Goal: Task Accomplishment & Management: Manage account settings

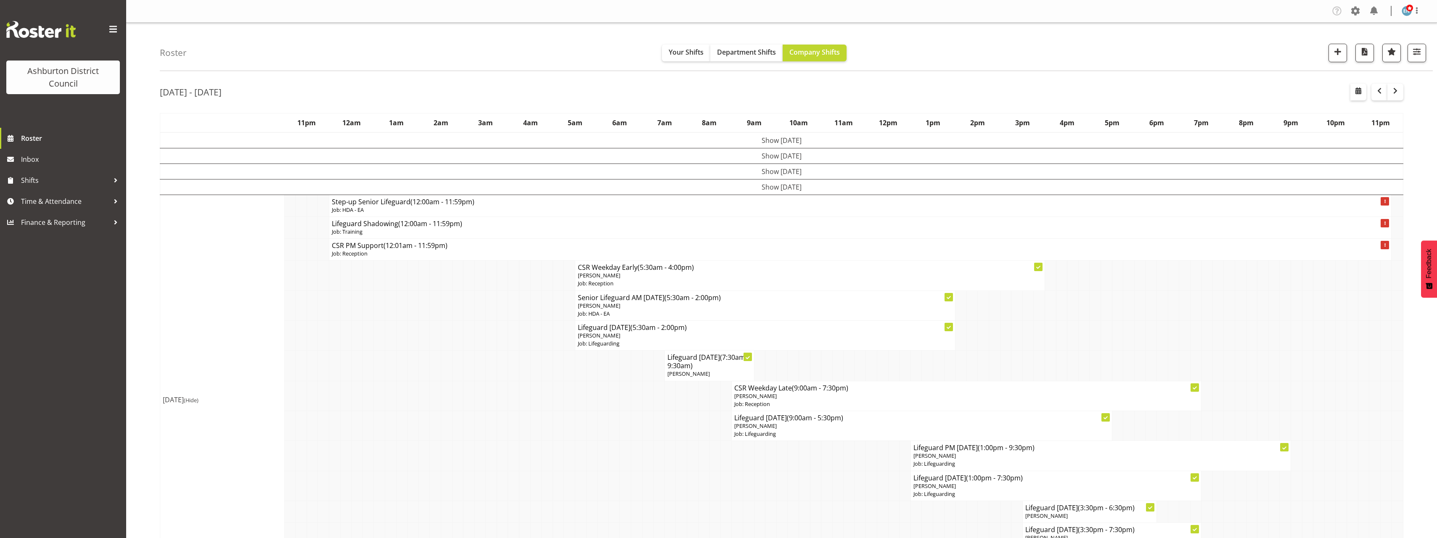
click at [751, 186] on td "Show [DATE]" at bounding box center [782, 187] width 1244 height 16
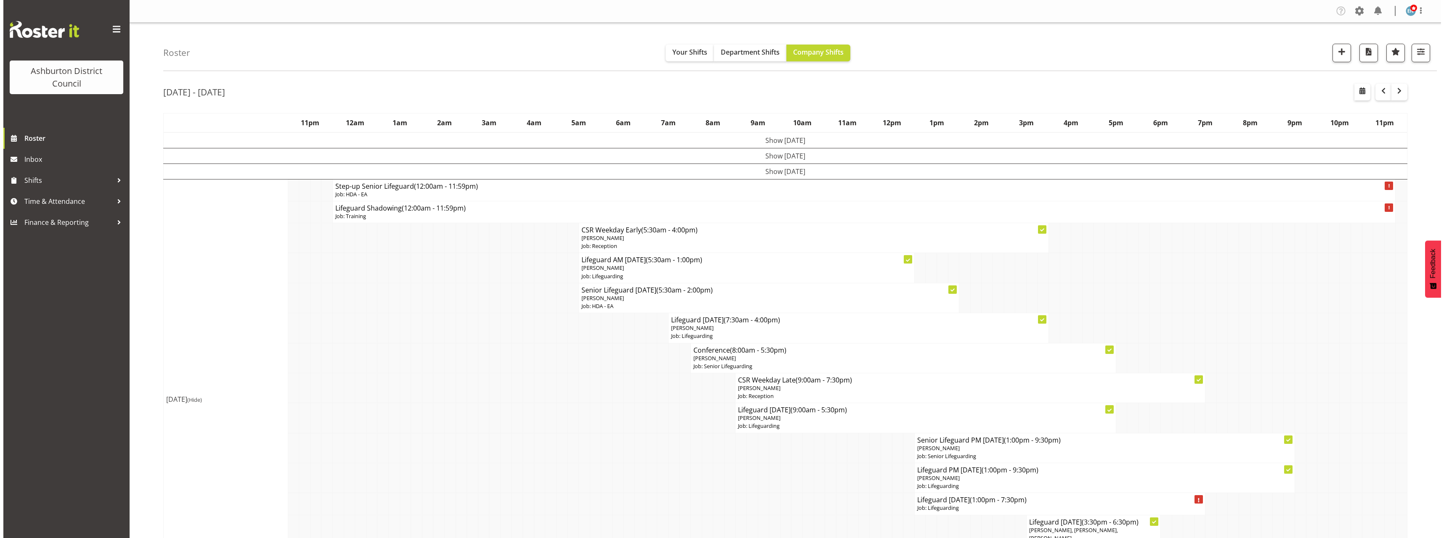
scroll to position [126, 0]
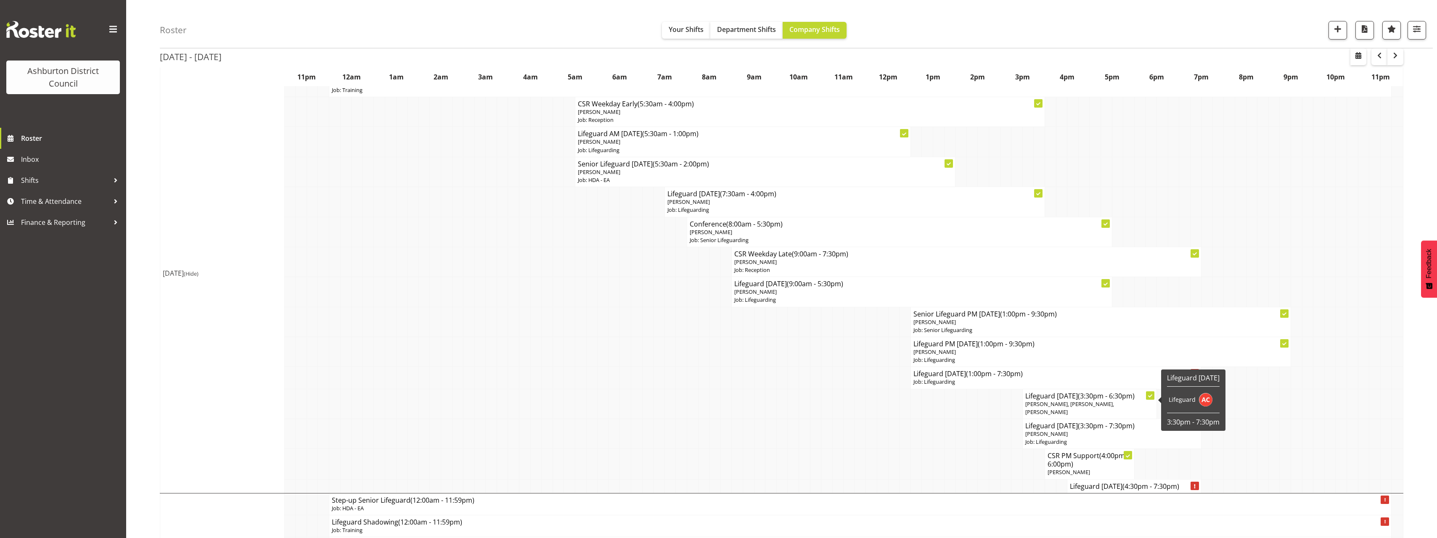
click at [1094, 405] on span "[PERSON_NAME], [PERSON_NAME], [PERSON_NAME]" at bounding box center [1070, 408] width 89 height 16
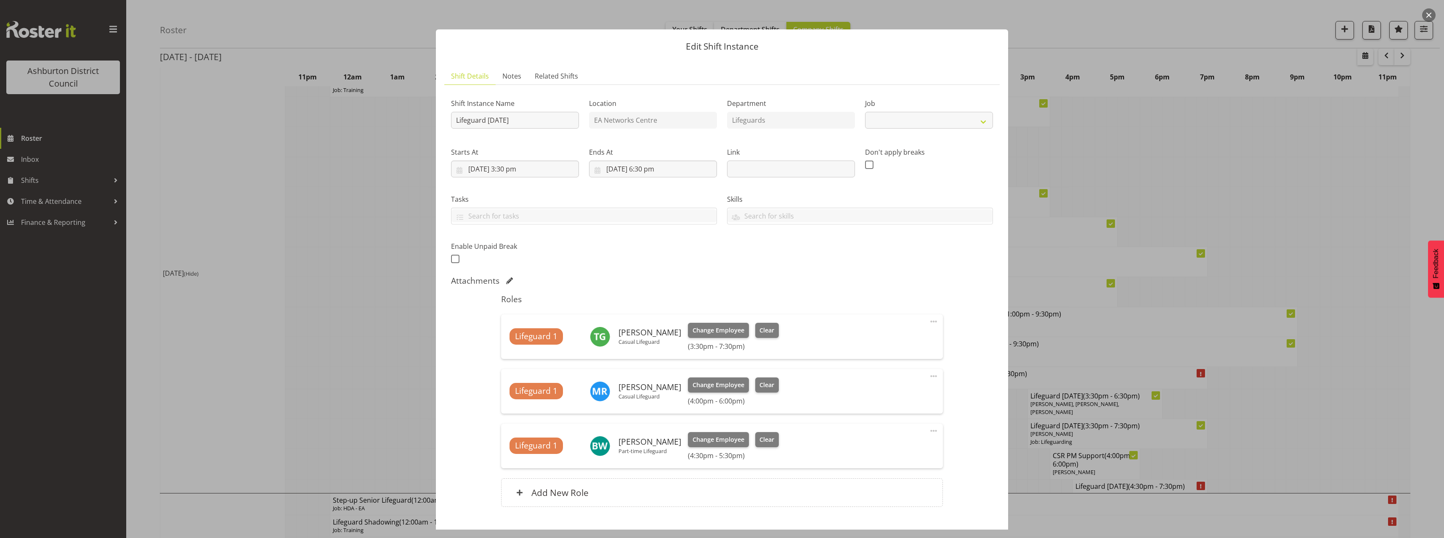
select select "38"
click at [333, 322] on div at bounding box center [722, 269] width 1444 height 538
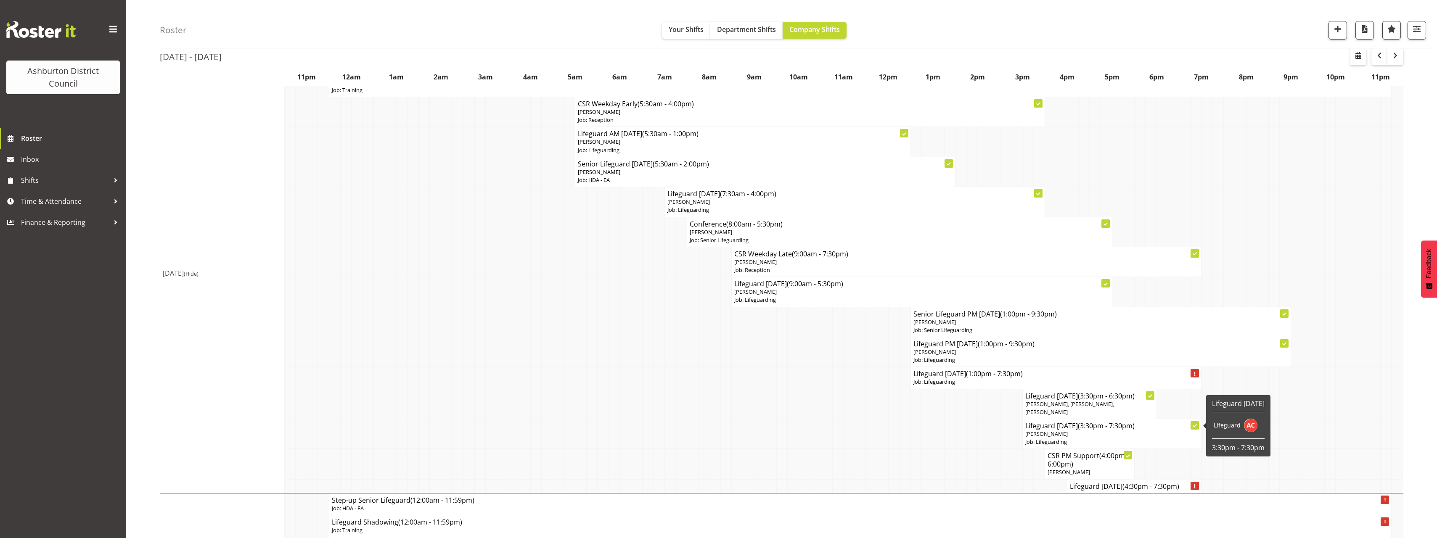
click at [1053, 430] on span "[PERSON_NAME]" at bounding box center [1047, 434] width 42 height 8
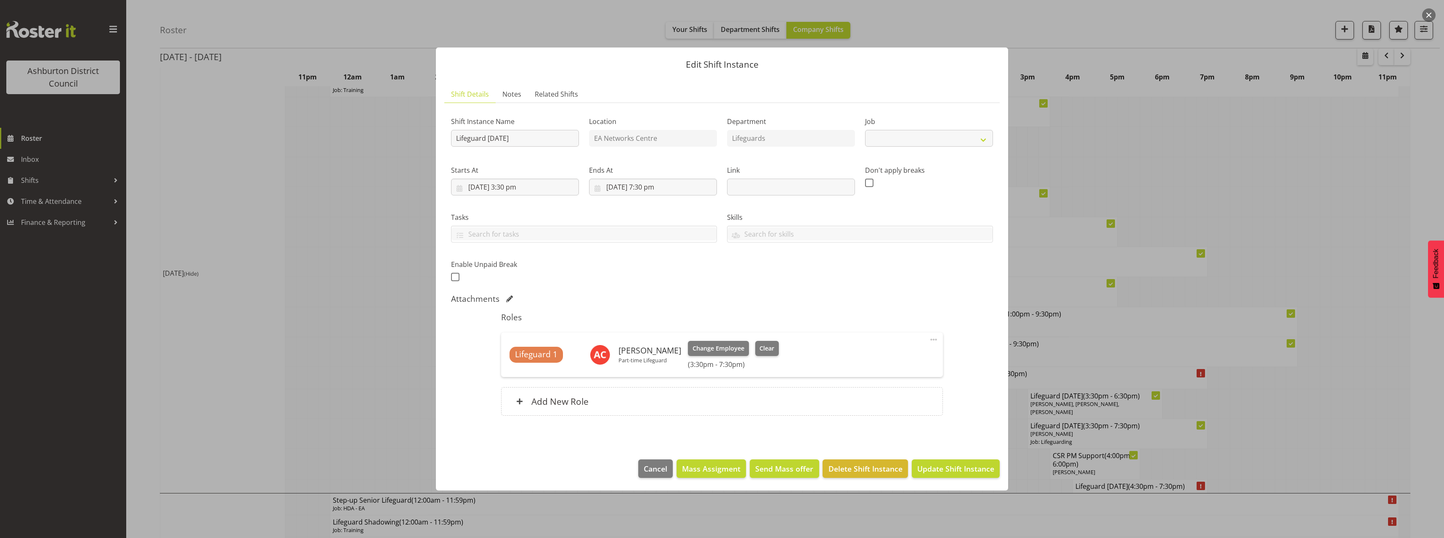
select select "38"
click at [337, 275] on div at bounding box center [722, 269] width 1444 height 538
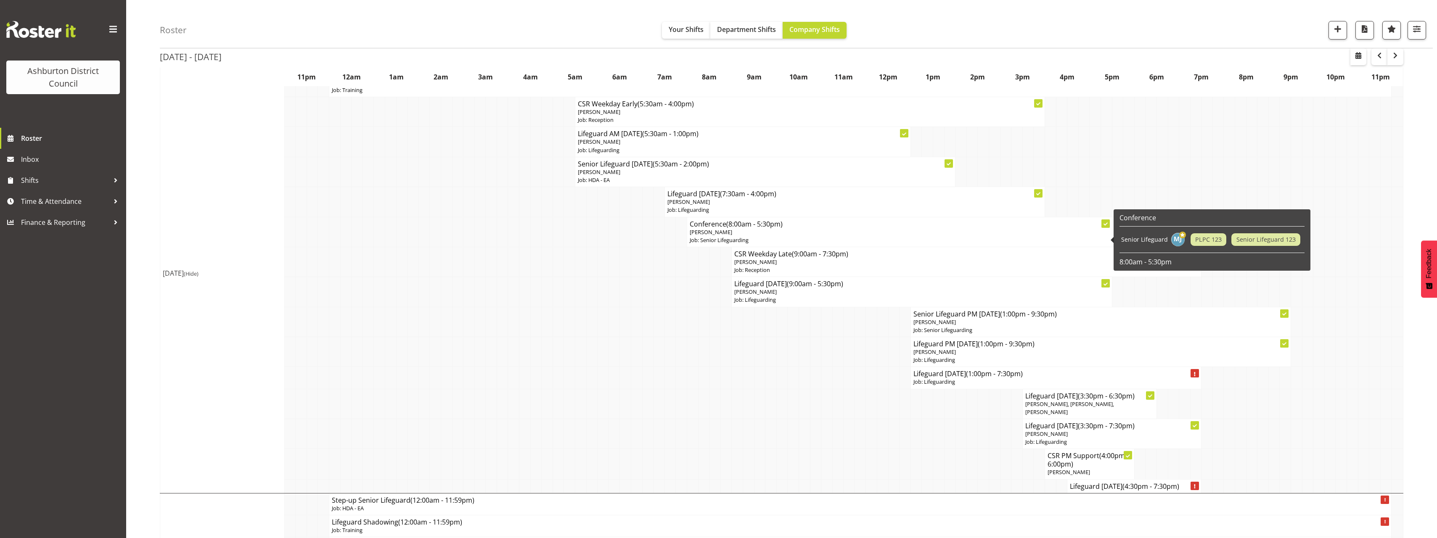
click at [764, 228] on span "(8:00am - 5:30pm)" at bounding box center [755, 224] width 56 height 9
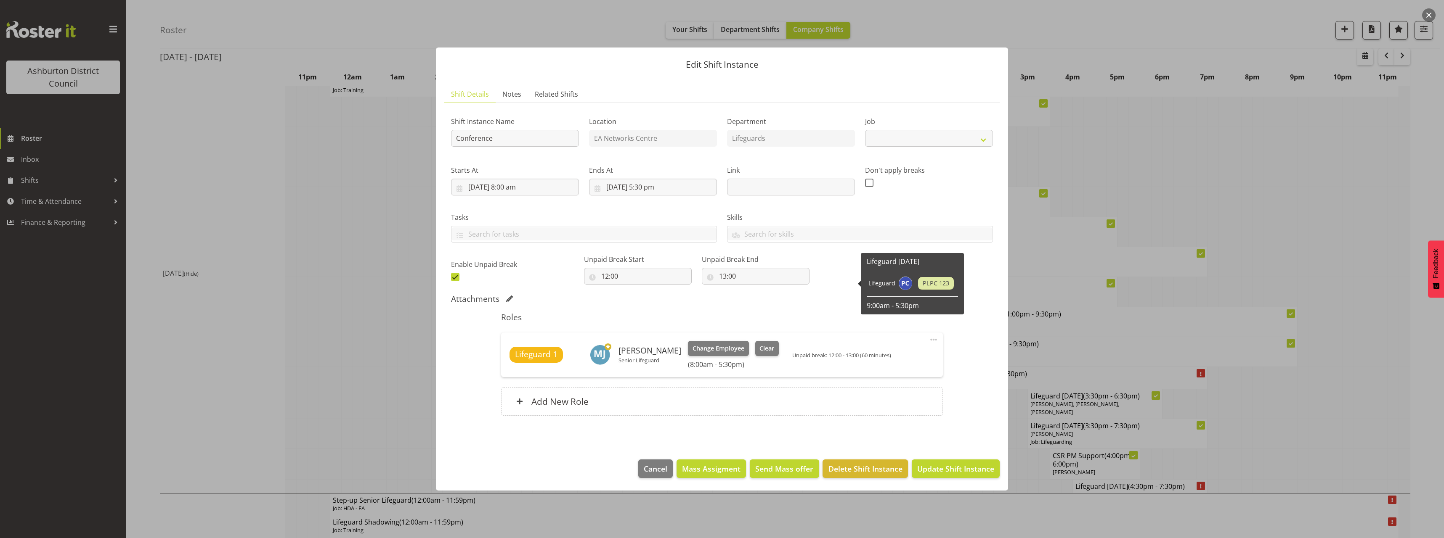
select select "2648"
click at [509, 184] on input "[DATE] 8:00 am" at bounding box center [515, 187] width 128 height 17
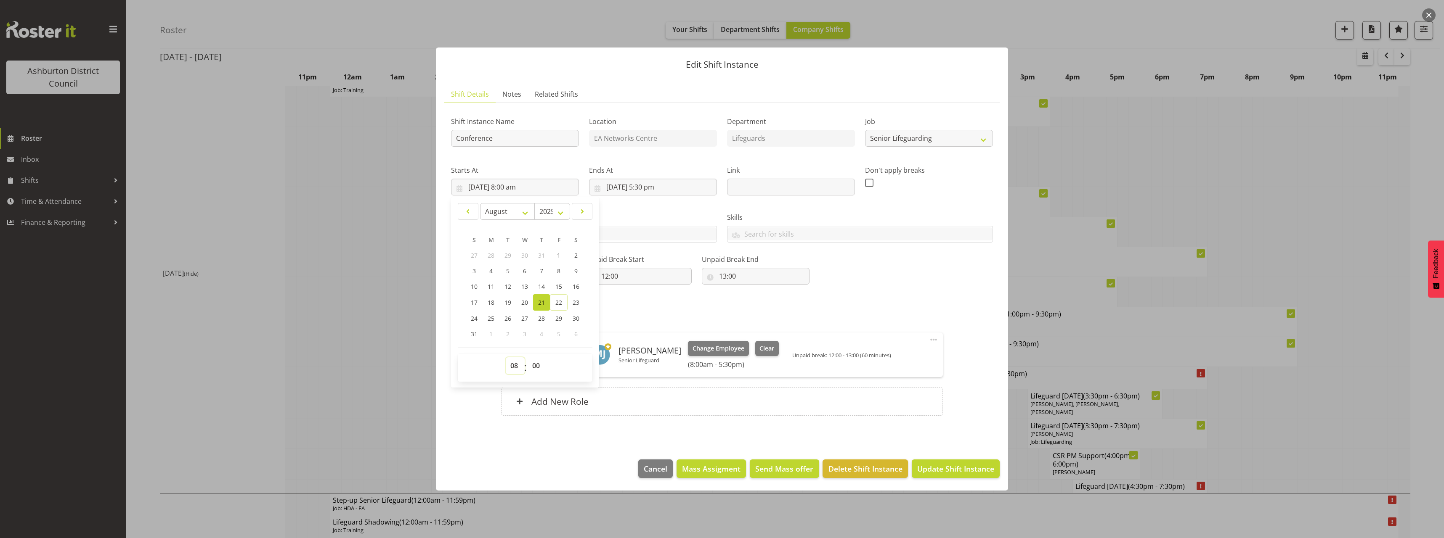
click at [512, 369] on select "00 01 02 03 04 05 06 07 08 09 10 11 12 13 14 15 16 17 18 19 20 21 22 23" at bounding box center [515, 366] width 19 height 17
select select "7"
click at [506, 358] on select "00 01 02 03 04 05 06 07 08 09 10 11 12 13 14 15 16 17 18 19 20 21 22 23" at bounding box center [515, 366] width 19 height 17
type input "[DATE] 7:00 am"
click at [530, 369] on select "00 01 02 03 04 05 06 07 08 09 10 11 12 13 14 15 16 17 18 19 20 21 22 23 24 25 2…" at bounding box center [537, 366] width 19 height 17
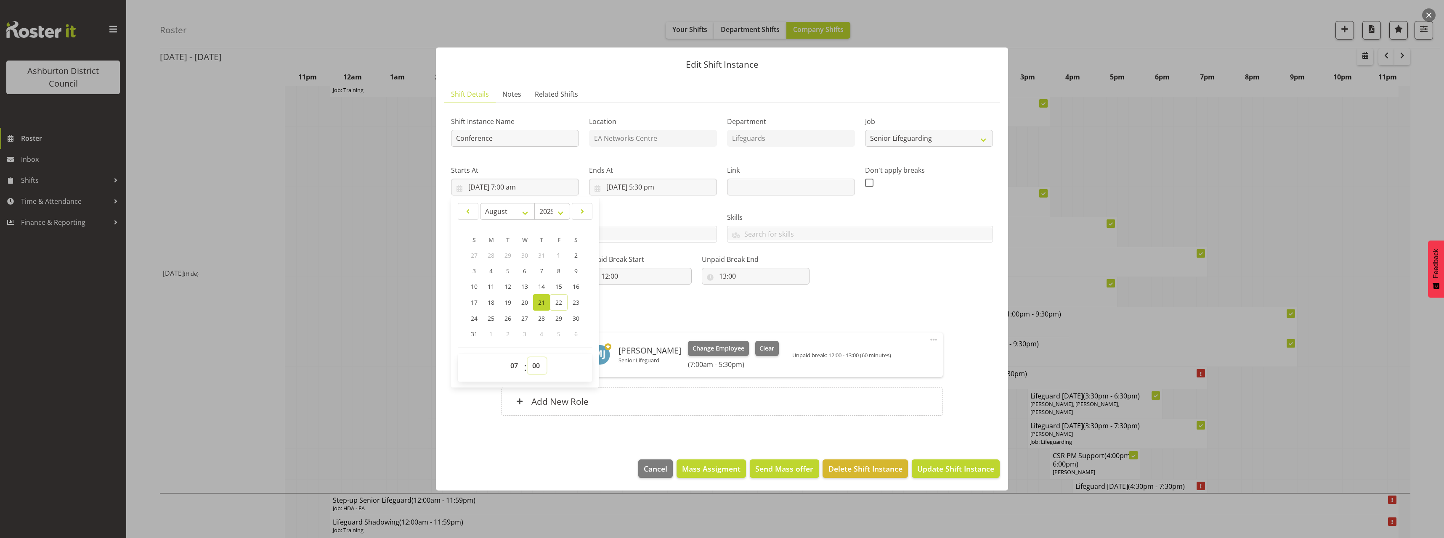
select select "15"
click at [528, 358] on select "00 01 02 03 04 05 06 07 08 09 10 11 12 13 14 15 16 17 18 19 20 21 22 23 24 25 2…" at bounding box center [537, 366] width 19 height 17
type input "[DATE] 7:15 am"
click at [649, 186] on input "[DATE] 5:30 pm" at bounding box center [653, 187] width 128 height 17
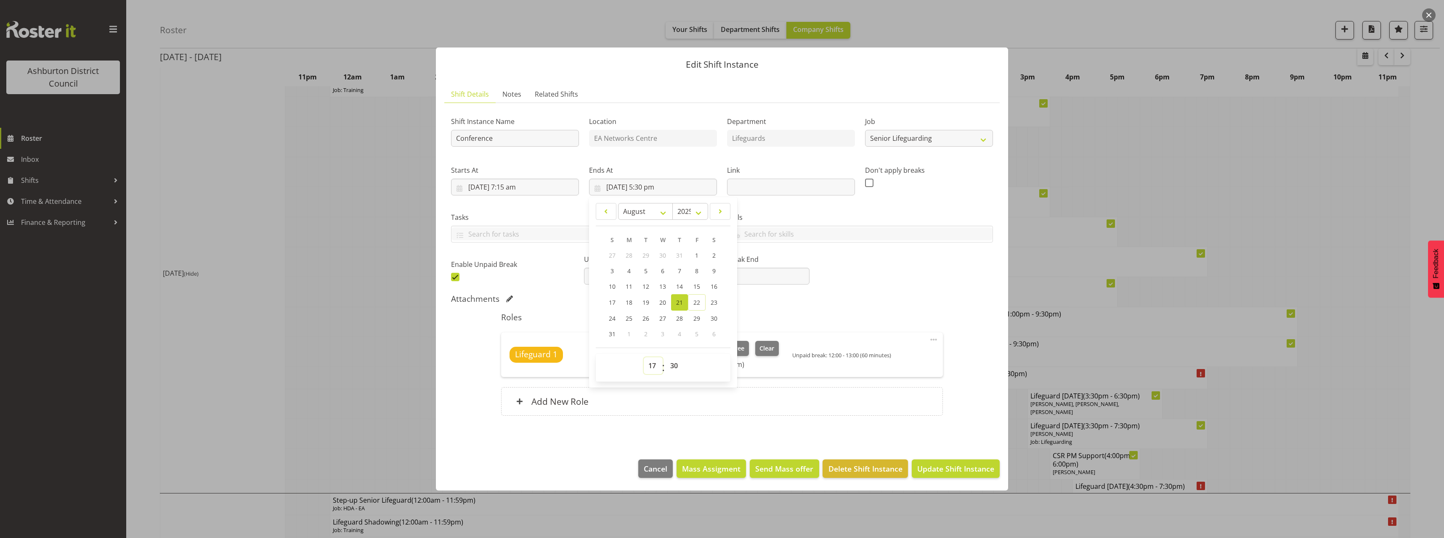
click at [653, 365] on select "00 01 02 03 04 05 06 07 08 09 10 11 12 13 14 15 16 17 18 19 20 21 22 23" at bounding box center [653, 366] width 19 height 17
select select "16"
click at [644, 358] on select "00 01 02 03 04 05 06 07 08 09 10 11 12 13 14 15 16 17 18 19 20 21 22 23" at bounding box center [653, 366] width 19 height 17
type input "[DATE] 4:30 pm"
click at [673, 364] on select "00 01 02 03 04 05 06 07 08 09 10 11 12 13 14 15 16 17 18 19 20 21 22 23 24 25 2…" at bounding box center [675, 366] width 19 height 17
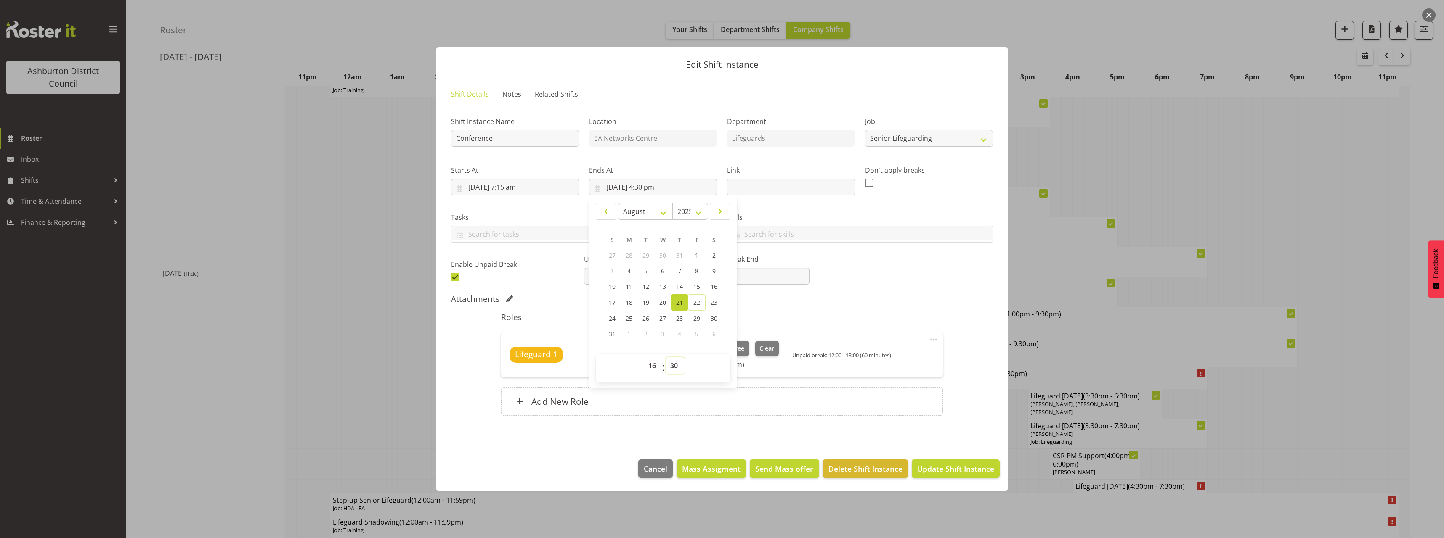
select select "45"
click at [666, 358] on select "00 01 02 03 04 05 06 07 08 09 10 11 12 13 14 15 16 17 18 19 20 21 22 23 24 25 2…" at bounding box center [675, 366] width 19 height 17
type input "[DATE] 4:45 pm"
click at [870, 295] on div "Attachments" at bounding box center [722, 299] width 542 height 10
click at [973, 471] on span "Update Shift Instance" at bounding box center [955, 469] width 77 height 11
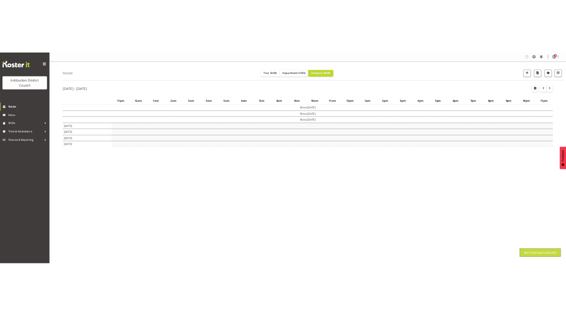
scroll to position [0, 0]
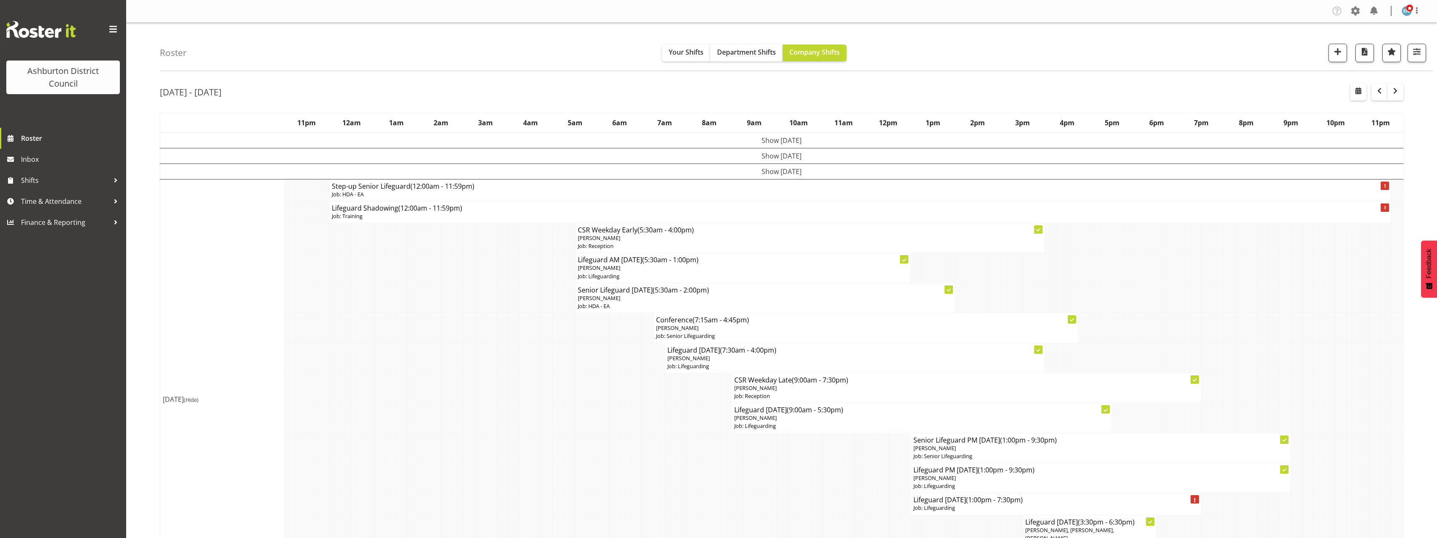
click at [199, 398] on span "(Hide)" at bounding box center [191, 400] width 15 height 8
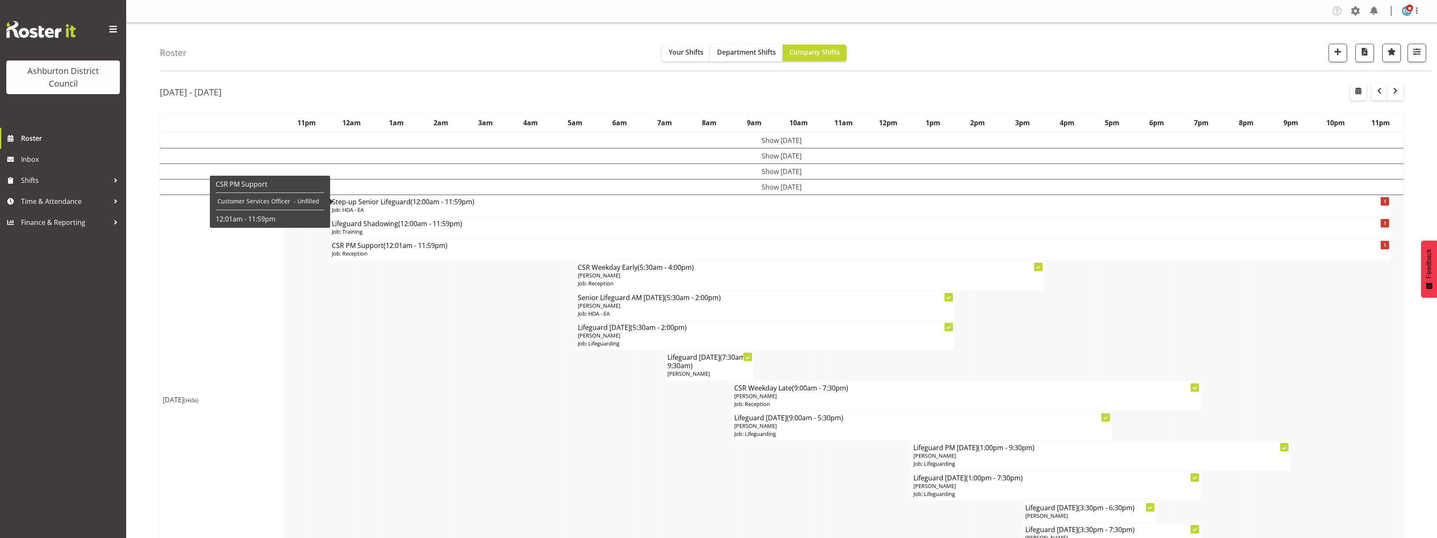
click at [751, 170] on td "Show [DATE]" at bounding box center [782, 172] width 1244 height 16
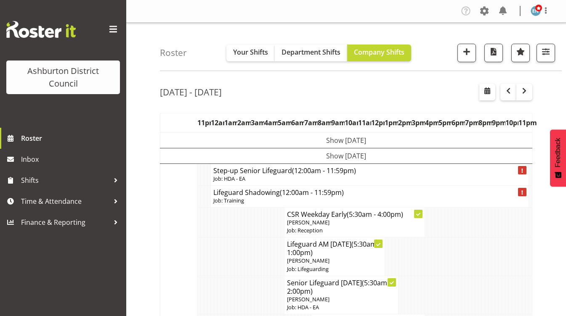
click at [319, 155] on td "Show [DATE]" at bounding box center [346, 156] width 372 height 16
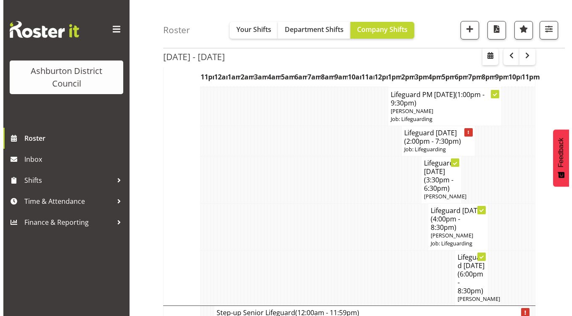
scroll to position [421, 0]
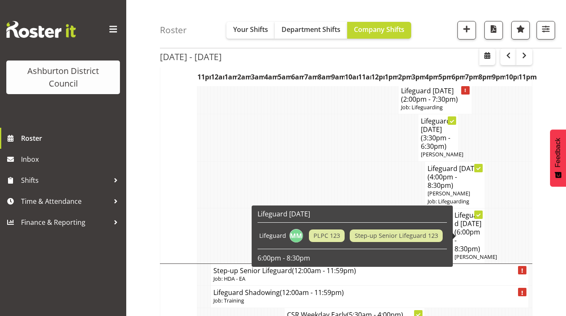
click at [477, 254] on span "(6:00pm - 8:30pm)" at bounding box center [467, 241] width 26 height 26
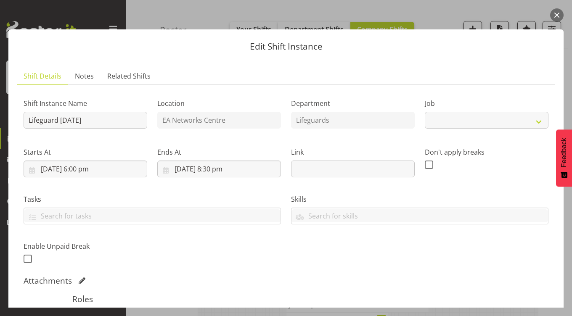
select select "38"
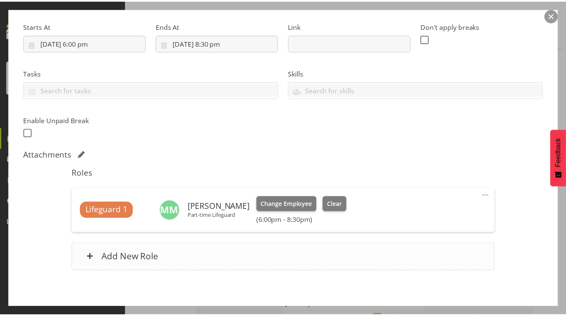
scroll to position [164, 0]
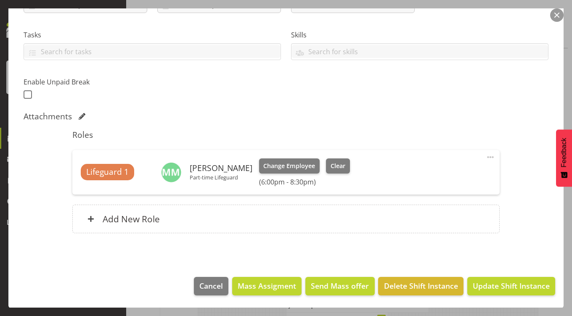
click at [556, 15] on button "button" at bounding box center [556, 14] width 13 height 13
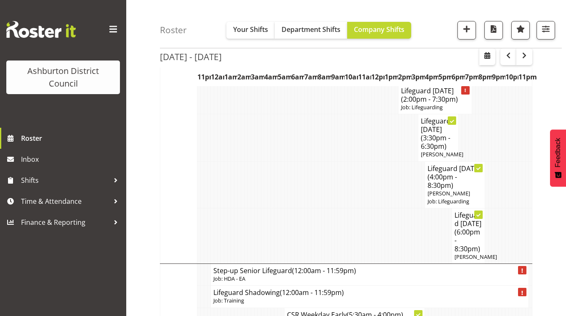
scroll to position [294, 0]
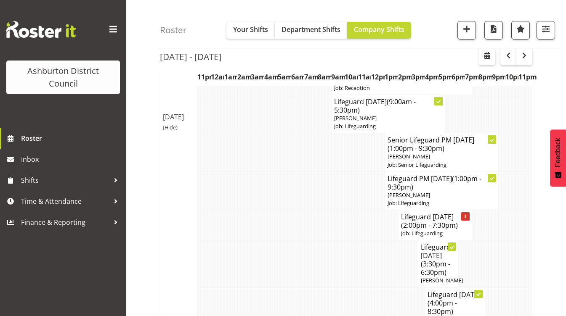
click at [172, 131] on span "(Hide)" at bounding box center [170, 128] width 15 height 8
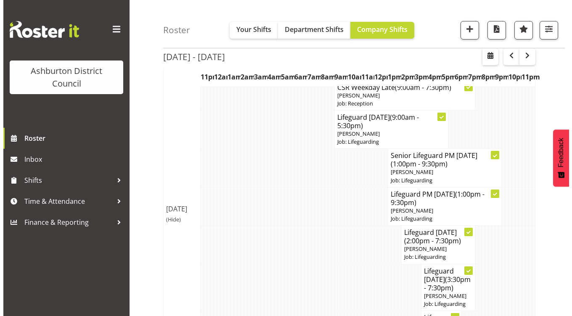
scroll to position [379, 0]
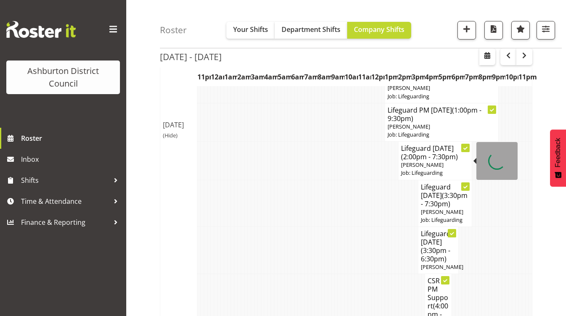
click at [411, 170] on p "Job: Lifeguarding" at bounding box center [435, 173] width 68 height 8
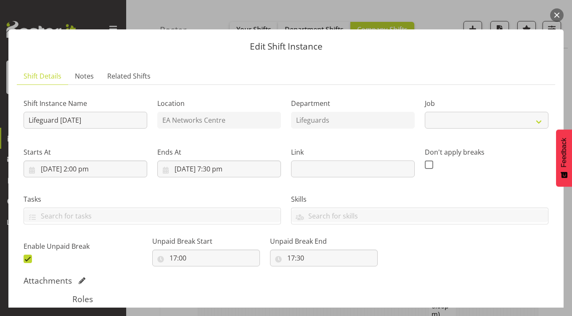
select select "38"
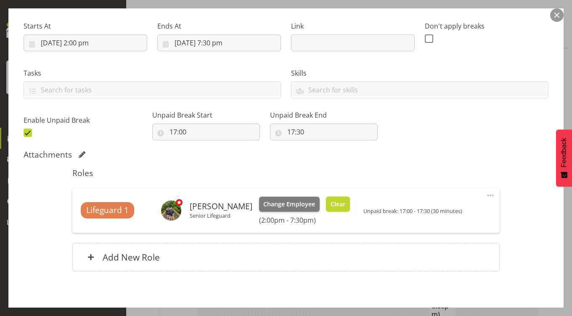
click at [338, 204] on span "Clear" at bounding box center [338, 204] width 15 height 9
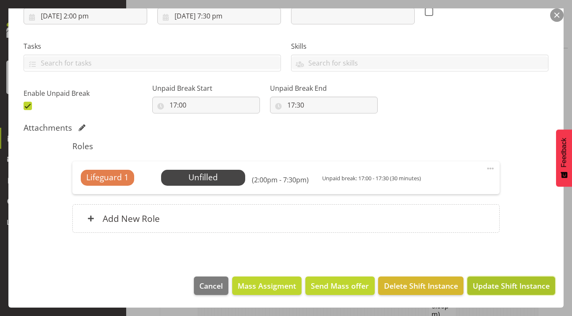
click at [506, 285] on span "Update Shift Instance" at bounding box center [511, 286] width 77 height 11
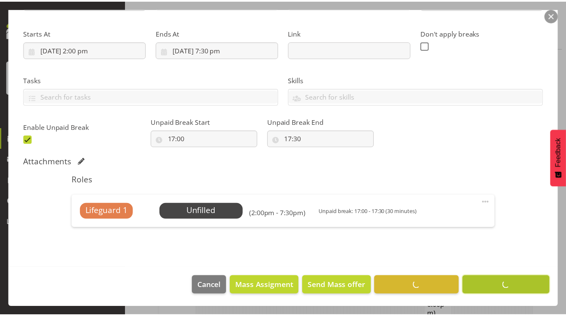
scroll to position [97, 0]
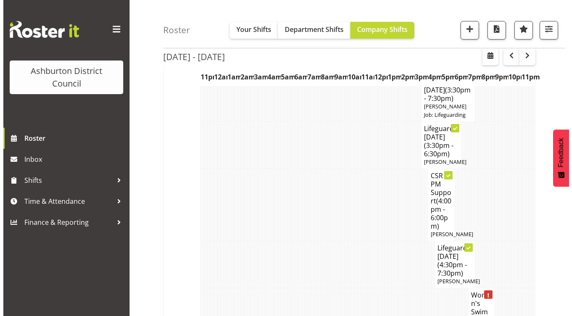
scroll to position [518, 0]
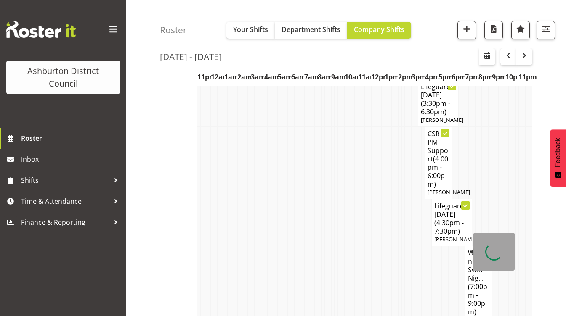
click at [457, 236] on span "(4:30pm - 7:30pm)" at bounding box center [448, 227] width 29 height 18
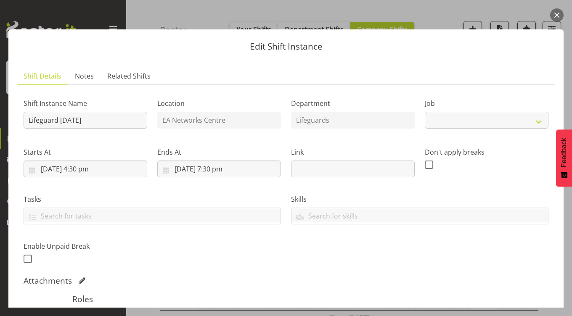
select select "38"
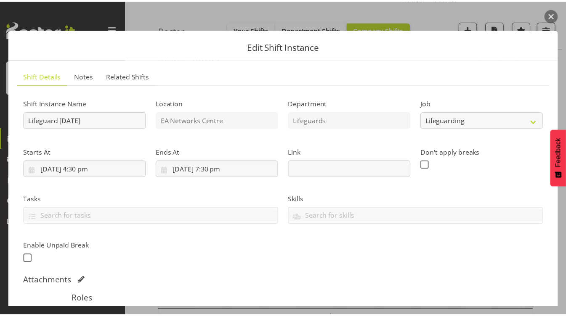
scroll to position [164, 0]
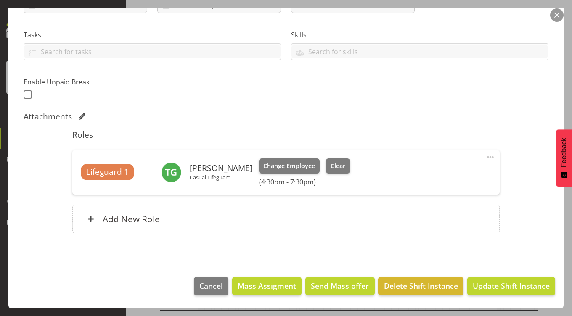
click at [556, 16] on button "button" at bounding box center [556, 14] width 13 height 13
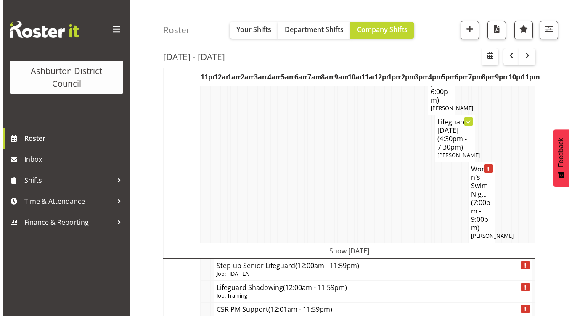
scroll to position [644, 0]
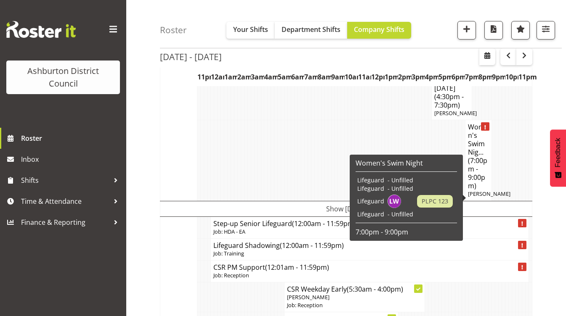
click at [471, 180] on h4 "Women's Swim Nig... (7:00pm - 9:00pm)" at bounding box center [478, 156] width 21 height 67
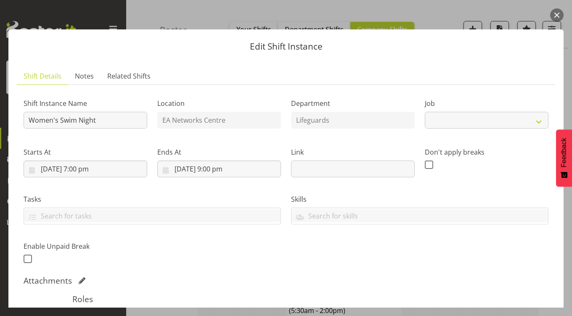
select select "38"
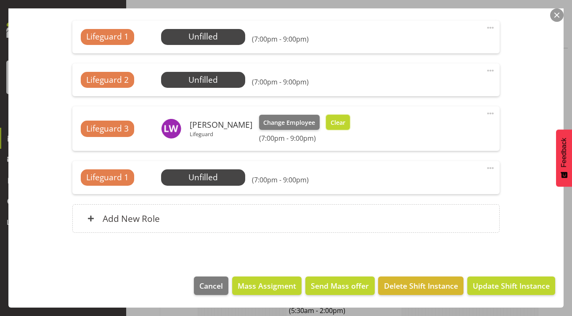
drag, startPoint x: 331, startPoint y: 118, endPoint x: 423, endPoint y: 187, distance: 114.2
click at [332, 118] on span "Clear" at bounding box center [338, 122] width 15 height 9
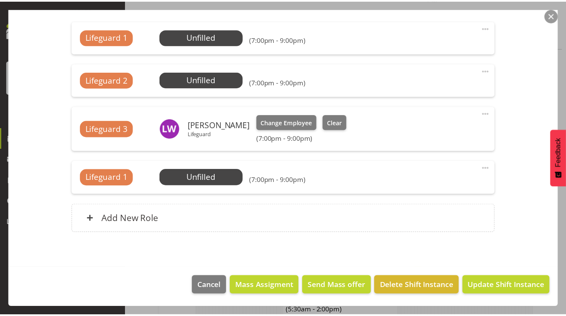
scroll to position [282, 0]
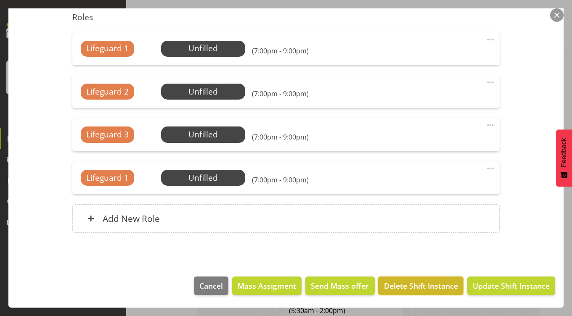
click at [393, 289] on span "Delete Shift Instance" at bounding box center [421, 286] width 74 height 11
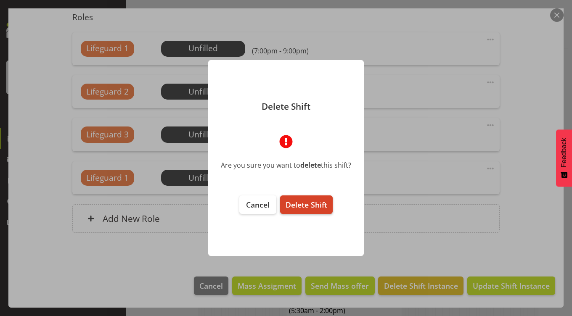
click at [318, 210] on button "Delete Shift" at bounding box center [306, 205] width 53 height 19
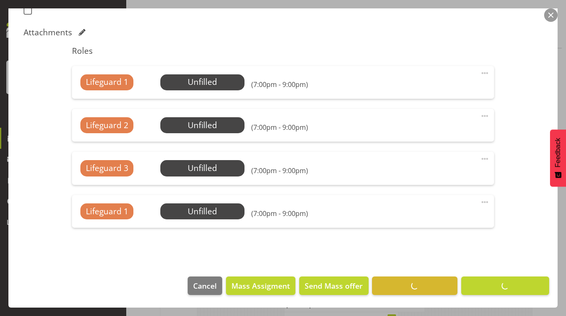
scroll to position [97, 0]
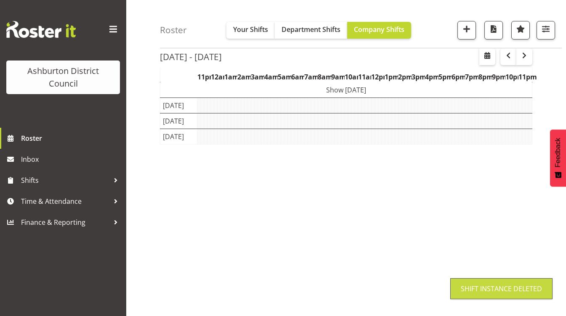
click at [141, 212] on div "Roster Your Shifts Department Shifts Company Shifts 1 Locations [GEOGRAPHIC_DAT…" at bounding box center [346, 121] width 440 height 391
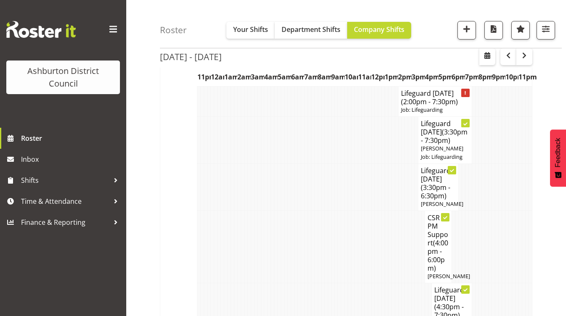
scroll to position [350, 0]
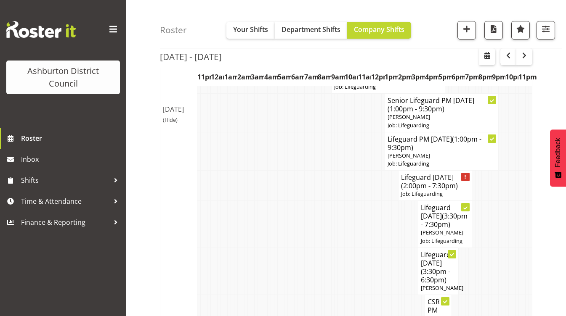
click at [172, 124] on span "(Hide)" at bounding box center [170, 120] width 15 height 8
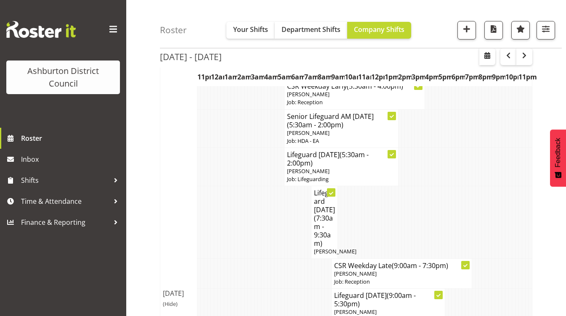
scroll to position [139, 0]
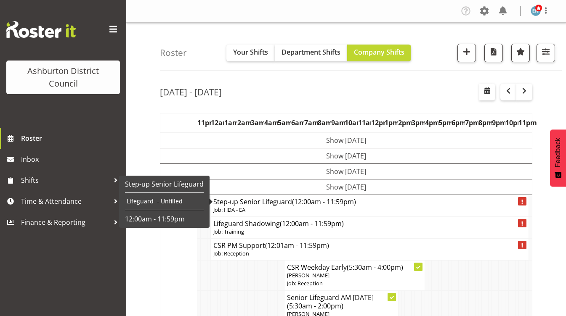
click at [309, 172] on td "Show [DATE]" at bounding box center [346, 172] width 372 height 16
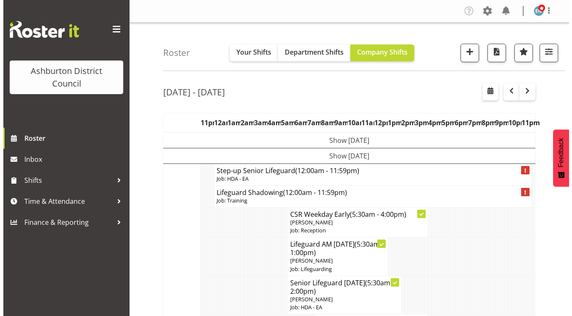
scroll to position [126, 0]
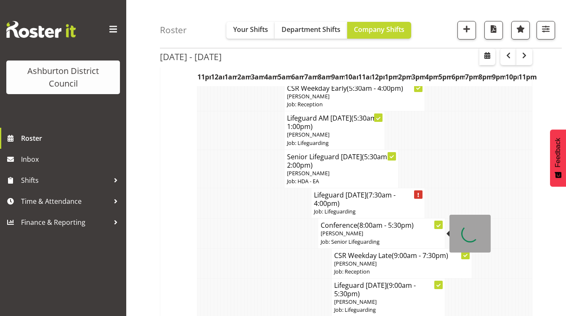
click at [358, 234] on p "[PERSON_NAME]" at bounding box center [382, 234] width 122 height 8
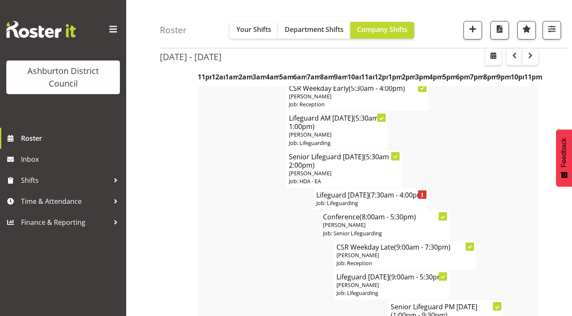
select select
select select "7"
select select "2025"
select select "8"
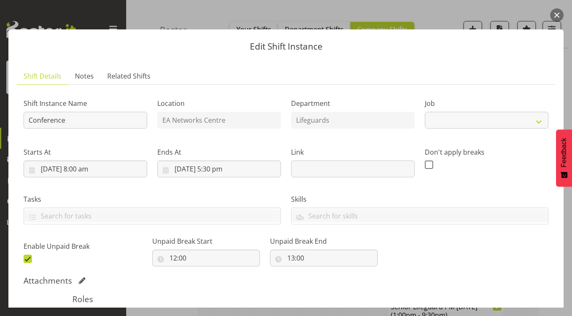
select select "2648"
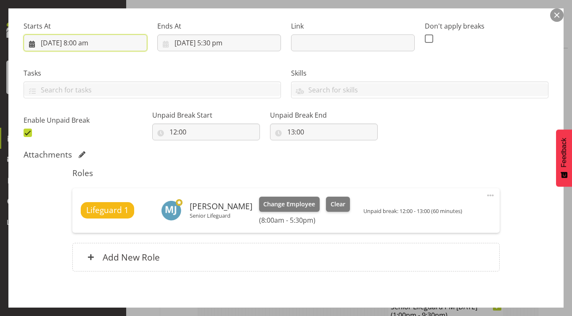
click at [85, 42] on input "[DATE] 8:00 am" at bounding box center [86, 42] width 124 height 17
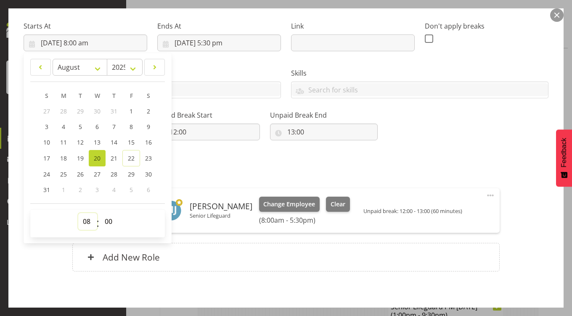
click at [87, 217] on select "00 01 02 03 04 05 06 07 08 09 10 11 12 13 14 15 16 17 18 19 20 21 22 23" at bounding box center [87, 221] width 19 height 17
select select "19"
click at [78, 213] on select "00 01 02 03 04 05 06 07 08 09 10 11 12 13 14 15 16 17 18 19 20 21 22 23" at bounding box center [87, 221] width 19 height 17
type input "[DATE] 7:00 pm"
click at [108, 218] on select "00 01 02 03 04 05 06 07 08 09 10 11 12 13 14 15 16 17 18 19 20 21 22 23 24 25 2…" at bounding box center [109, 221] width 19 height 17
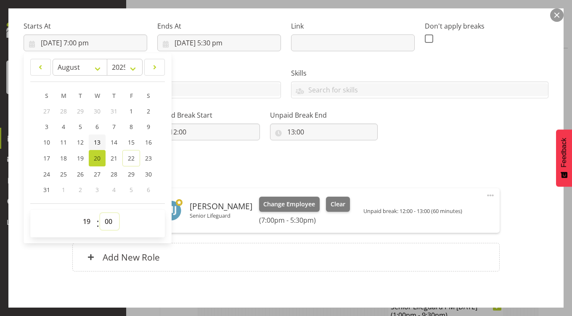
select select "30"
click at [100, 213] on select "00 01 02 03 04 05 06 07 08 09 10 11 12 13 14 15 16 17 18 19 20 21 22 23 24 25 2…" at bounding box center [109, 221] width 19 height 17
type input "[DATE] 7:30 pm"
click at [229, 45] on input "[DATE] 5:30 pm" at bounding box center [219, 42] width 124 height 17
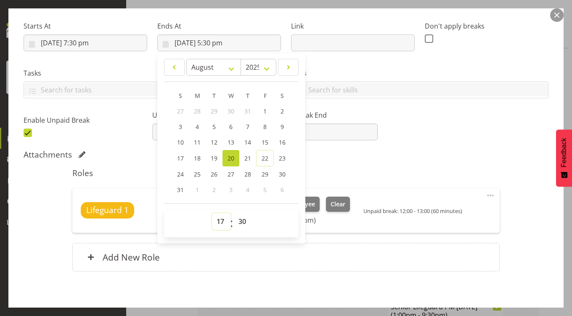
click at [220, 221] on select "00 01 02 03 04 05 06 07 08 09 10 11 12 13 14 15 16 17 18 19 20 21 22 23" at bounding box center [221, 221] width 19 height 17
select select "18"
click at [212, 213] on select "00 01 02 03 04 05 06 07 08 09 10 11 12 13 14 15 16 17 18 19 20 21 22 23" at bounding box center [221, 221] width 19 height 17
type input "[DATE] 6:30 pm"
click at [442, 162] on div "Shift Instance Name Conference Location EA Networks Centre Department Lifeguard…" at bounding box center [286, 124] width 525 height 316
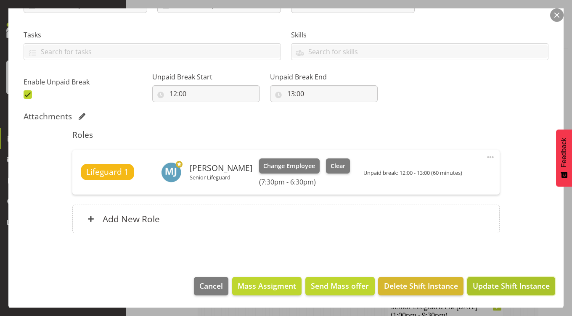
click at [501, 289] on span "Update Shift Instance" at bounding box center [511, 286] width 77 height 11
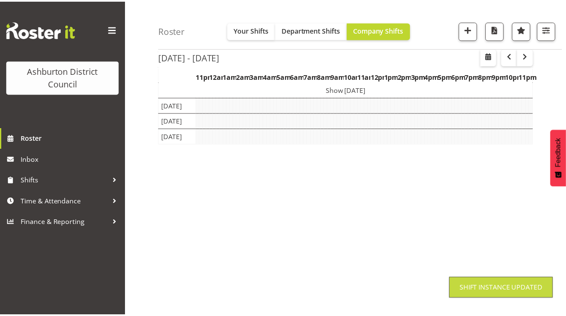
scroll to position [97, 0]
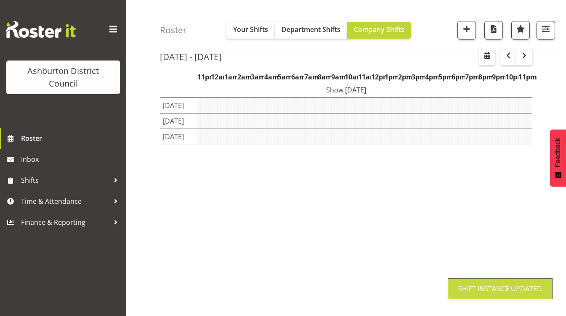
click at [149, 170] on div "Roster Your Shifts Department Shifts Company Shifts 1 Locations [GEOGRAPHIC_DAT…" at bounding box center [346, 121] width 440 height 391
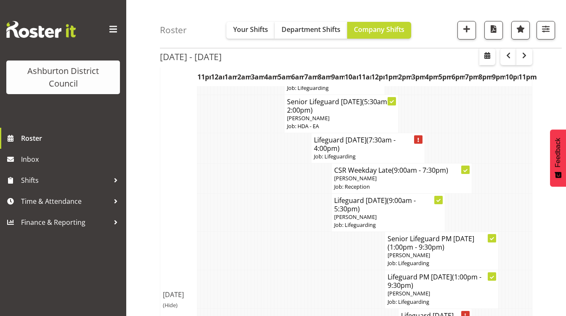
scroll to position [308, 0]
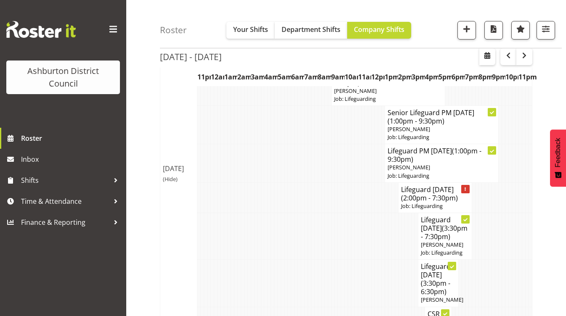
click at [172, 183] on span "(Hide)" at bounding box center [170, 179] width 15 height 8
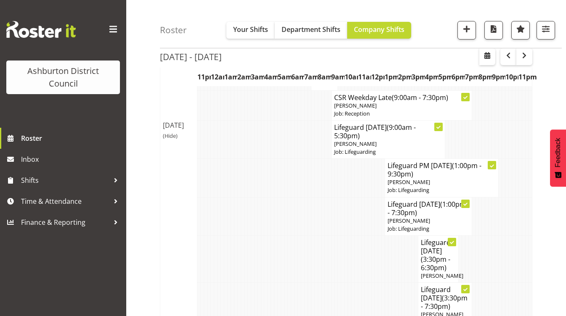
scroll to position [392, 0]
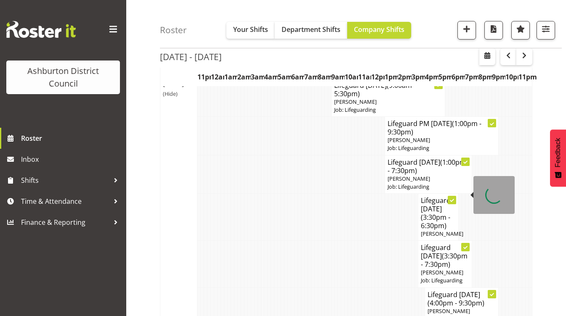
click at [417, 175] on h4 "Lifeguard [DATE] (1:00pm - 7:30pm)" at bounding box center [428, 166] width 82 height 17
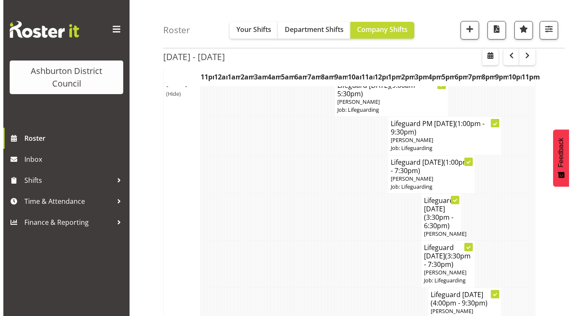
scroll to position [383, 0]
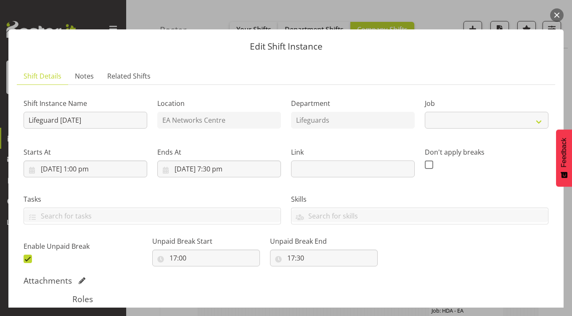
select select "38"
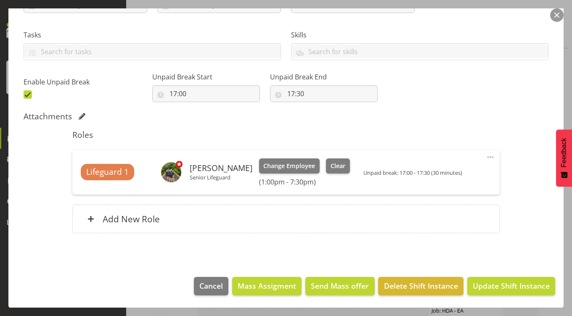
scroll to position [38, 0]
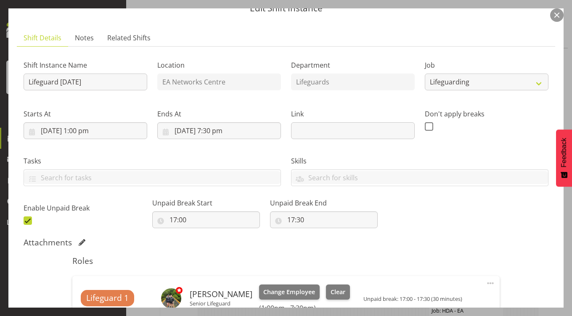
click at [556, 14] on button "button" at bounding box center [556, 14] width 13 height 13
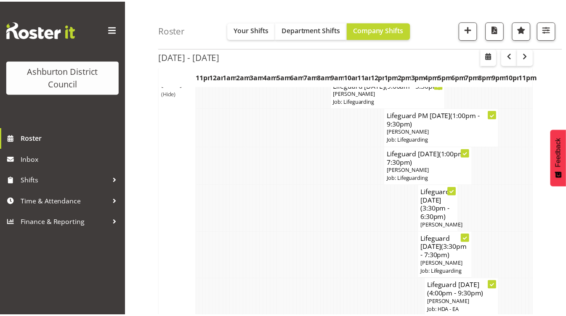
scroll to position [392, 0]
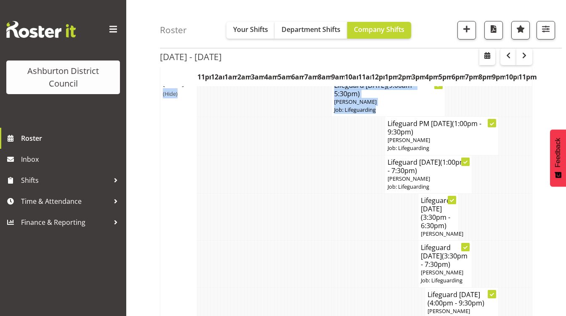
drag, startPoint x: 160, startPoint y: 129, endPoint x: 151, endPoint y: 136, distance: 11.6
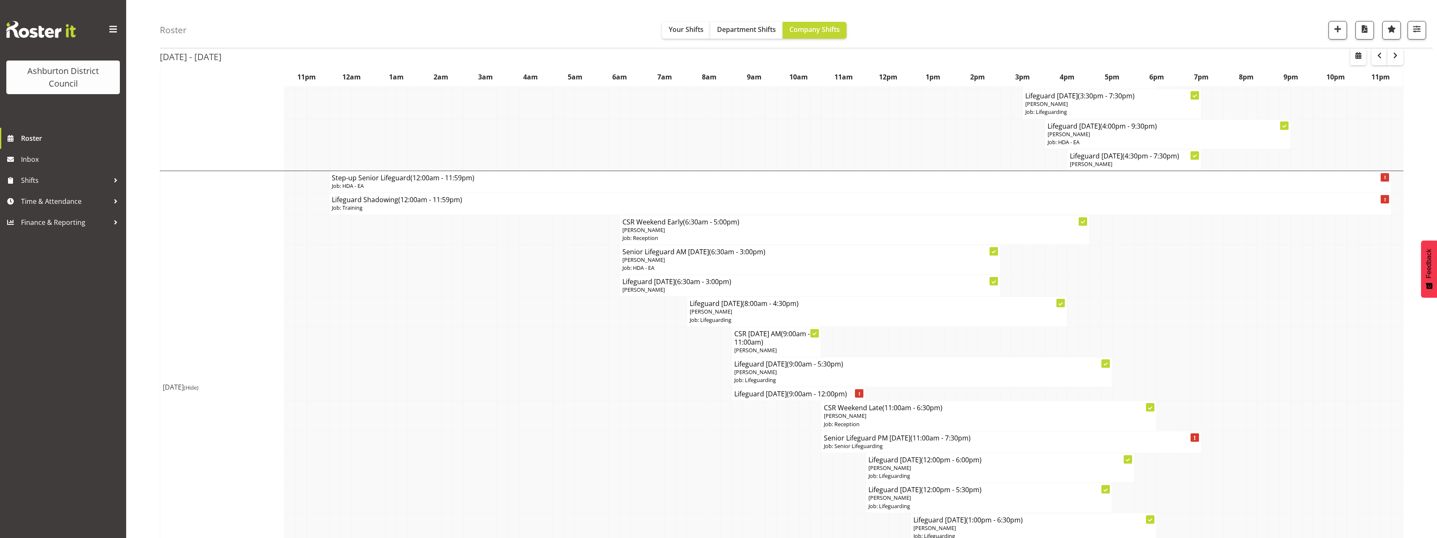
scroll to position [560, 0]
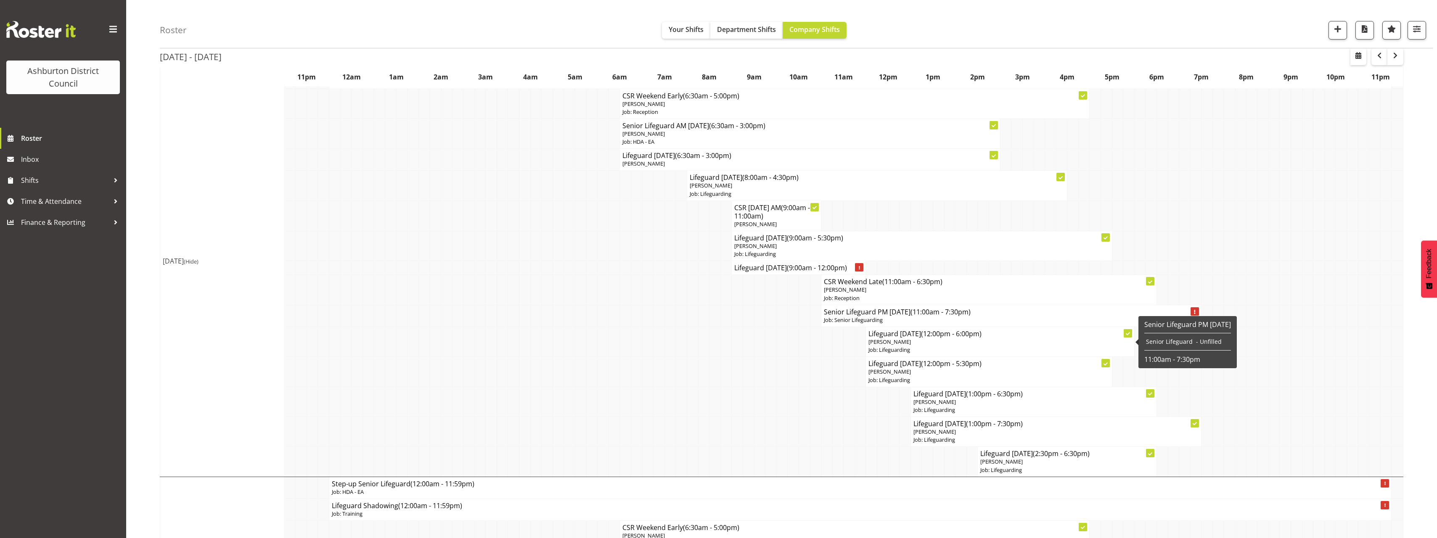
click at [887, 348] on p "Job: Lifeguarding" at bounding box center [1000, 350] width 263 height 8
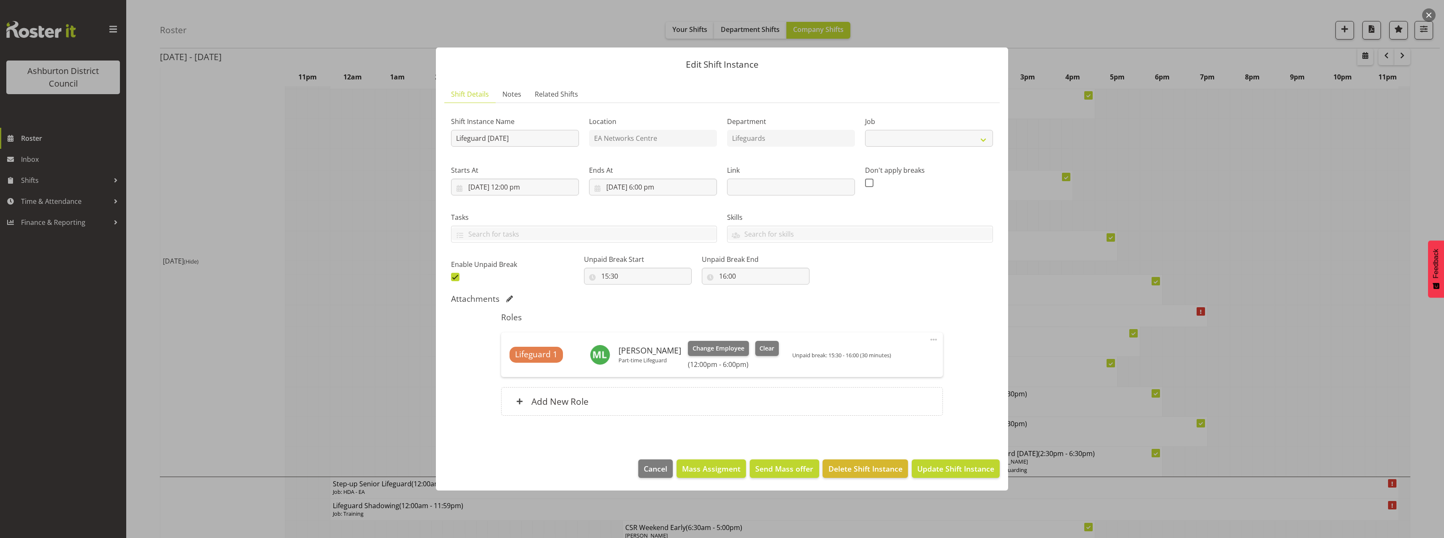
select select "38"
click at [516, 186] on input "[DATE] 12:00 pm" at bounding box center [515, 187] width 128 height 17
drag, startPoint x: 517, startPoint y: 367, endPoint x: 519, endPoint y: 359, distance: 8.3
click at [517, 367] on select "00 01 02 03 04 05 06 07 08 09 10 11 12 13 14 15 16 17 18 19 20 21 22 23" at bounding box center [515, 366] width 19 height 17
select select "11"
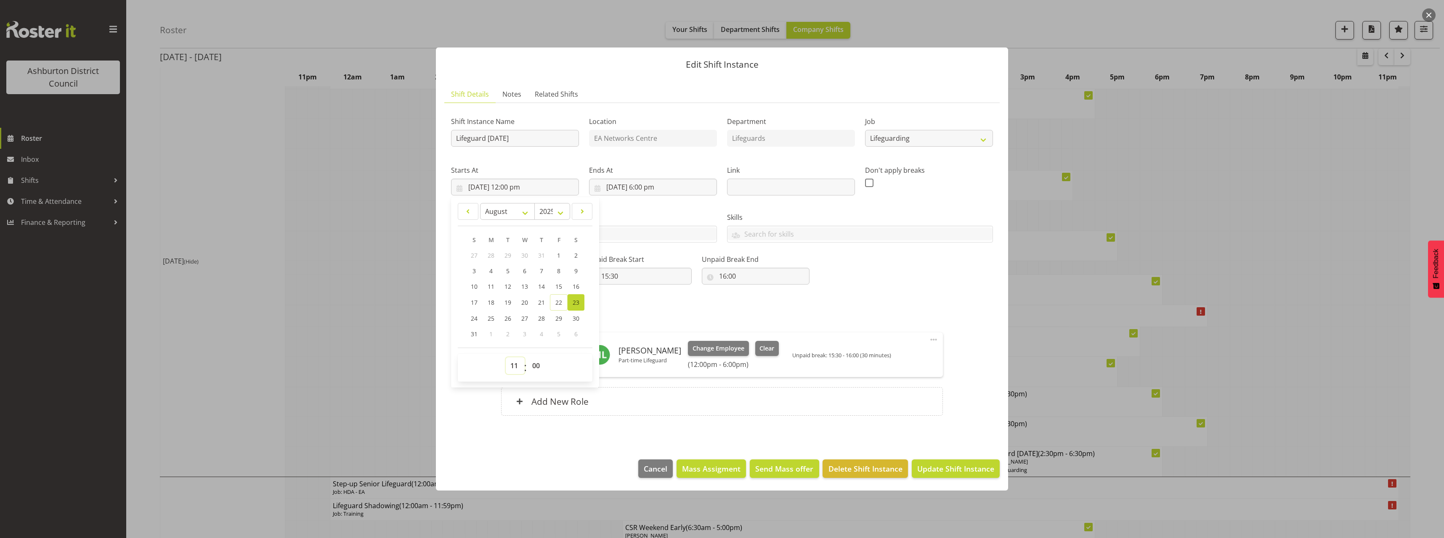
click at [506, 358] on select "00 01 02 03 04 05 06 07 08 09 10 11 12 13 14 15 16 17 18 19 20 21 22 23" at bounding box center [515, 366] width 19 height 17
type input "[DATE] 11:00 am"
click at [687, 305] on div "Attachments" at bounding box center [722, 300] width 542 height 12
click at [648, 186] on input "[DATE] 6:00 pm" at bounding box center [653, 187] width 128 height 17
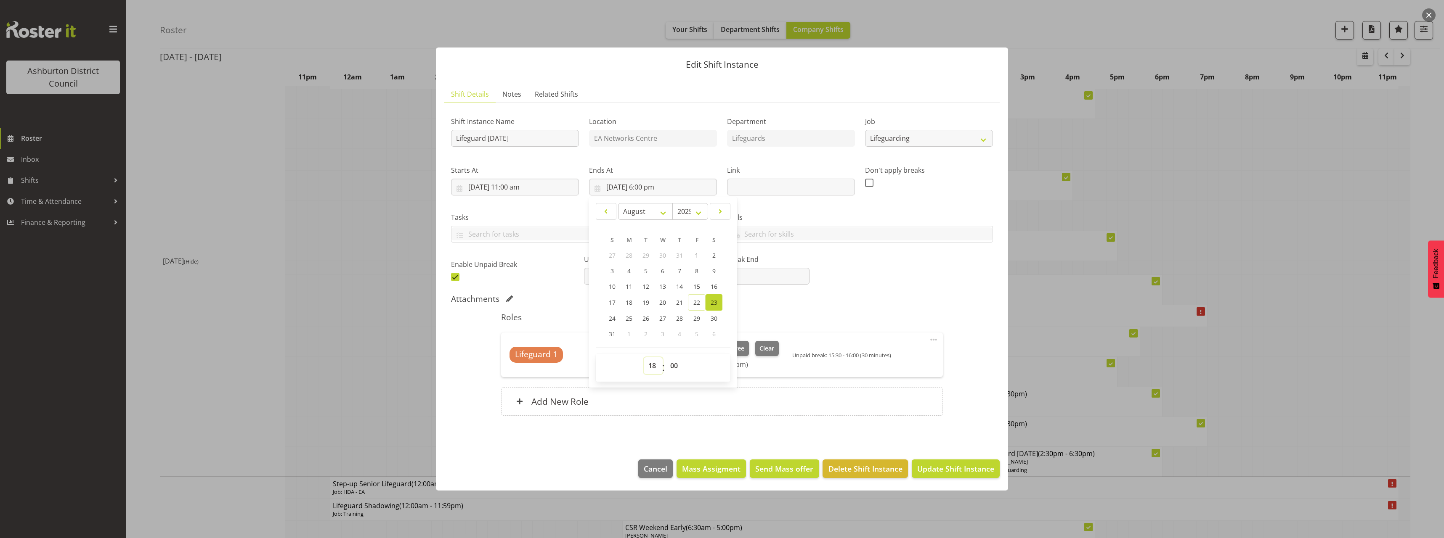
drag, startPoint x: 652, startPoint y: 370, endPoint x: 653, endPoint y: 363, distance: 7.3
click at [652, 370] on select "00 01 02 03 04 05 06 07 08 09 10 11 12 13 14 15 16 17 18 19 20 21 22 23" at bounding box center [653, 366] width 19 height 17
select select "17"
click at [644, 358] on select "00 01 02 03 04 05 06 07 08 09 10 11 12 13 14 15 16 17 18 19 20 21 22 23" at bounding box center [653, 366] width 19 height 17
type input "[DATE] 5:00 pm"
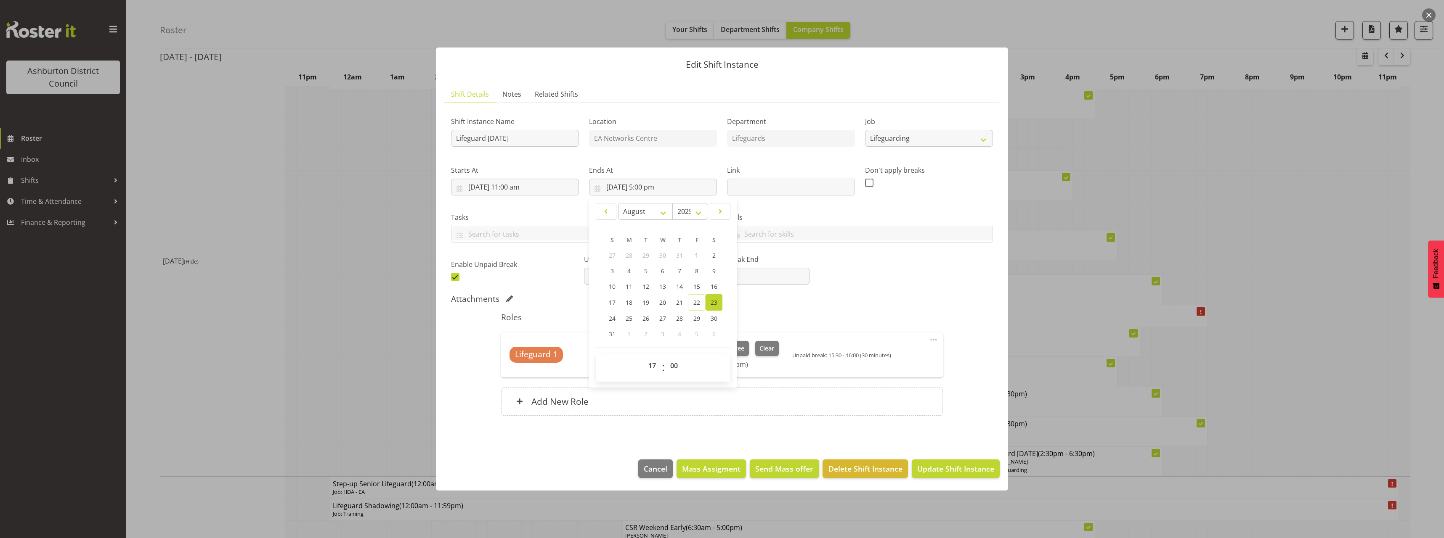
click at [837, 294] on div "Attachments" at bounding box center [722, 299] width 542 height 10
click at [610, 276] on input "15:30" at bounding box center [638, 276] width 108 height 17
drag, startPoint x: 639, startPoint y: 302, endPoint x: 638, endPoint y: 294, distance: 8.5
click at [639, 302] on select "00 01 02 03 04 05 06 07 08 09 10 11 12 13 14 15 16 17 18 19 20 21 22 23" at bounding box center [641, 298] width 19 height 17
select select "14"
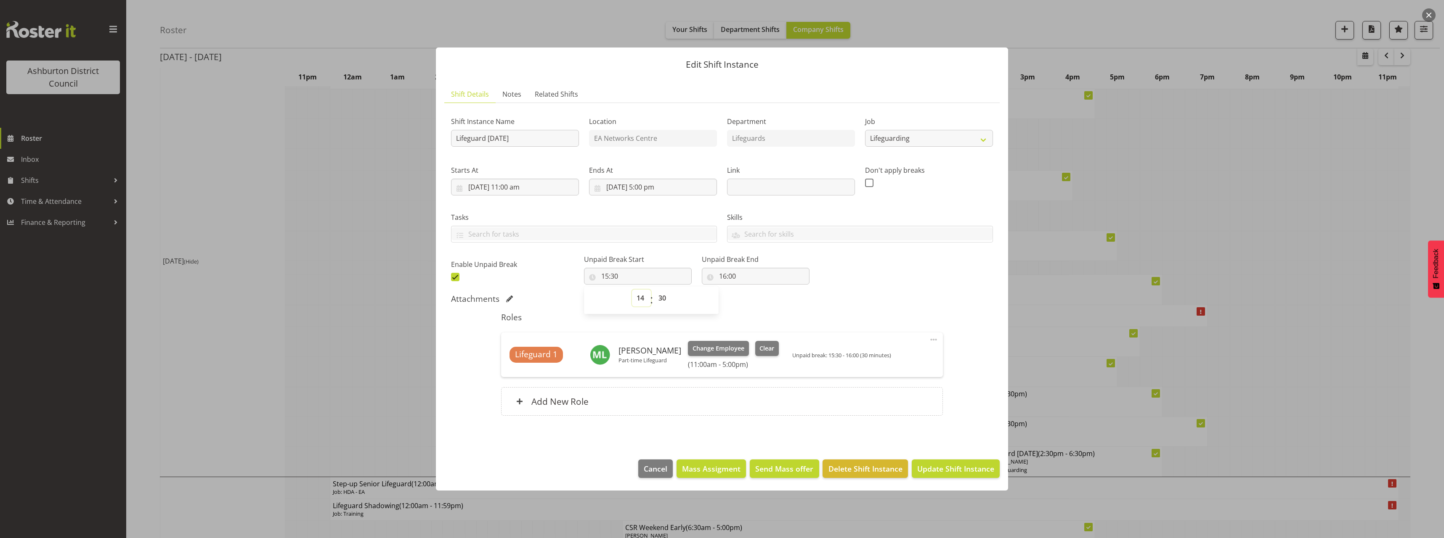
click at [632, 290] on select "00 01 02 03 04 05 06 07 08 09 10 11 12 13 14 15 16 17 18 19 20 21 22 23" at bounding box center [641, 298] width 19 height 17
type input "14:30"
click at [716, 277] on input "16:00" at bounding box center [756, 276] width 108 height 17
click at [750, 294] on select "00 01 02 03 04 05 06 07 08 09 10 11 12 13 14 15 16 17 18 19 20 21 22 23" at bounding box center [759, 298] width 19 height 17
select select "15"
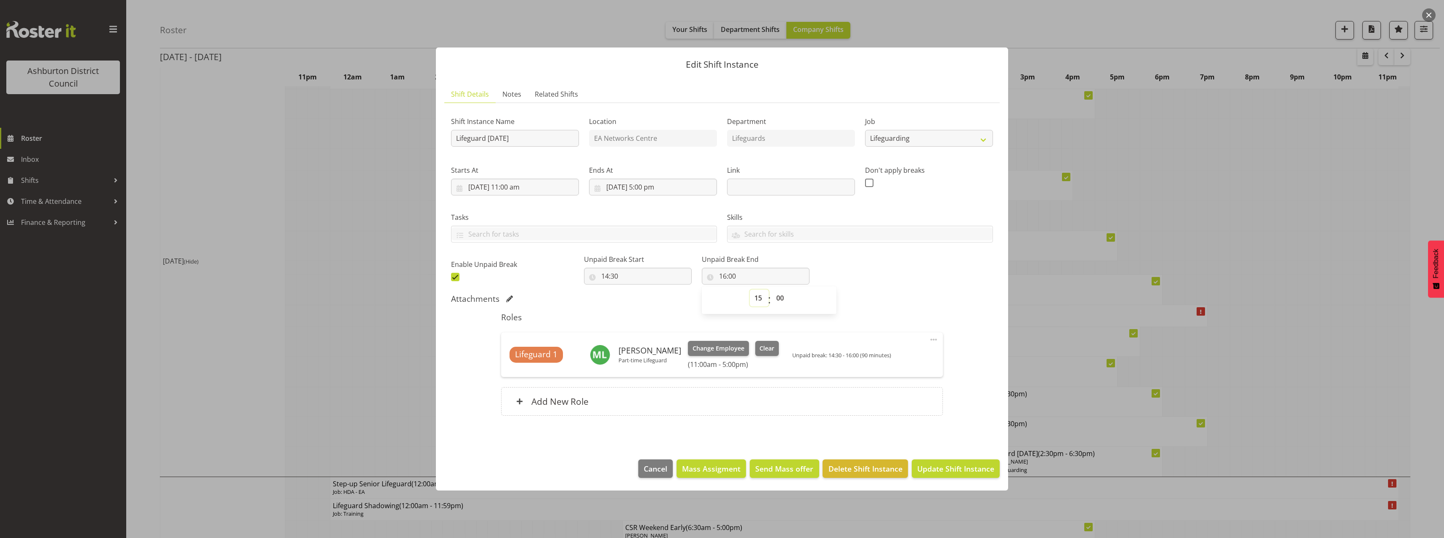
click at [750, 290] on select "00 01 02 03 04 05 06 07 08 09 10 11 12 13 14 15 16 17 18 19 20 21 22 23" at bounding box center [759, 298] width 19 height 17
type input "15:00"
click at [897, 413] on div "Add New Role" at bounding box center [721, 401] width 441 height 29
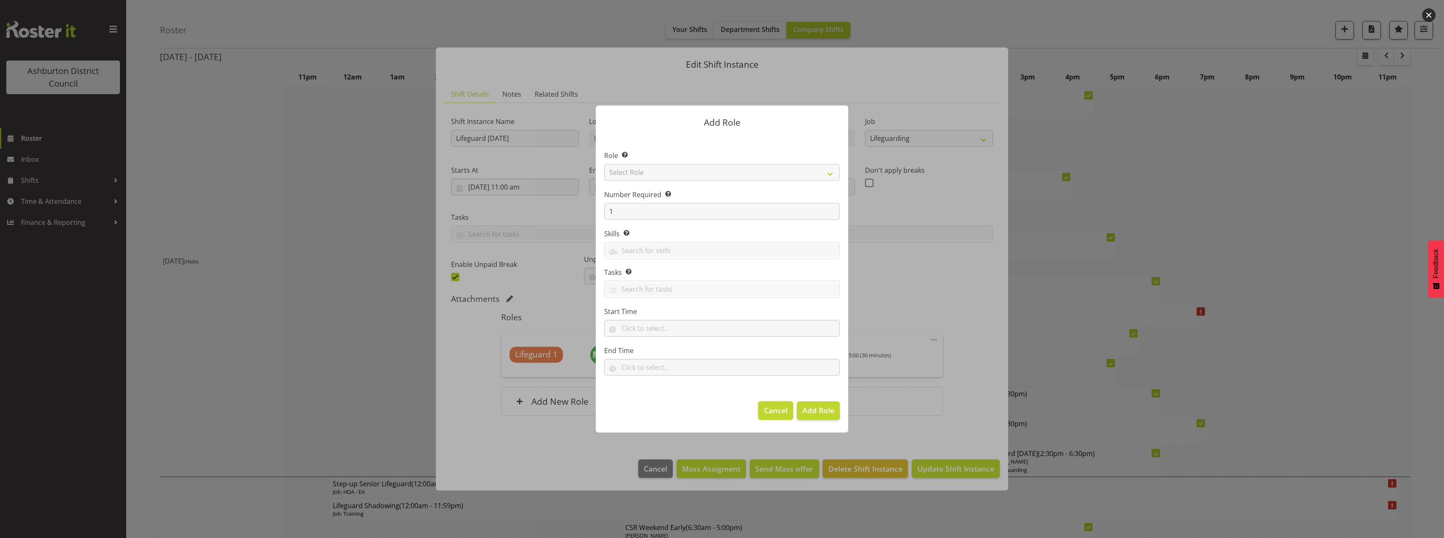
click at [777, 411] on span "Cancel" at bounding box center [776, 410] width 24 height 11
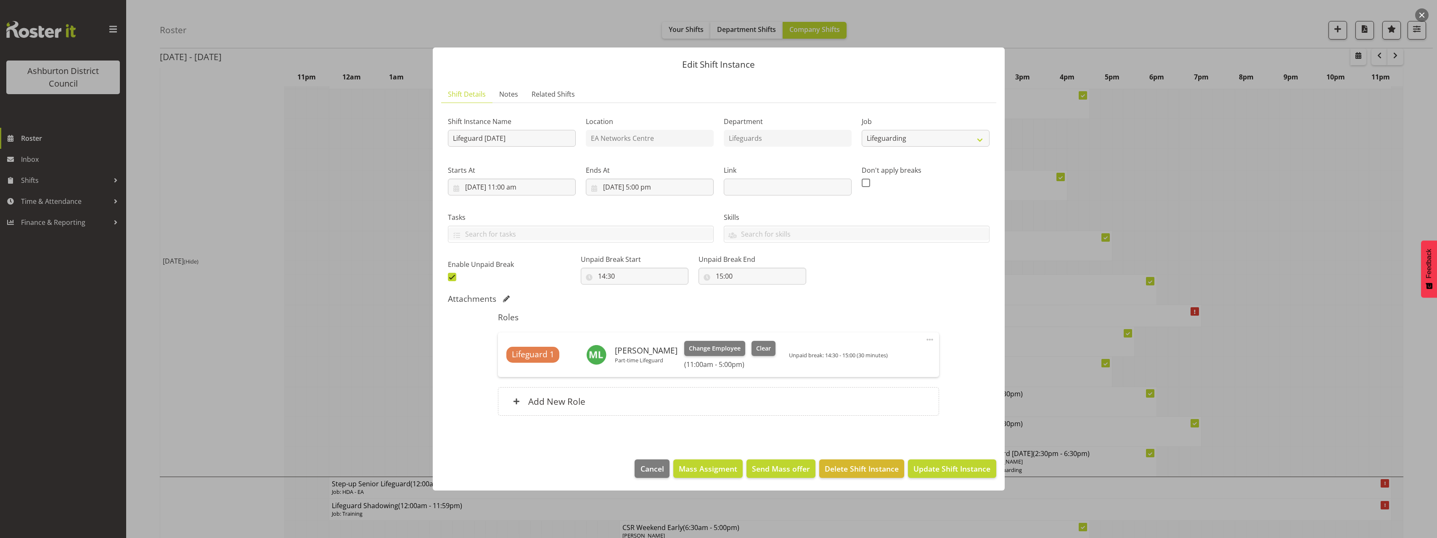
click at [970, 406] on div "Shift Instance Name Lifeguard [DATE] Location EA Networks Centre Department Lif…" at bounding box center [719, 268] width 542 height 316
click at [964, 470] on span "Update Shift Instance" at bounding box center [952, 469] width 77 height 11
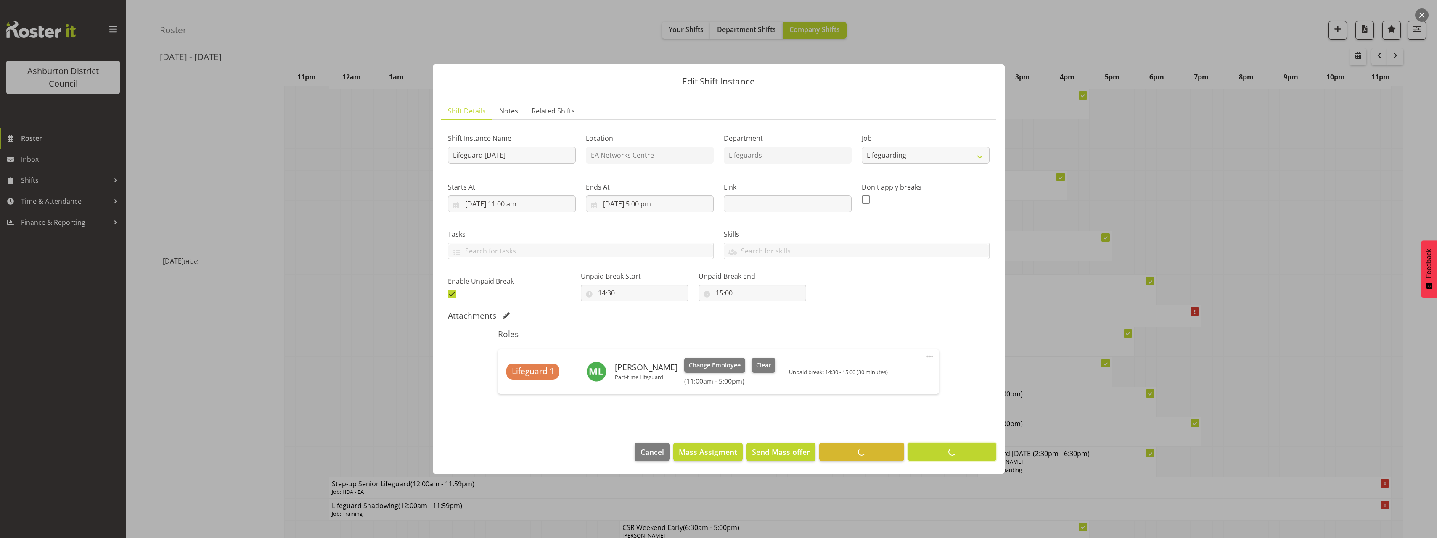
scroll to position [0, 0]
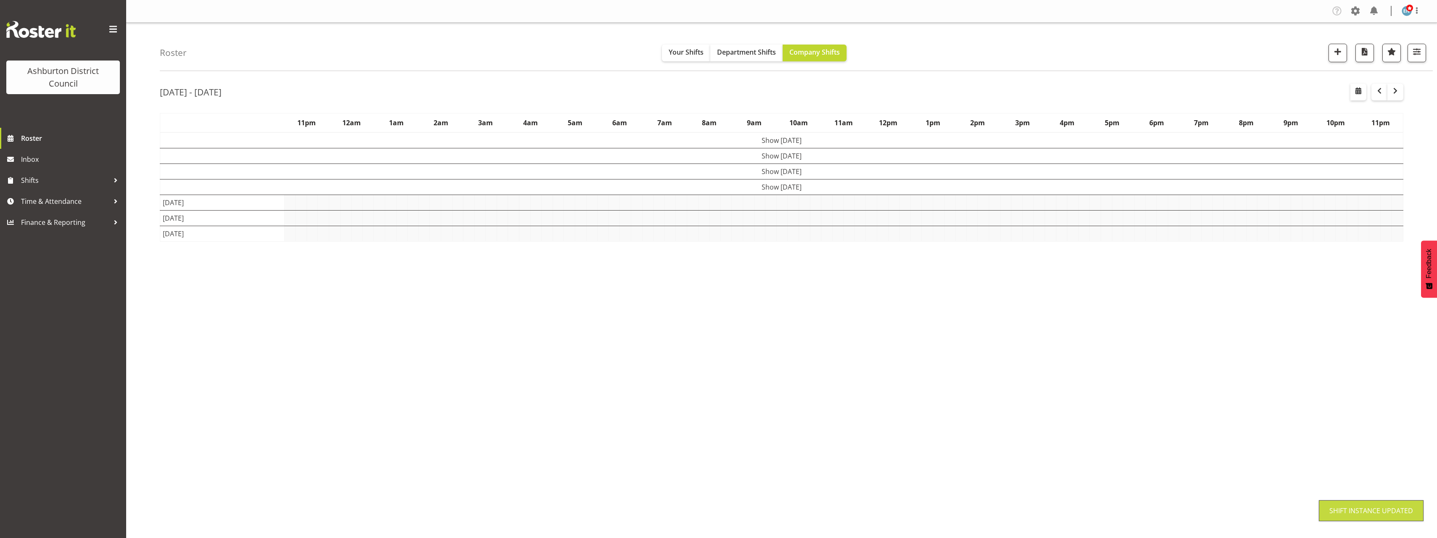
click at [1412, 337] on div "[DATE] - [DATE] [DATE] - [DATE] [DATE] Day Week Fortnight Month calendar Month …" at bounding box center [799, 245] width 1278 height 337
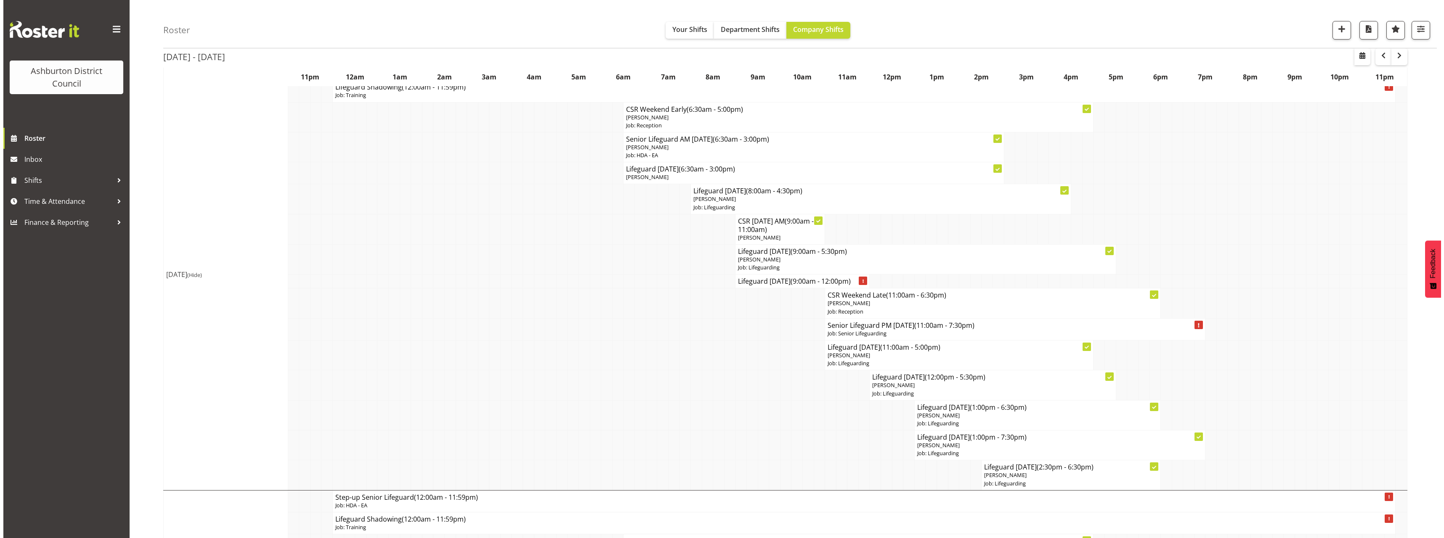
scroll to position [589, 0]
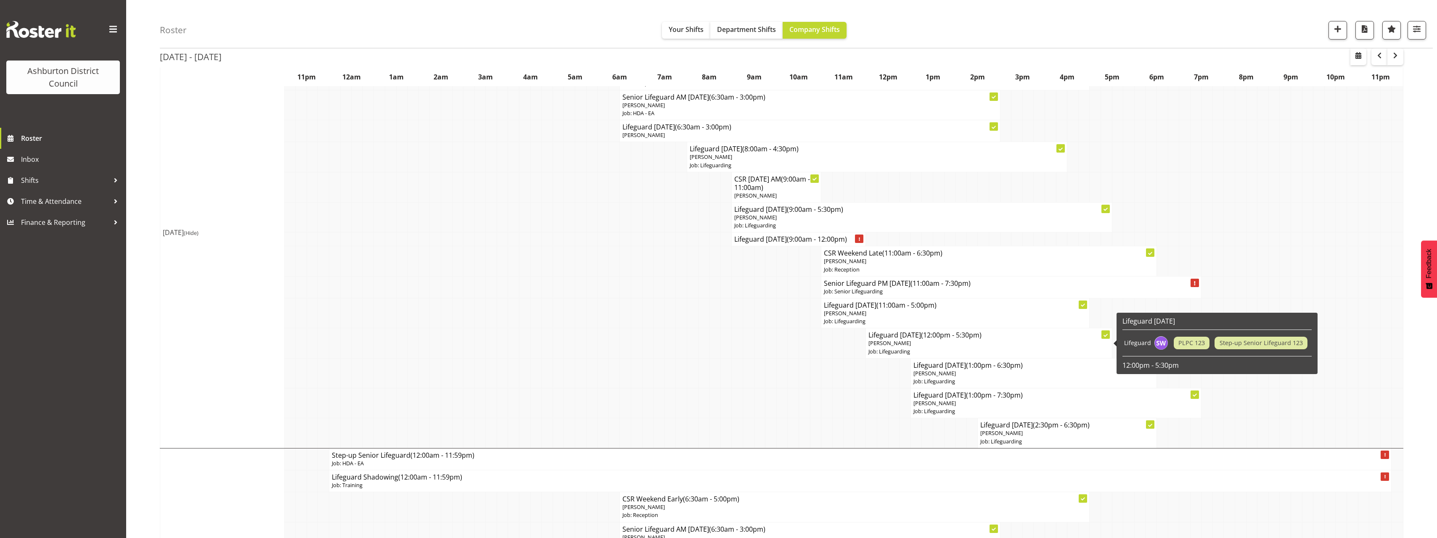
click at [923, 345] on p "[PERSON_NAME]" at bounding box center [989, 343] width 241 height 8
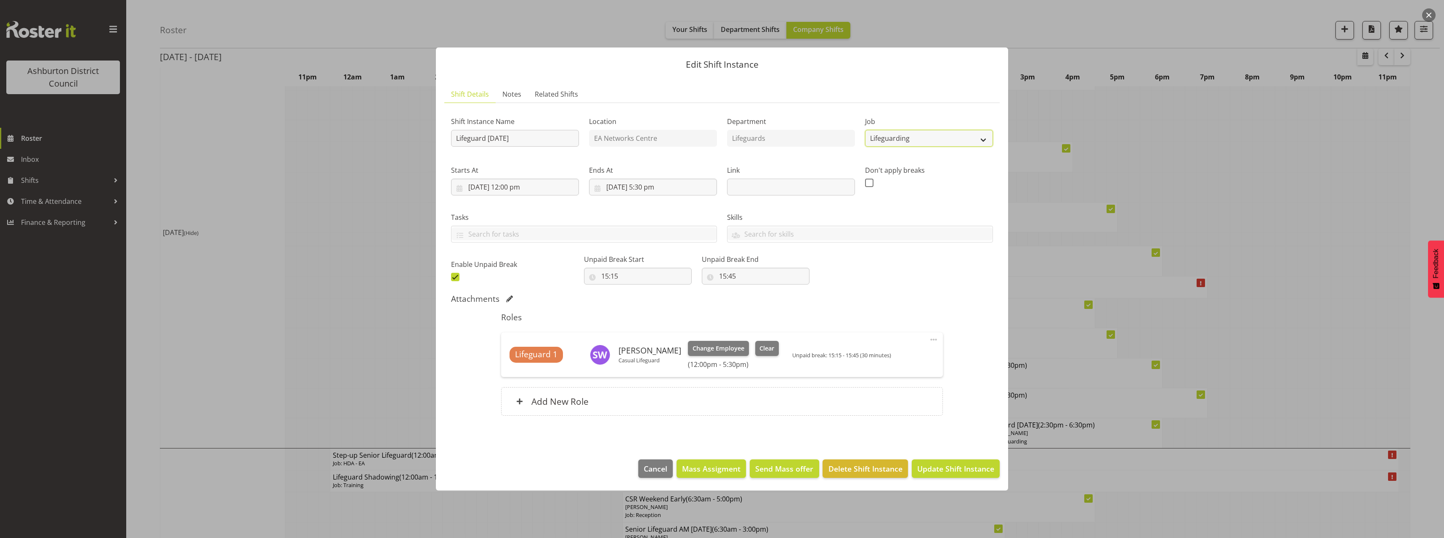
click at [912, 145] on select "Create new job Casual HDA - CSR HDA - EA Lifeguarding LTS- Alt Duties Ordinary …" at bounding box center [929, 138] width 128 height 17
select select "34"
click at [865, 130] on select "Create new job Casual HDA - CSR HDA - EA Lifeguarding LTS- Alt Duties Ordinary …" at bounding box center [929, 138] width 128 height 17
click at [456, 139] on input "Lifeguard [DATE]" at bounding box center [515, 138] width 128 height 17
type input "Senior Lifeguard [DATE]"
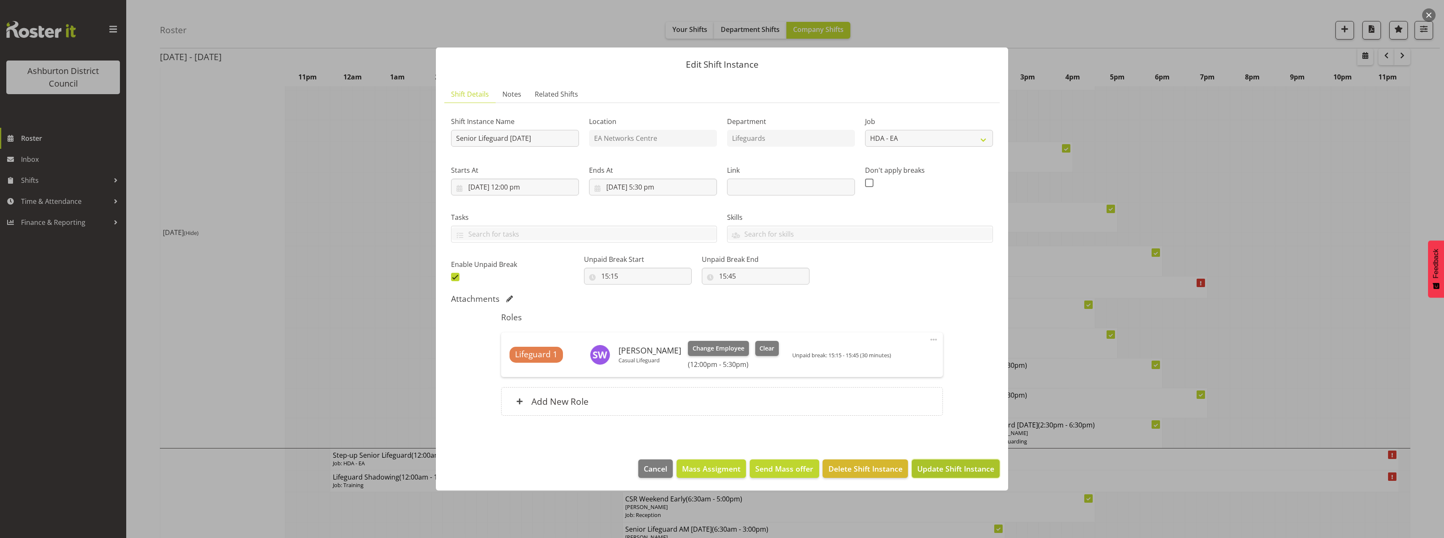
click at [941, 473] on span "Update Shift Instance" at bounding box center [955, 469] width 77 height 11
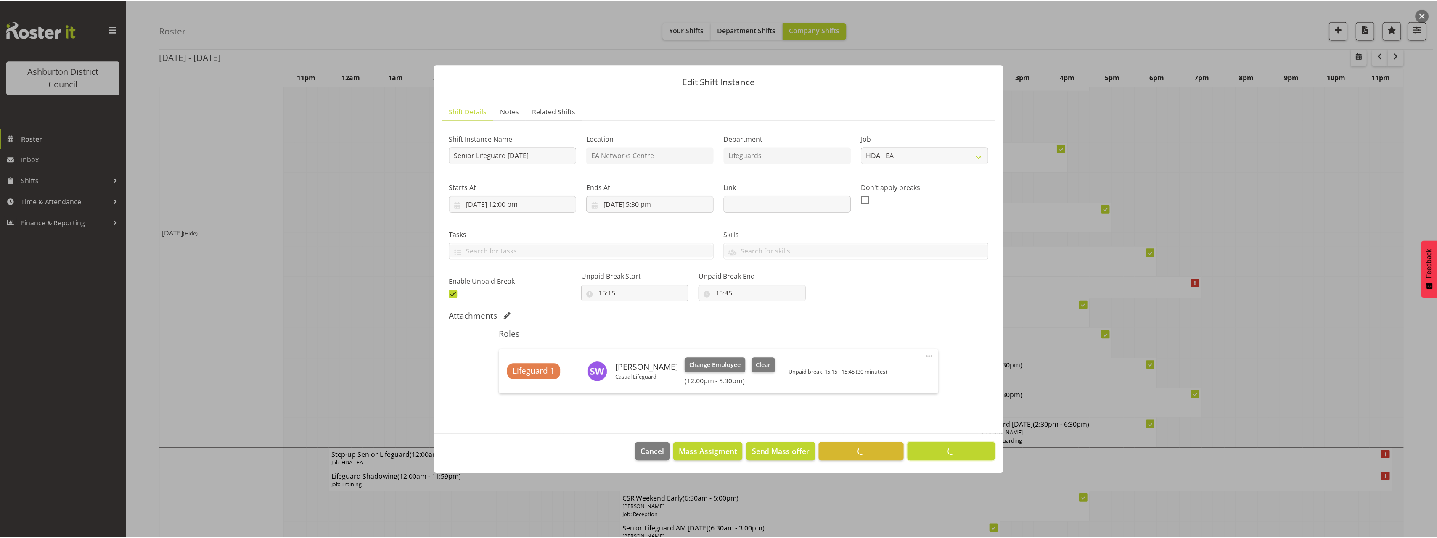
scroll to position [0, 0]
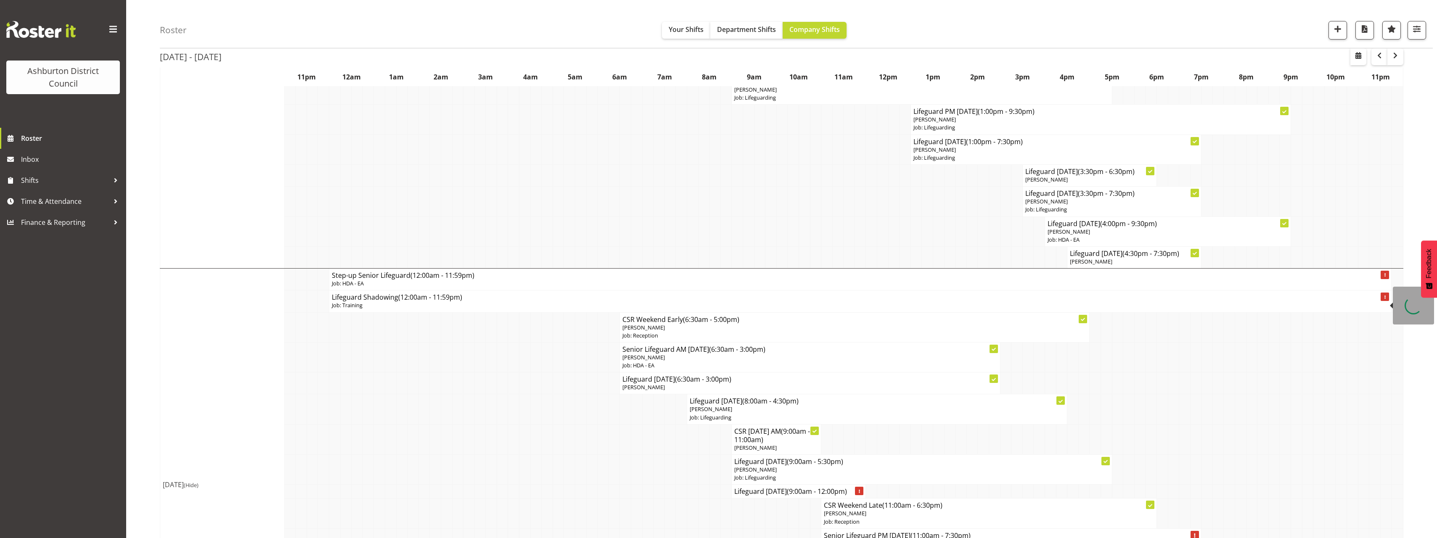
scroll to position [126, 0]
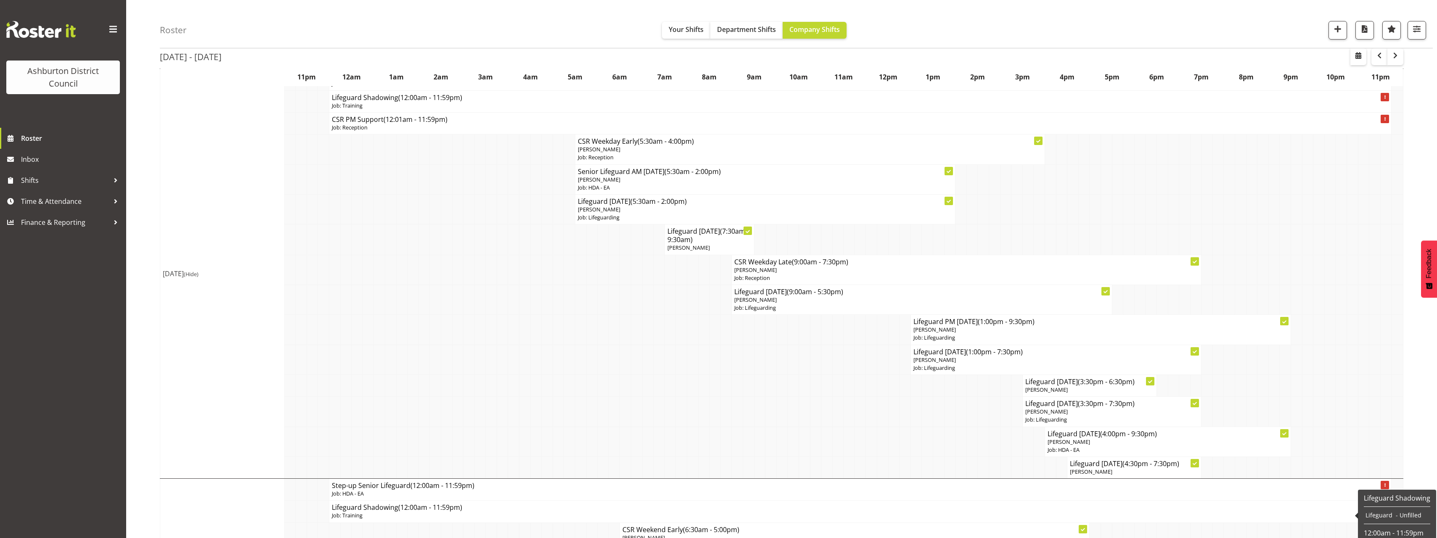
click at [199, 274] on span "(Hide)" at bounding box center [191, 274] width 15 height 8
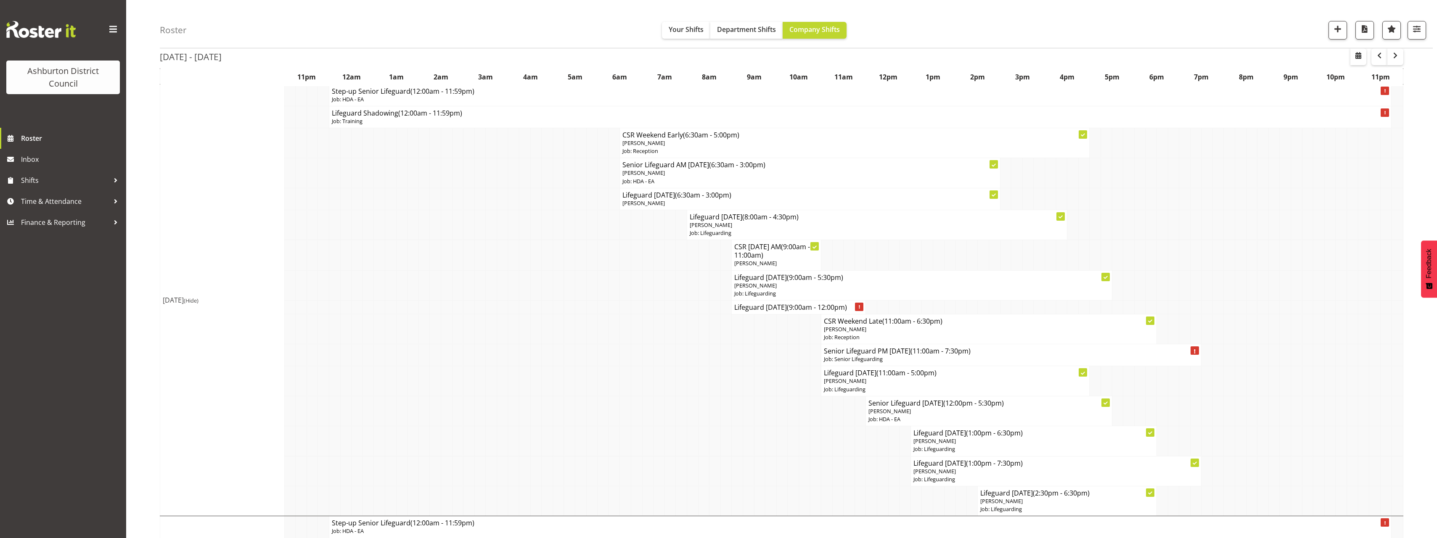
click at [141, 287] on div "Roster Your Shifts Department Shifts Company Shifts 1 Locations [GEOGRAPHIC_DAT…" at bounding box center [781, 408] width 1311 height 1023
click at [882, 355] on h4 "Senior Lifeguard PM [DATE] (11:00am - 7:30pm)" at bounding box center [1011, 351] width 375 height 8
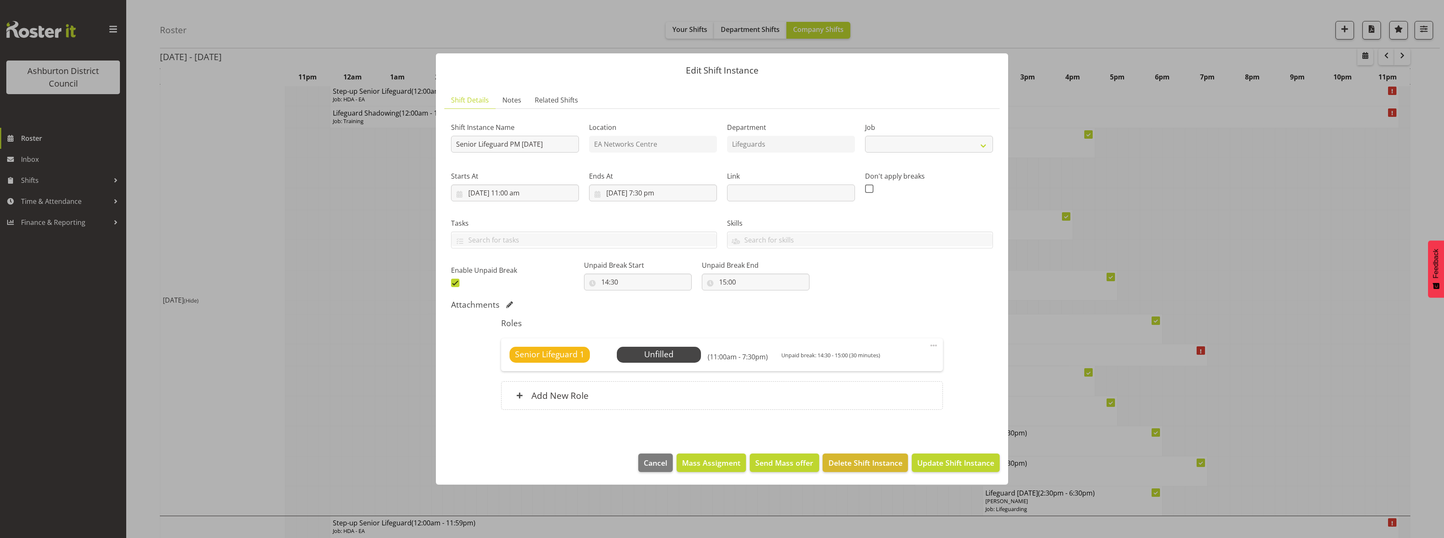
select select "2648"
click at [875, 465] on span "Delete Shift Instance" at bounding box center [865, 463] width 74 height 11
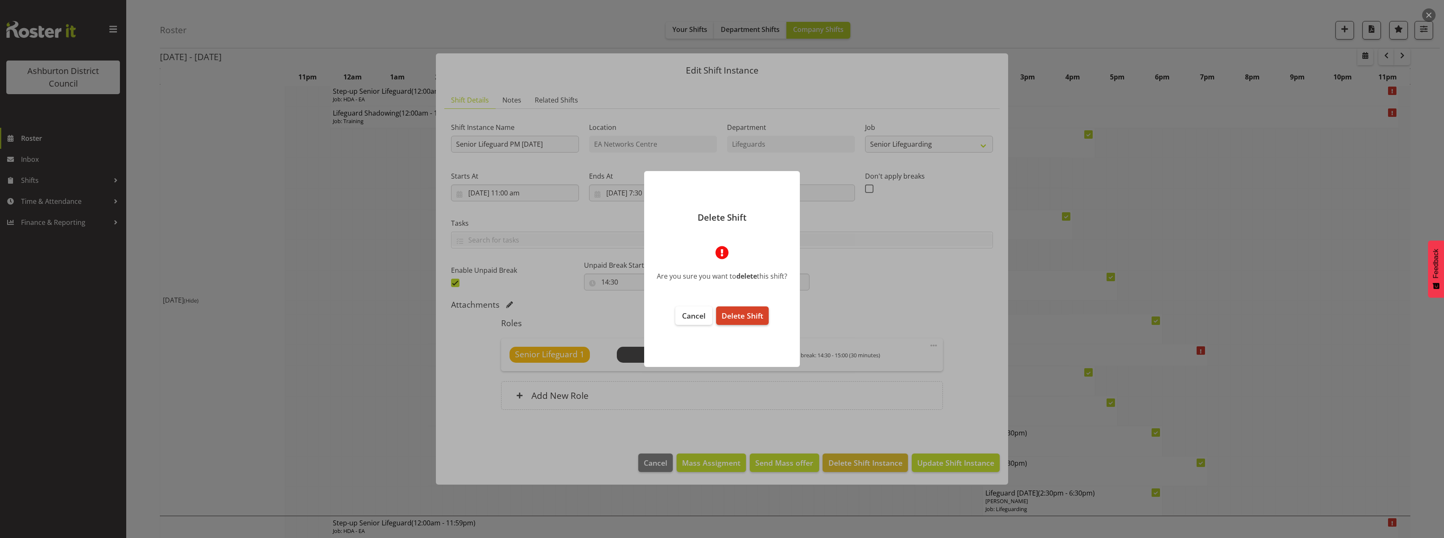
click at [752, 315] on span "Delete Shift" at bounding box center [742, 316] width 42 height 10
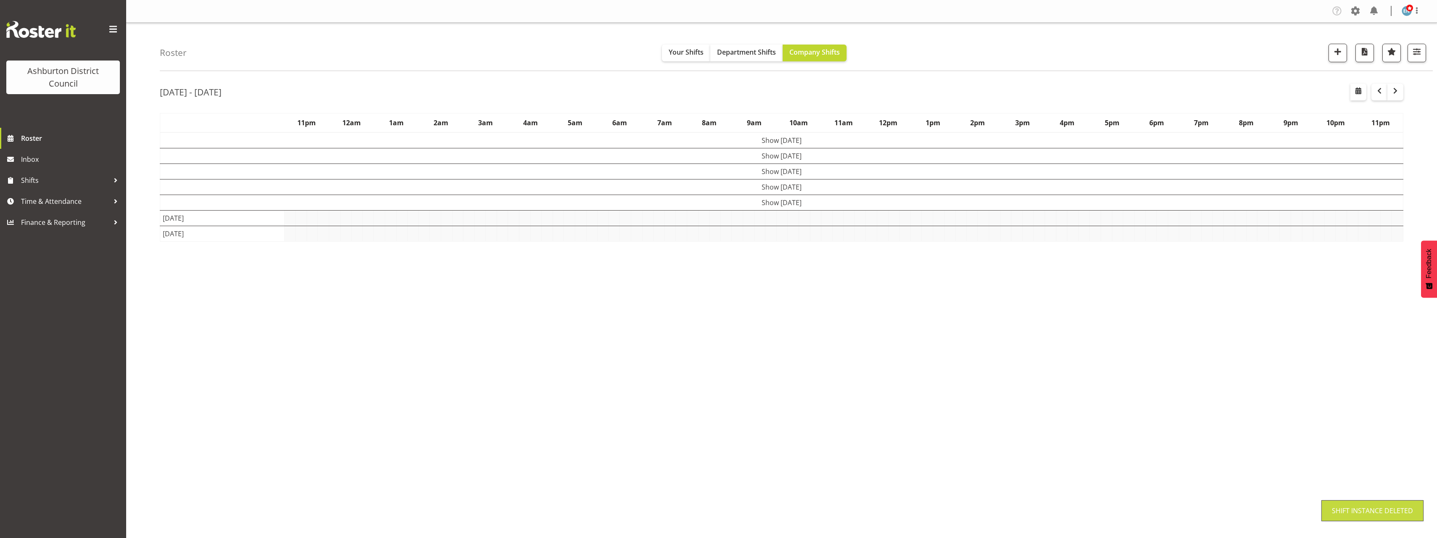
scroll to position [0, 0]
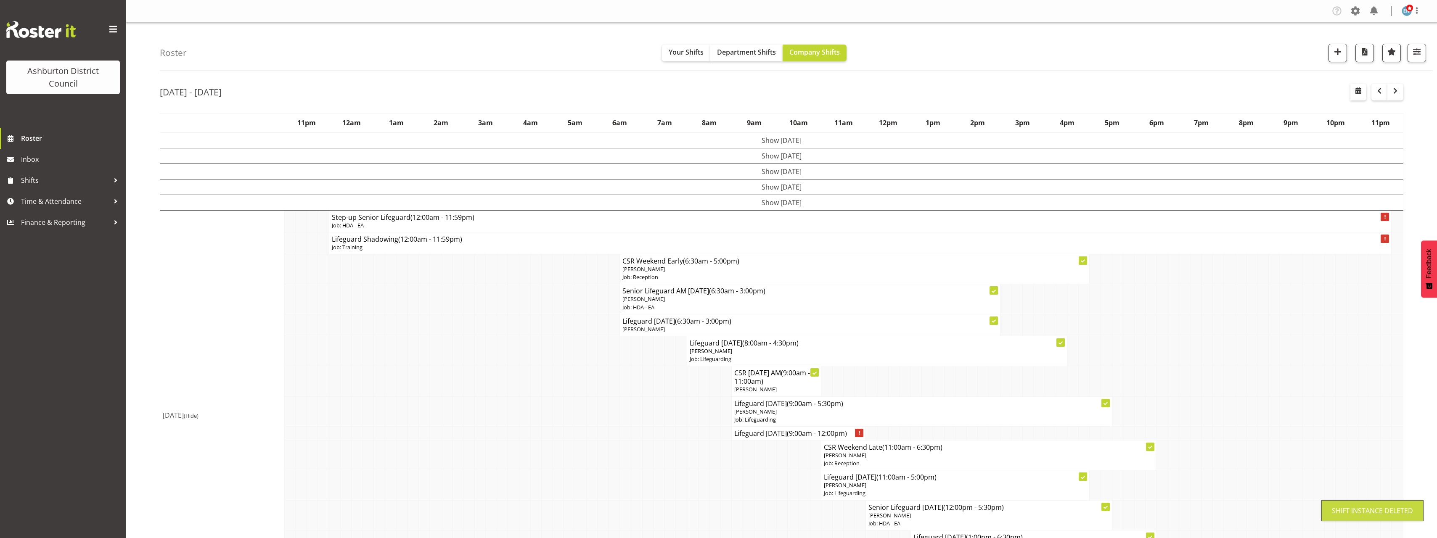
click at [131, 328] on div "Roster Your Shifts Department Shifts Company Shifts 1 Locations [GEOGRAPHIC_DAT…" at bounding box center [781, 523] width 1311 height 1001
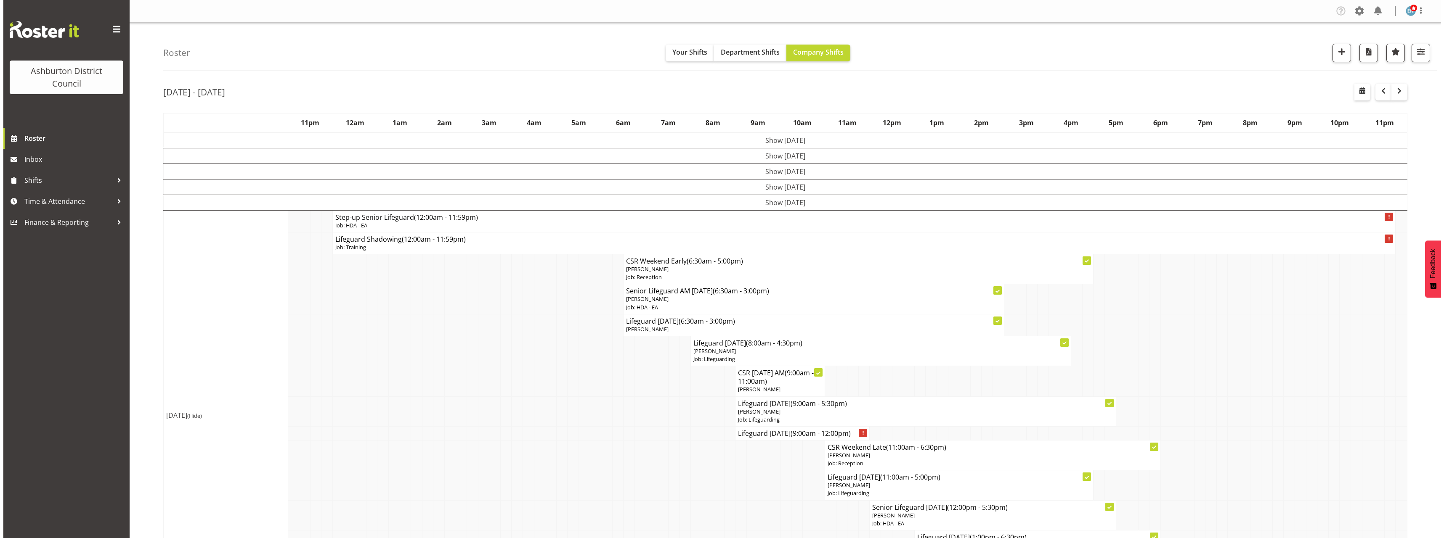
scroll to position [126, 0]
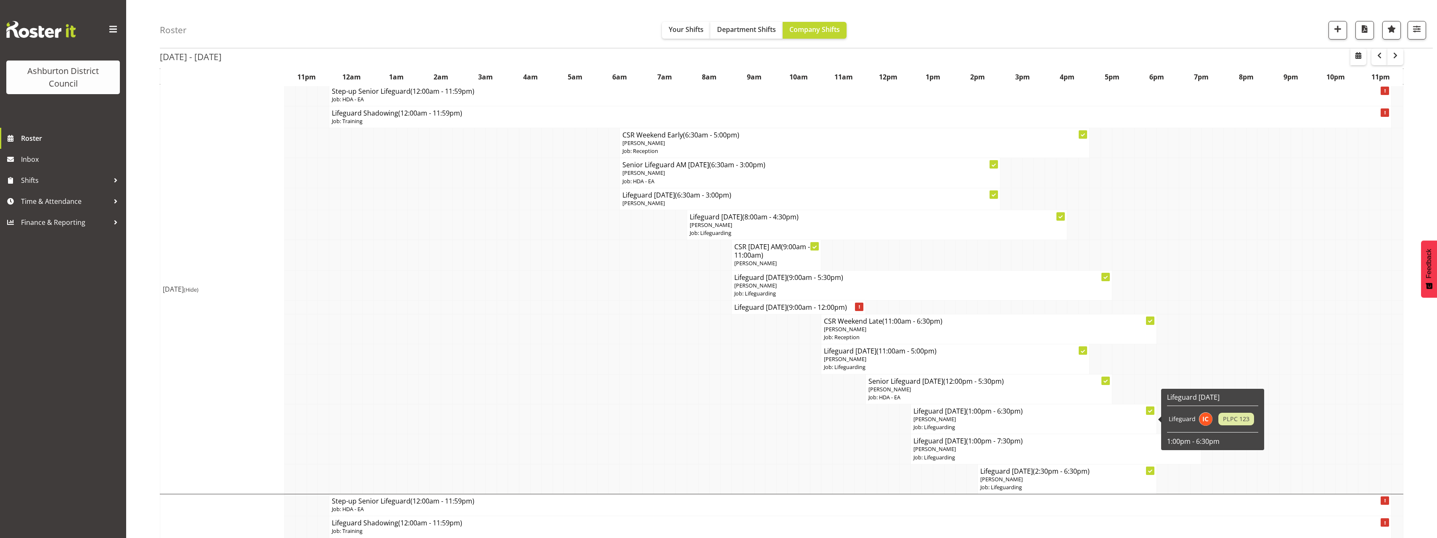
click at [951, 419] on p "[PERSON_NAME]" at bounding box center [1034, 420] width 241 height 8
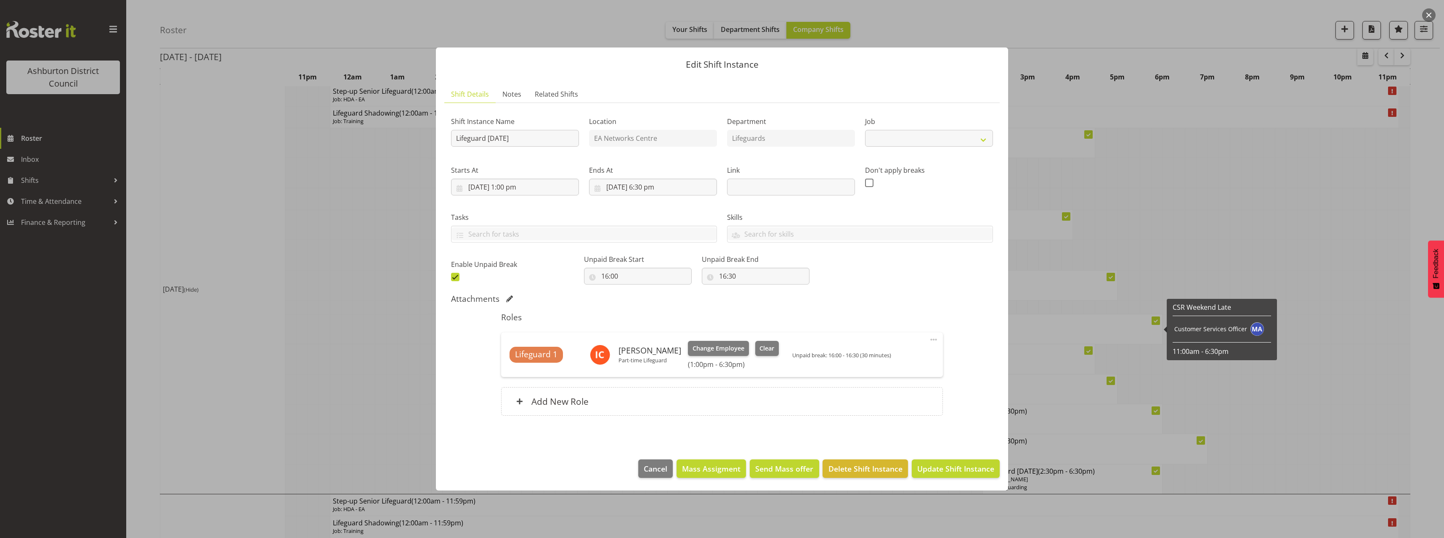
select select "38"
click at [517, 186] on input "[DATE] 1:00 pm" at bounding box center [515, 187] width 128 height 17
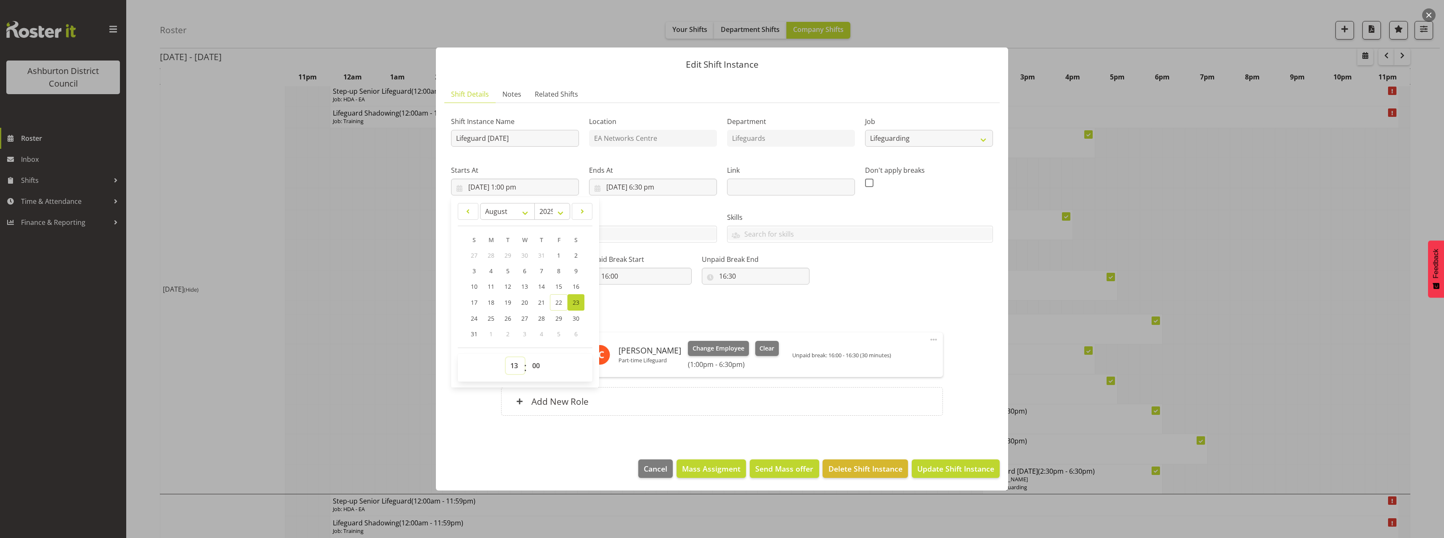
click at [509, 370] on select "00 01 02 03 04 05 06 07 08 09 10 11 12 13 14 15 16 17 18 19 20 21 22 23" at bounding box center [515, 366] width 19 height 17
select select "12"
click at [506, 358] on select "00 01 02 03 04 05 06 07 08 09 10 11 12 13 14 15 16 17 18 19 20 21 22 23" at bounding box center [515, 366] width 19 height 17
type input "[DATE] 12:00 pm"
click at [656, 188] on input "[DATE] 6:30 pm" at bounding box center [653, 187] width 128 height 17
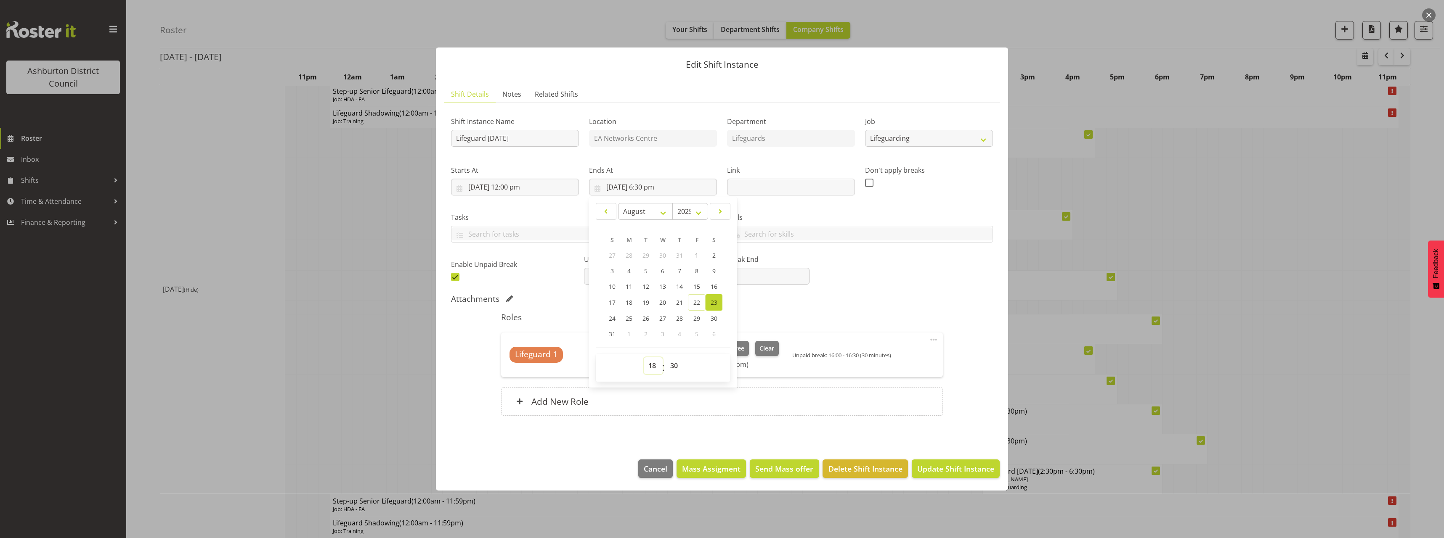
click at [645, 370] on select "00 01 02 03 04 05 06 07 08 09 10 11 12 13 14 15 16 17 18 19 20 21 22 23" at bounding box center [653, 366] width 19 height 17
select select "17"
click at [644, 358] on select "00 01 02 03 04 05 06 07 08 09 10 11 12 13 14 15 16 17 18 19 20 21 22 23" at bounding box center [653, 366] width 19 height 17
type input "[DATE] 5:30 pm"
click at [910, 300] on div "Attachments" at bounding box center [722, 299] width 542 height 10
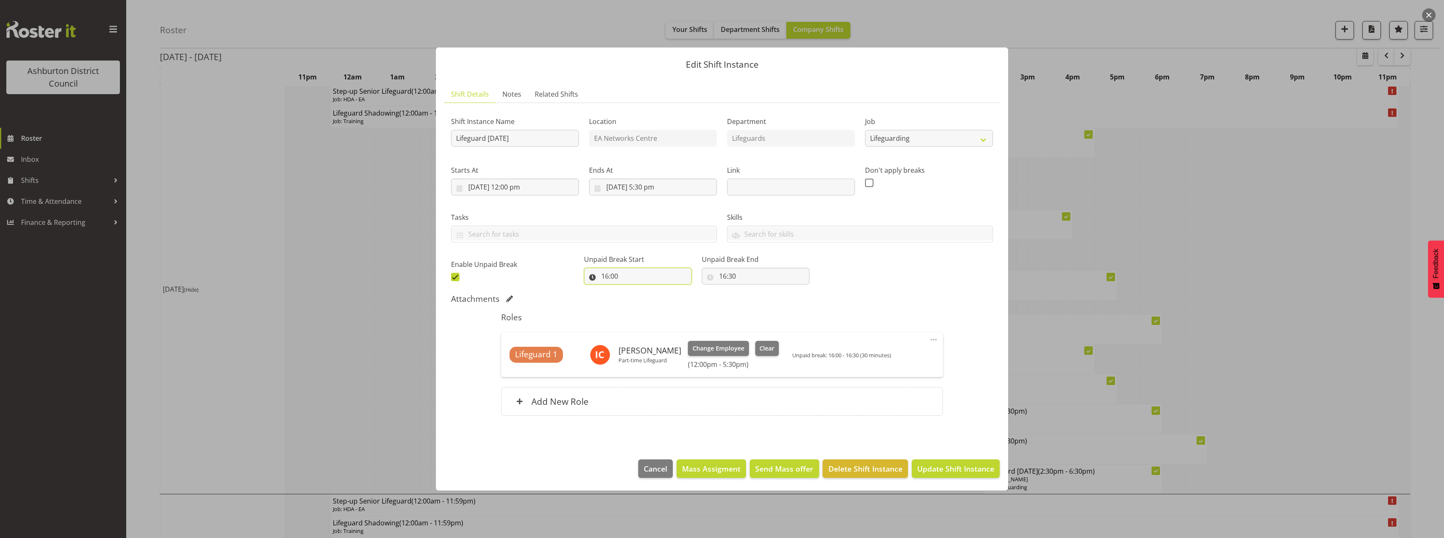
click at [605, 279] on input "16:00" at bounding box center [638, 276] width 108 height 17
click at [640, 294] on select "00 01 02 03 04 05 06 07 08 09 10 11 12 13 14 15 16 17 18 19 20 21 22 23" at bounding box center [641, 298] width 19 height 17
select select "15"
click at [632, 290] on select "00 01 02 03 04 05 06 07 08 09 10 11 12 13 14 15 16 17 18 19 20 21 22 23" at bounding box center [641, 298] width 19 height 17
type input "15:00"
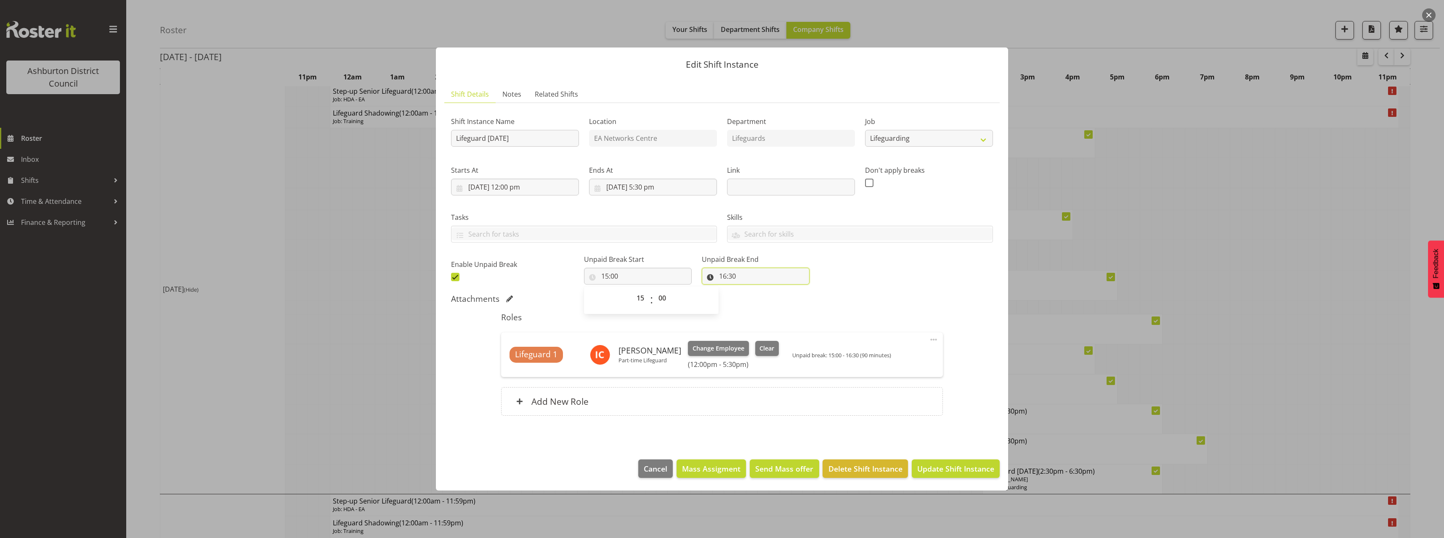
click at [716, 276] on input "16:30" at bounding box center [756, 276] width 108 height 17
click at [750, 297] on select "00 01 02 03 04 05 06 07 08 09 10 11 12 13 14 15 16 17 18 19 20 21 22 23" at bounding box center [759, 298] width 19 height 17
click at [960, 405] on div "Shift Instance Name Lifeguard [DATE] Location EA Networks Centre Department Lif…" at bounding box center [722, 268] width 542 height 316
click at [954, 464] on span "Update Shift Instance" at bounding box center [955, 469] width 77 height 11
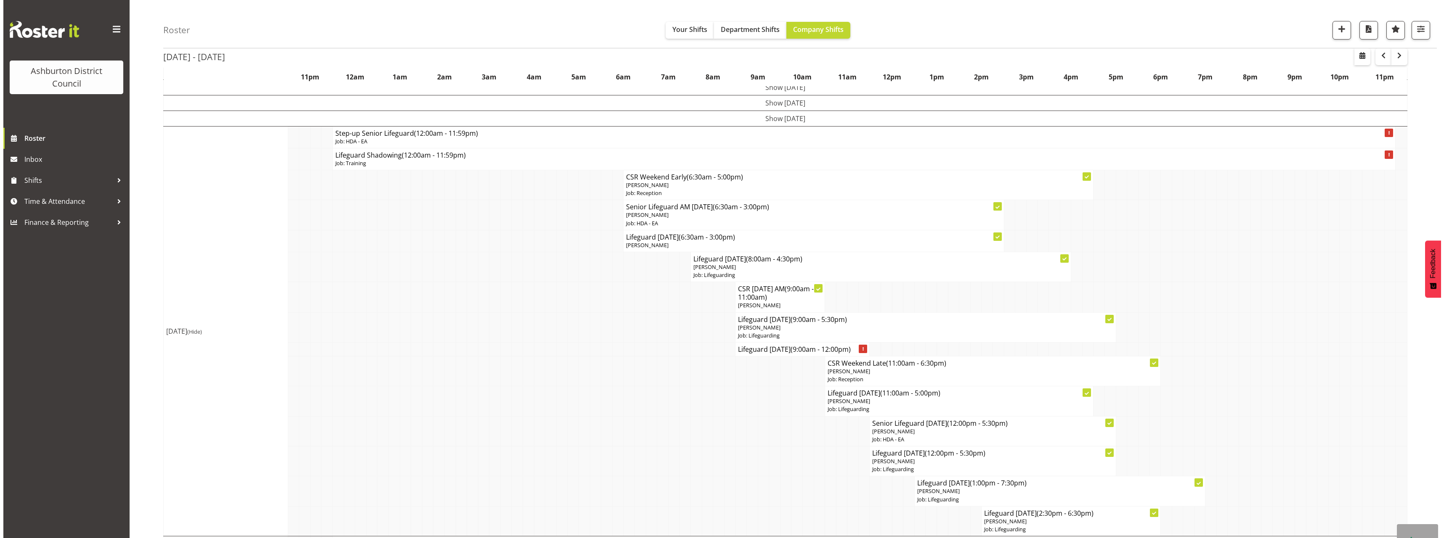
scroll to position [168, 0]
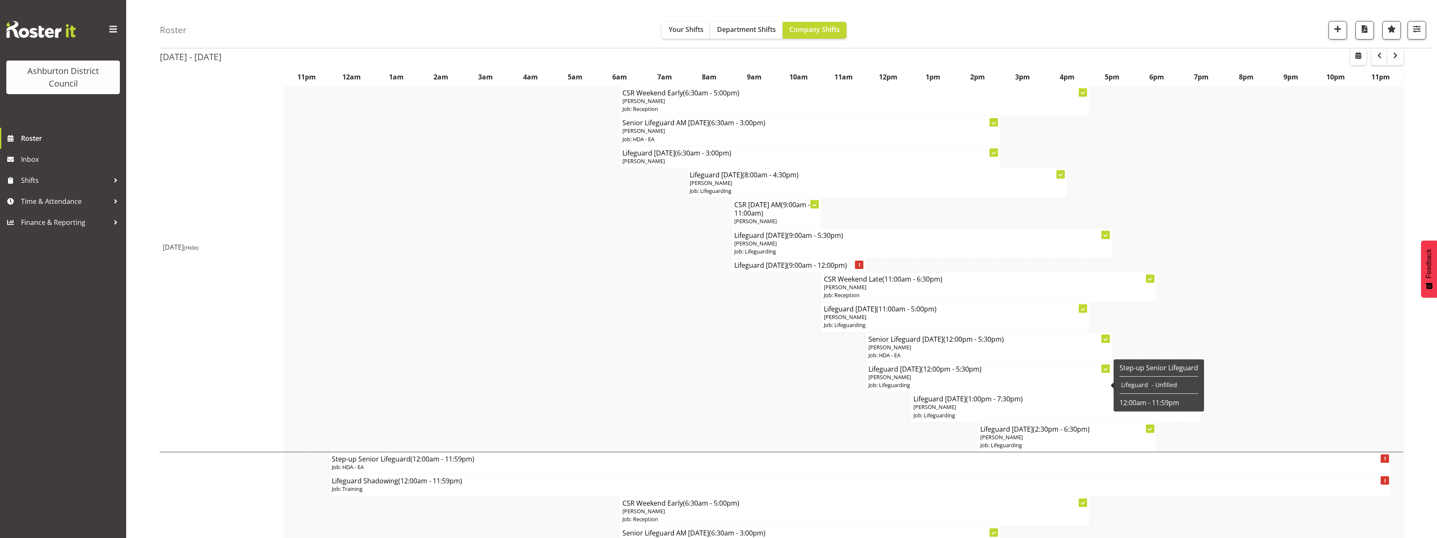
click at [928, 386] on p "Job: Lifeguarding" at bounding box center [989, 386] width 241 height 8
select select
select select "16"
select select "30"
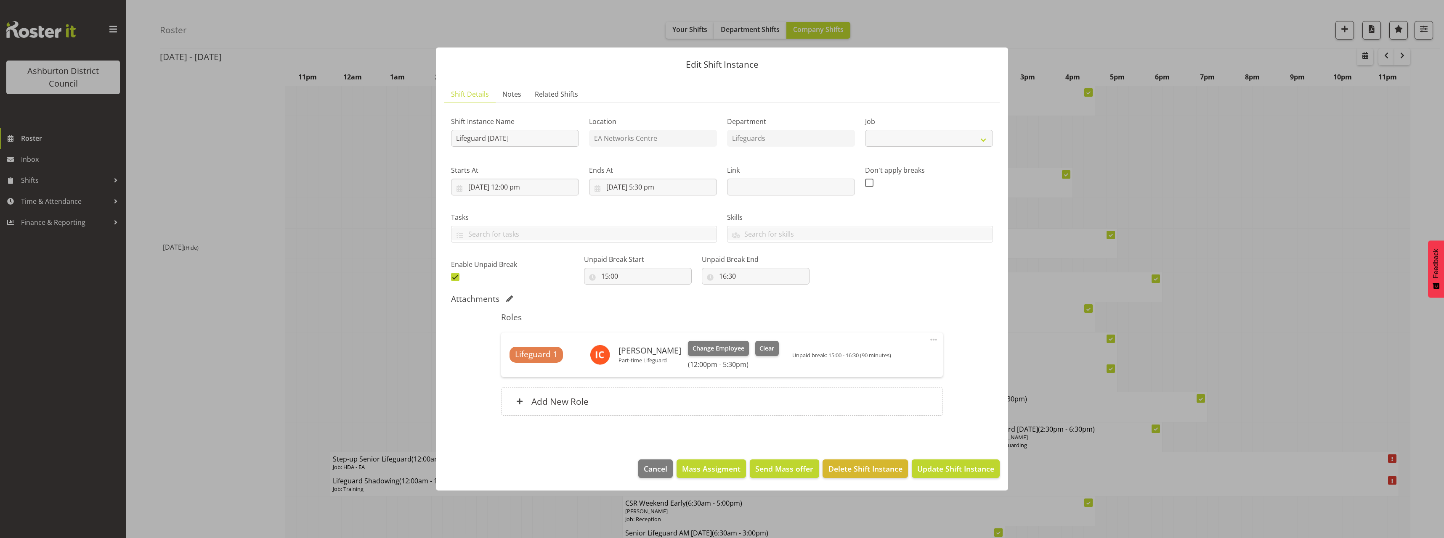
select select "38"
click at [713, 278] on input "16:30" at bounding box center [756, 276] width 108 height 17
click at [750, 301] on select "00 01 02 03 04 05 06 07 08 09 10 11 12 13 14 15 16 17 18 19 20 21 22 23" at bounding box center [759, 298] width 19 height 17
select select "15"
click at [750, 290] on select "00 01 02 03 04 05 06 07 08 09 10 11 12 13 14 15 16 17 18 19 20 21 22 23" at bounding box center [759, 298] width 19 height 17
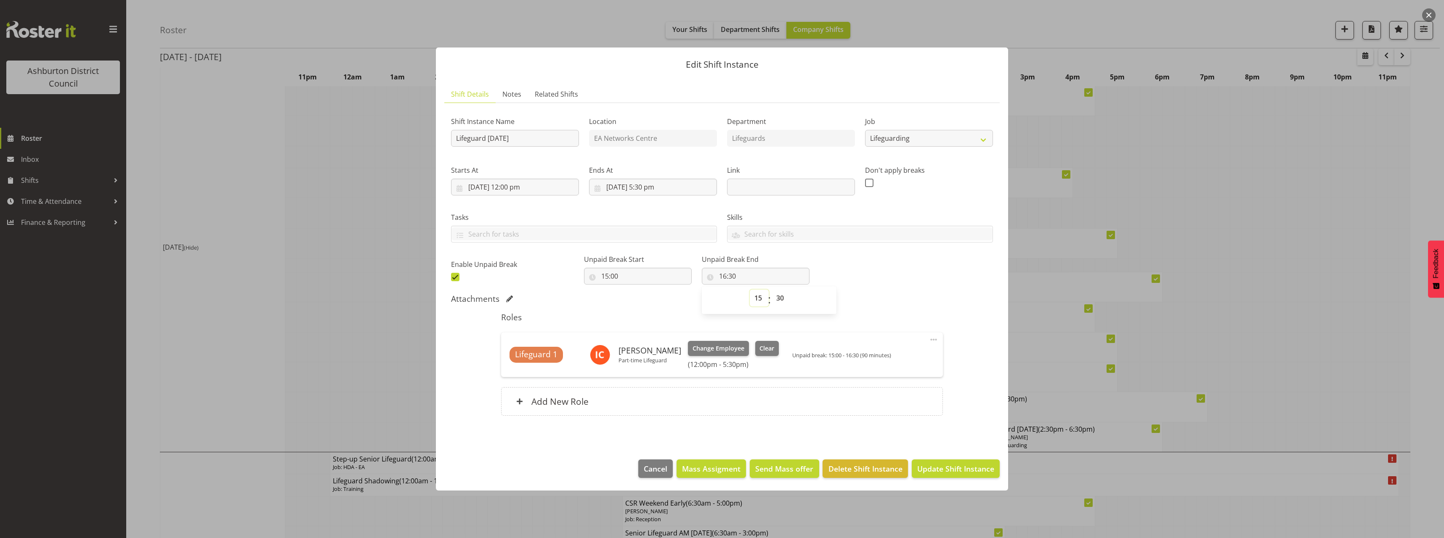
type input "15:30"
click at [917, 295] on div "Attachments" at bounding box center [722, 299] width 542 height 10
click at [950, 473] on span "Update Shift Instance" at bounding box center [955, 469] width 77 height 11
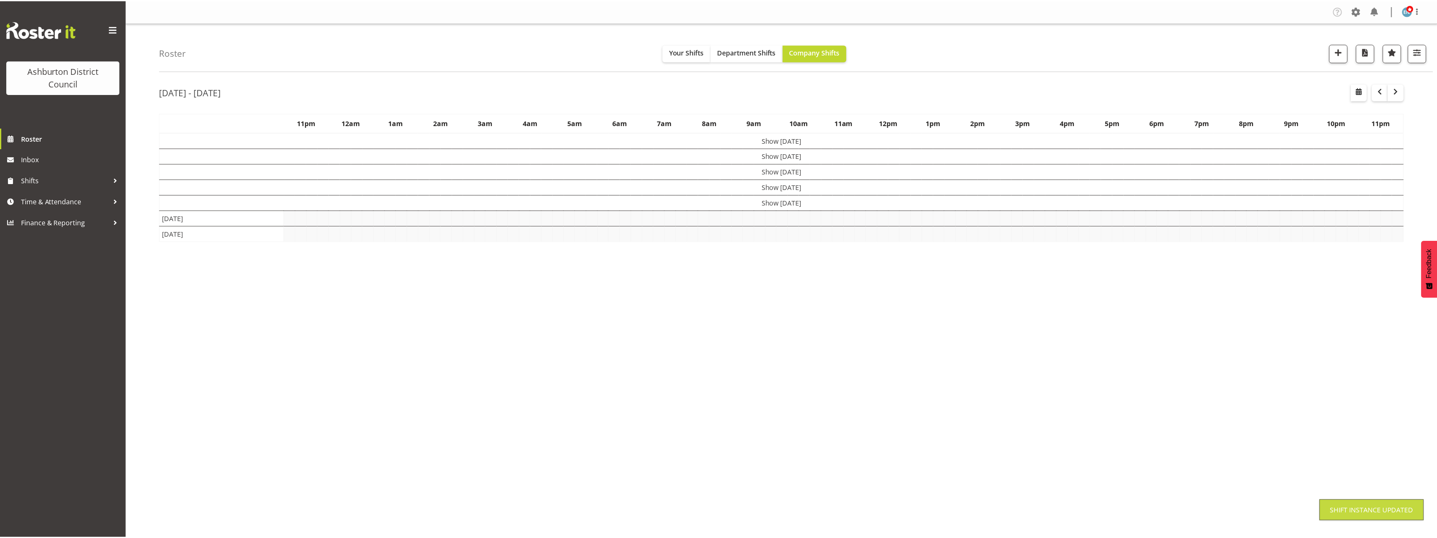
scroll to position [0, 0]
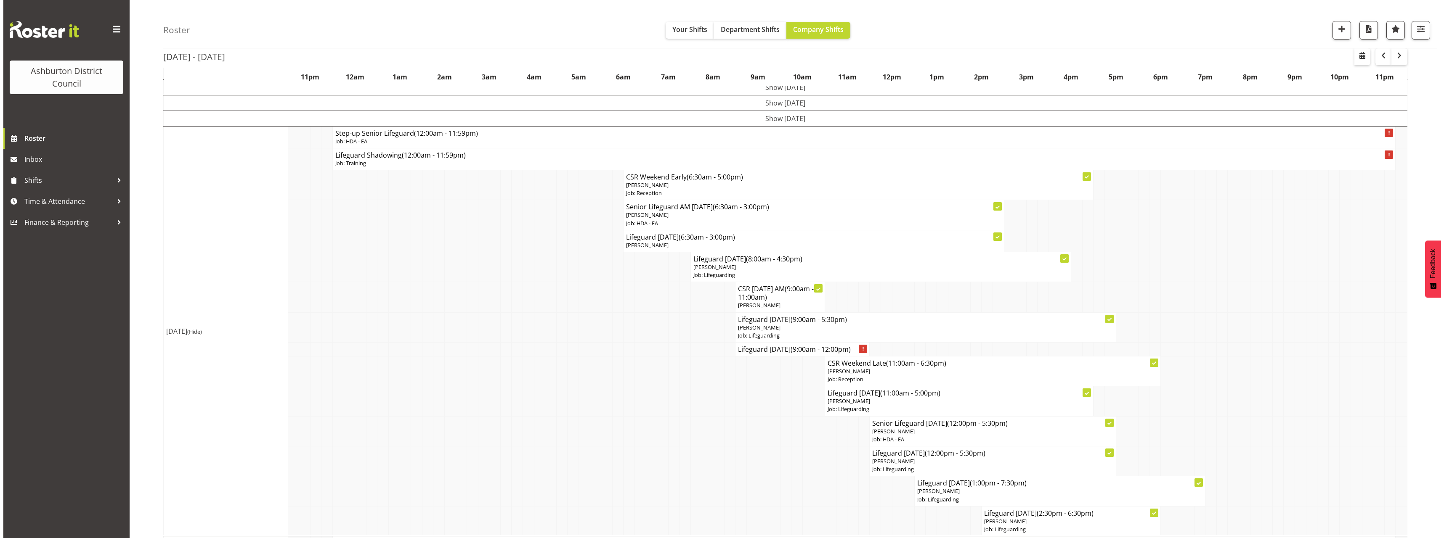
scroll to position [168, 0]
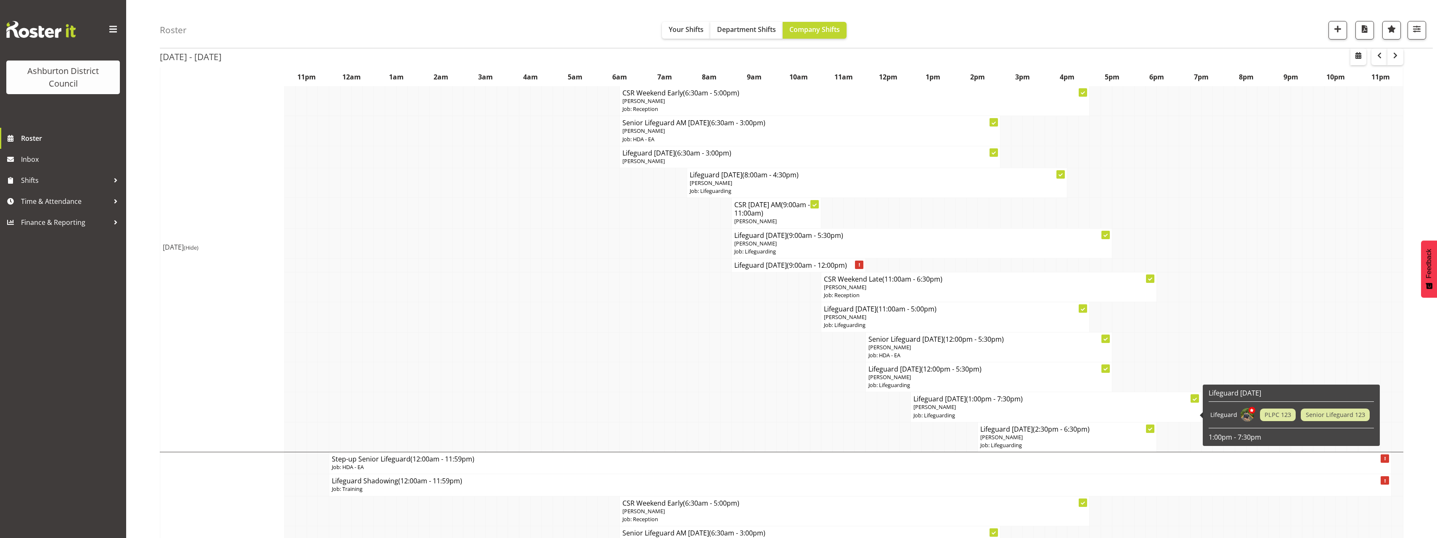
click at [992, 409] on p "[PERSON_NAME]" at bounding box center [1056, 407] width 285 height 8
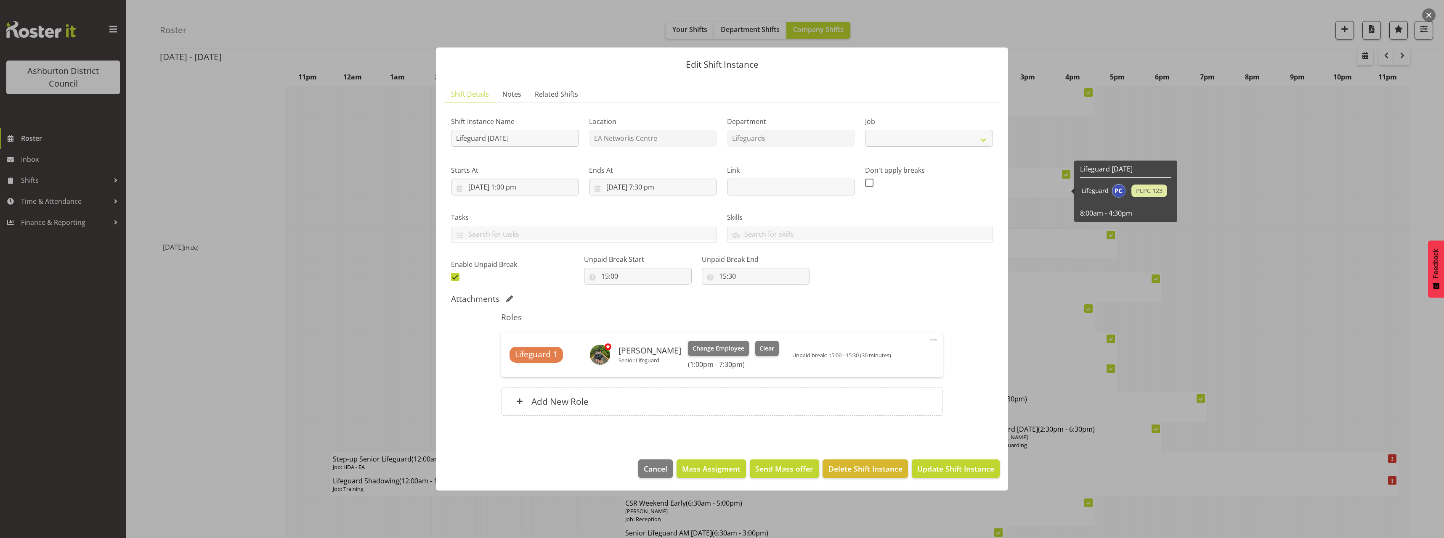
select select "38"
click at [525, 186] on input "[DATE] 1:00 pm" at bounding box center [515, 187] width 128 height 17
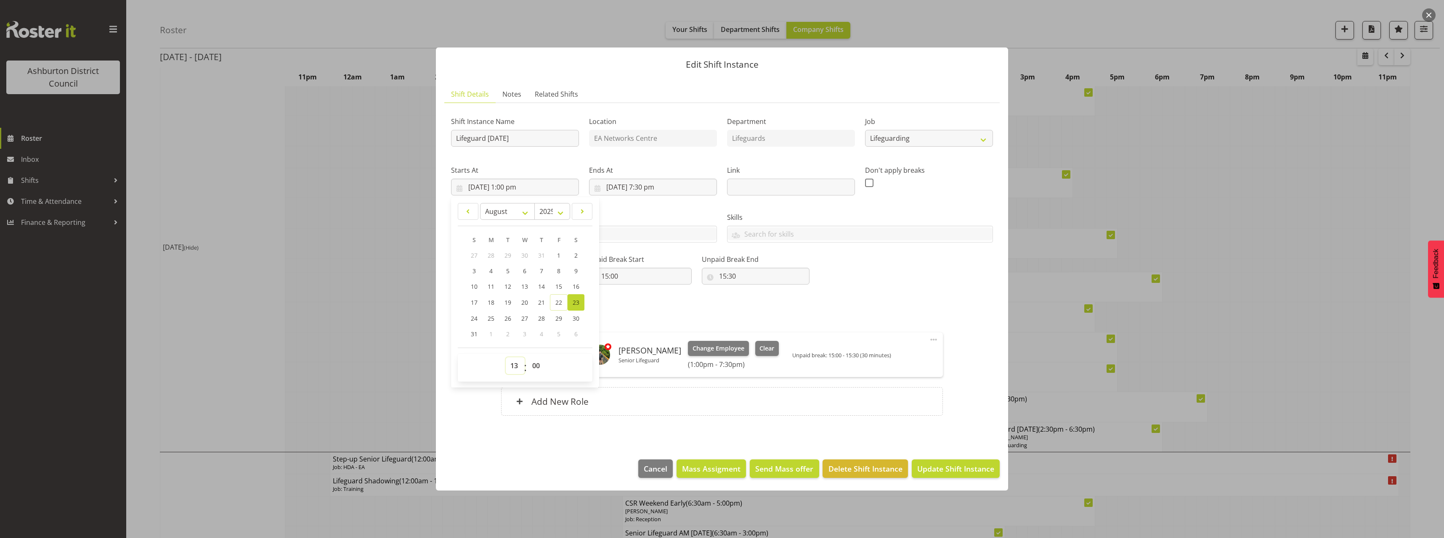
drag, startPoint x: 519, startPoint y: 367, endPoint x: 519, endPoint y: 359, distance: 8.0
click at [519, 367] on select "00 01 02 03 04 05 06 07 08 09 10 11 12 13 14 15 16 17 18 19 20 21 22 23" at bounding box center [515, 366] width 19 height 17
select select "11"
click at [506, 358] on select "00 01 02 03 04 05 06 07 08 09 10 11 12 13 14 15 16 17 18 19 20 21 22 23" at bounding box center [515, 366] width 19 height 17
type input "[DATE] 11:00 am"
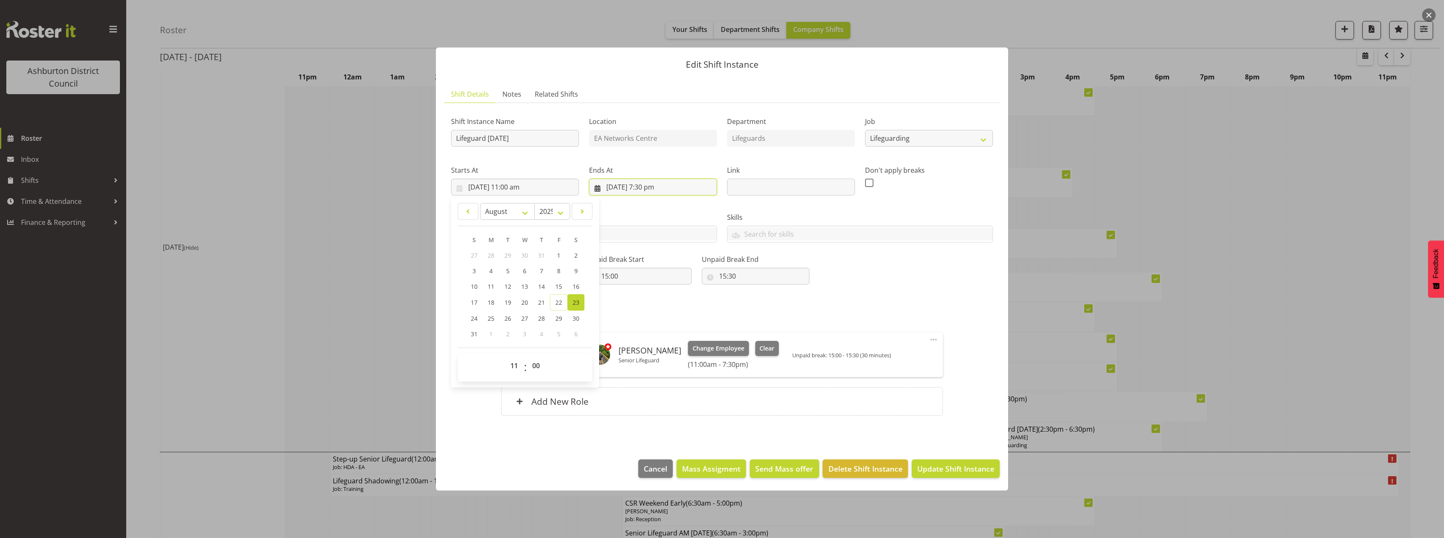
click at [655, 189] on input "[DATE] 7:30 pm" at bounding box center [653, 187] width 128 height 17
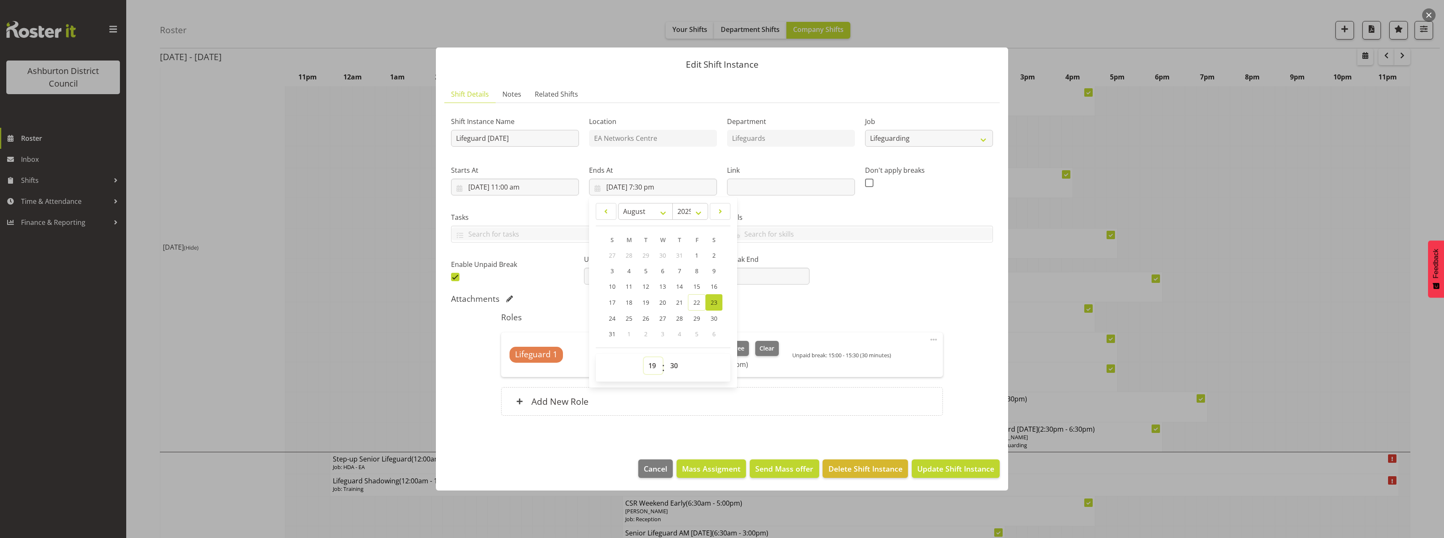
click at [650, 369] on select "00 01 02 03 04 05 06 07 08 09 10 11 12 13 14 15 16 17 18 19 20 21 22 23" at bounding box center [653, 366] width 19 height 17
select select "17"
click at [644, 358] on select "00 01 02 03 04 05 06 07 08 09 10 11 12 13 14 15 16 17 18 19 20 21 22 23" at bounding box center [653, 366] width 19 height 17
type input "[DATE] 5:30 pm"
click at [926, 315] on h5 "Roles" at bounding box center [721, 318] width 441 height 10
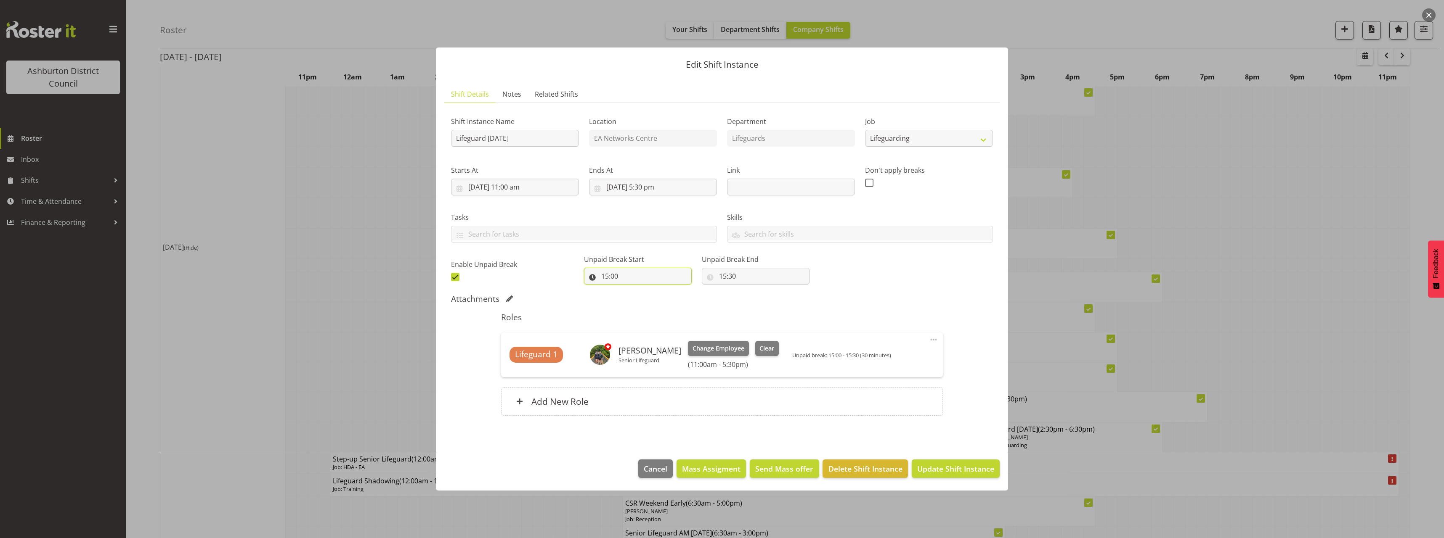
click at [602, 275] on input "15:00" at bounding box center [638, 276] width 108 height 17
click at [640, 300] on select "00 01 02 03 04 05 06 07 08 09 10 11 12 13 14 15 16 17 18 19 20 21 22 23" at bounding box center [641, 298] width 19 height 17
select select "14"
click at [632, 290] on select "00 01 02 03 04 05 06 07 08 09 10 11 12 13 14 15 16 17 18 19 20 21 22 23" at bounding box center [641, 298] width 19 height 17
type input "14:00"
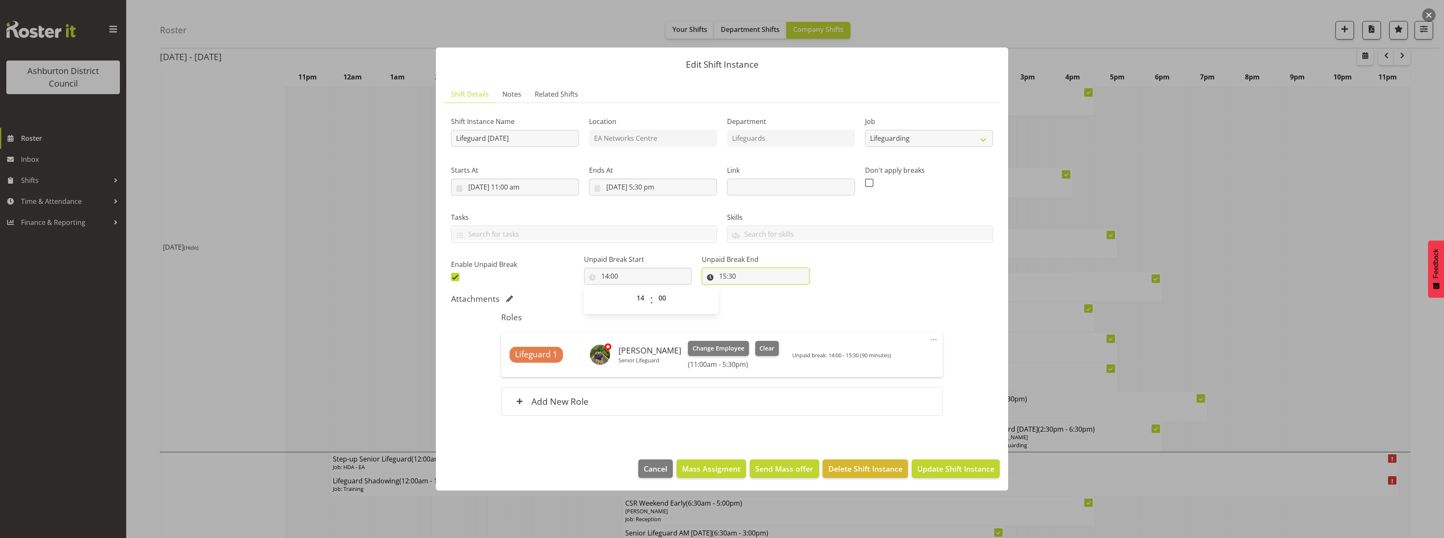
click at [717, 281] on input "15:30" at bounding box center [756, 276] width 108 height 17
click at [749, 297] on div "00 01 02 03 04 05 06 07 08 09 10 11 12 13 14 15 16 17 18 19 20 21 22 23" at bounding box center [758, 300] width 19 height 21
click at [750, 300] on select "00 01 02 03 04 05 06 07 08 09 10 11 12 13 14 15 16 17 18 19 20 21 22 23" at bounding box center [759, 298] width 19 height 17
click at [906, 292] on div "Shift Instance Name Lifeguard [DATE] Location EA Networks Centre Department Lif…" at bounding box center [722, 268] width 542 height 316
click at [944, 469] on span "Update Shift Instance" at bounding box center [955, 469] width 77 height 11
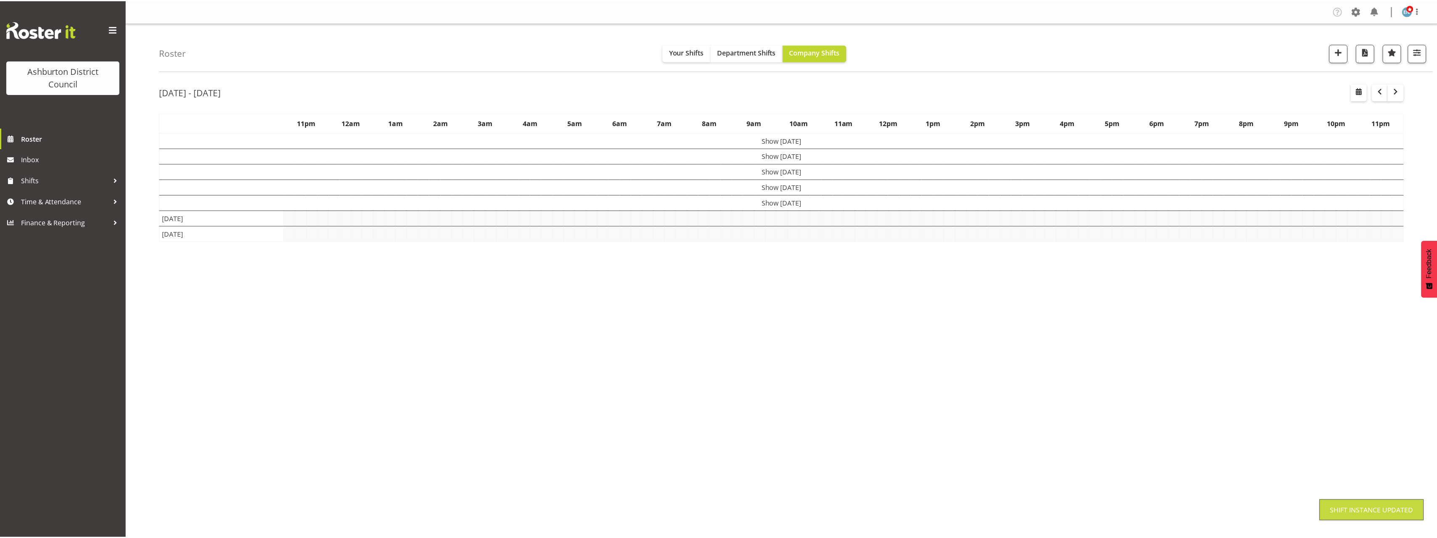
scroll to position [0, 0]
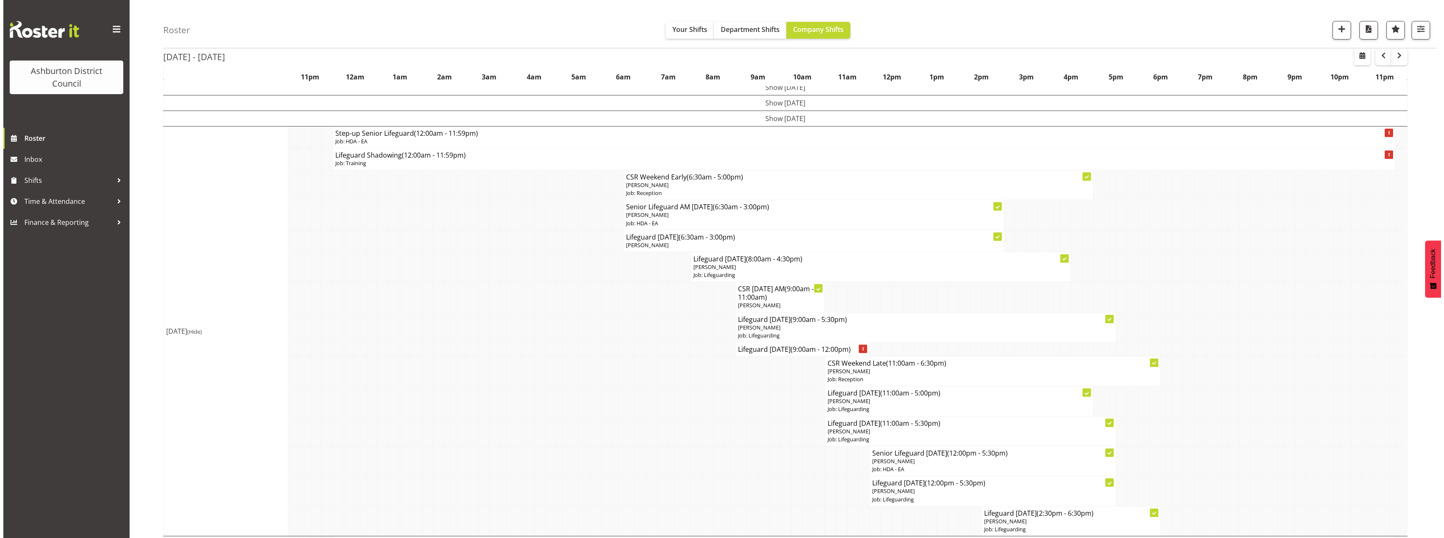
scroll to position [168, 0]
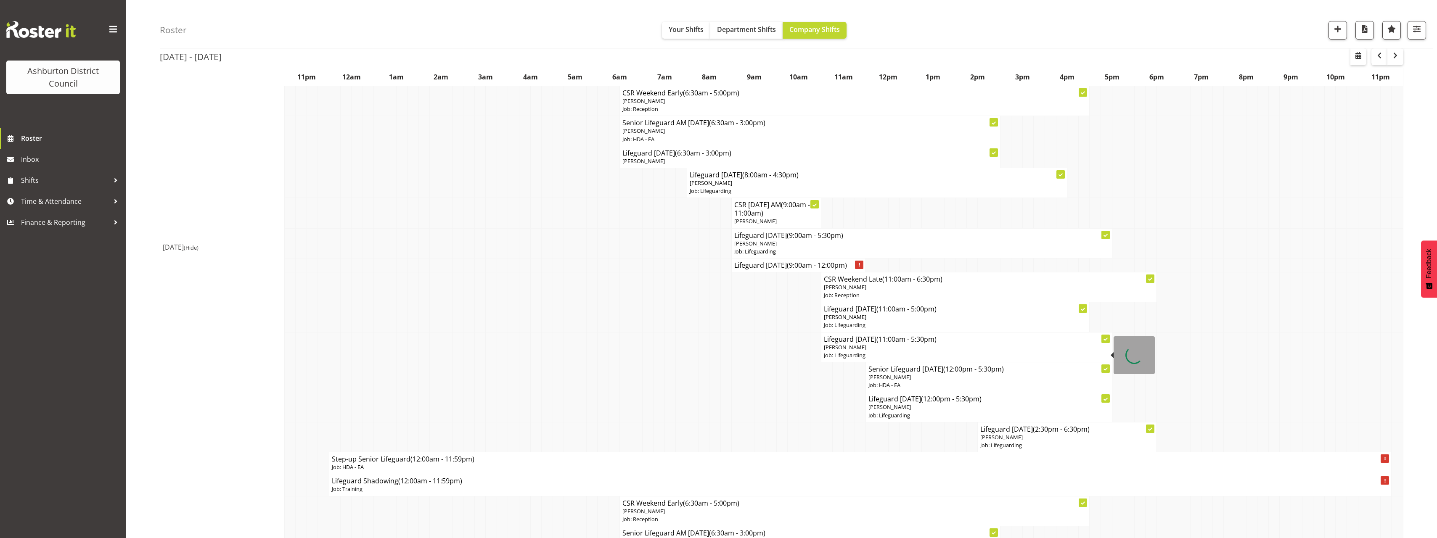
click at [885, 348] on p "[PERSON_NAME]" at bounding box center [966, 348] width 285 height 8
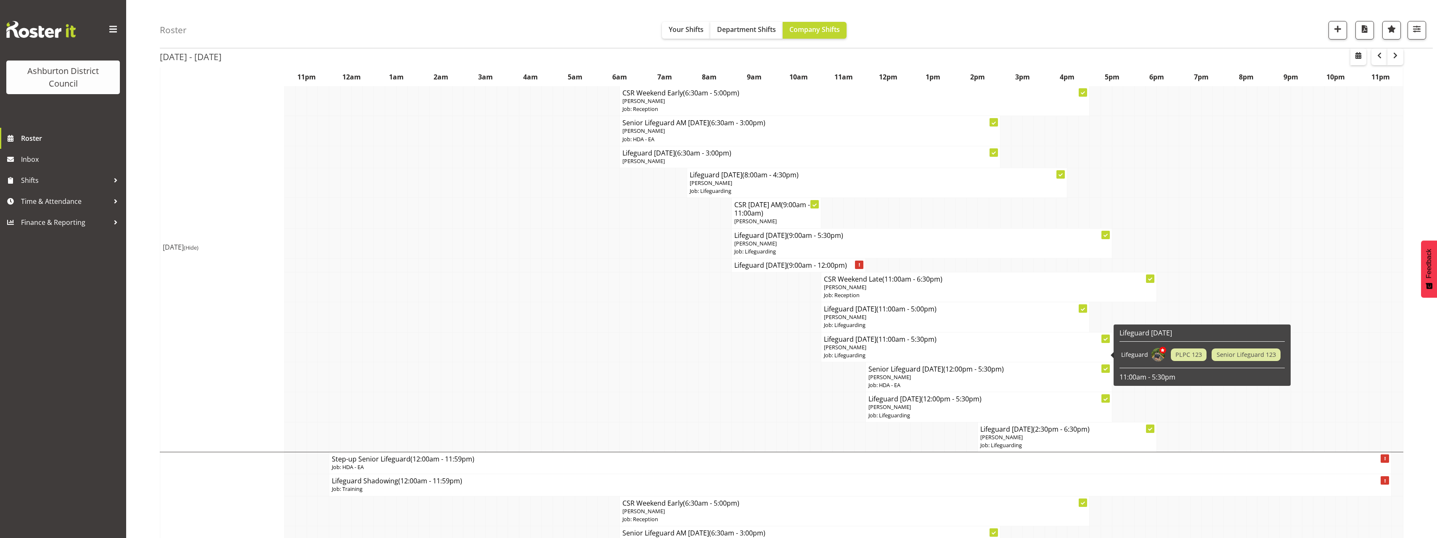
select select
select select "15"
select select "30"
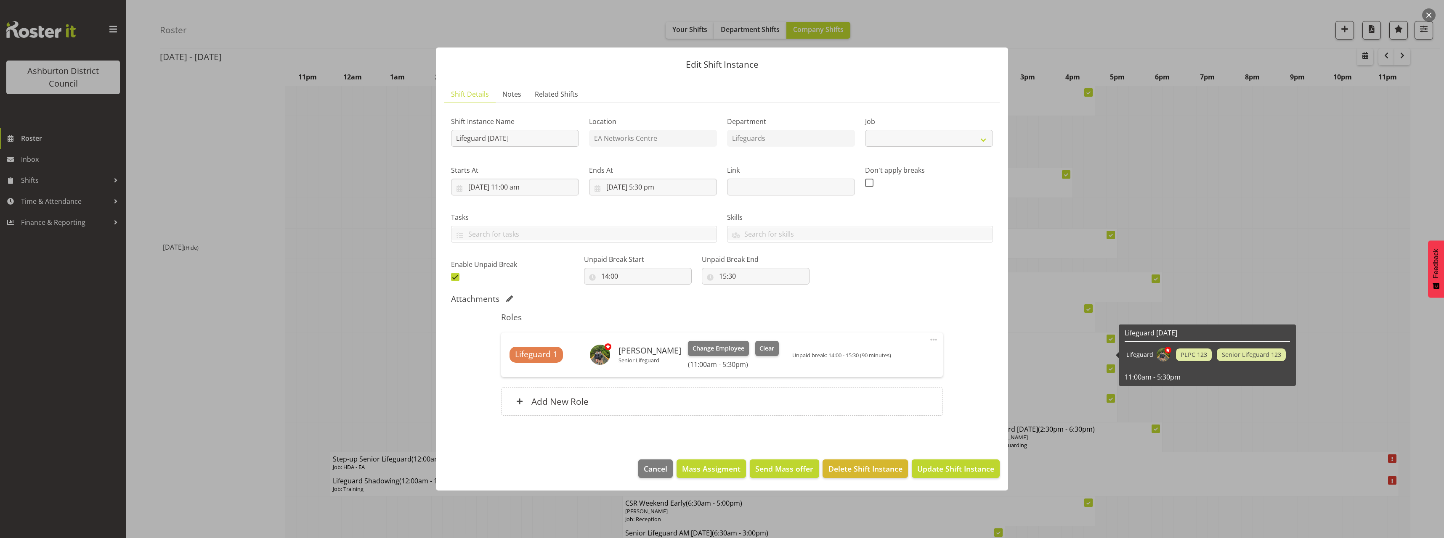
select select "38"
click at [704, 275] on input "15:30" at bounding box center [756, 276] width 108 height 17
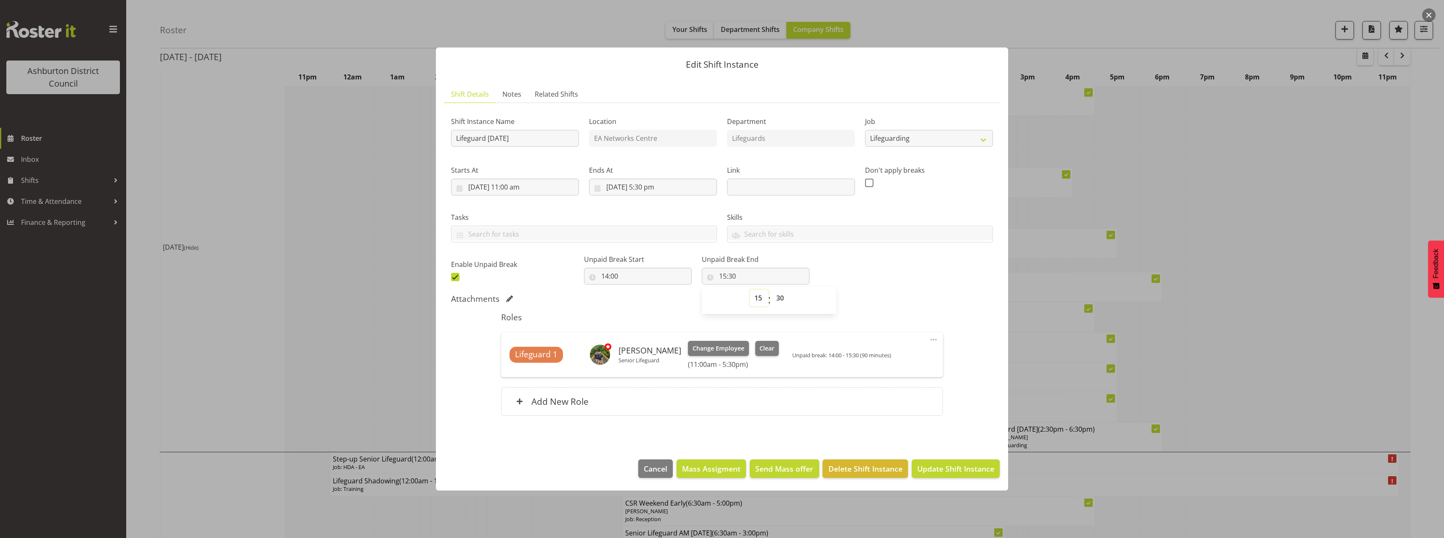
click at [753, 292] on select "00 01 02 03 04 05 06 07 08 09 10 11 12 13 14 15 16 17 18 19 20 21 22 23" at bounding box center [759, 298] width 19 height 17
select select "14"
click at [750, 290] on select "00 01 02 03 04 05 06 07 08 09 10 11 12 13 14 15 16 17 18 19 20 21 22 23" at bounding box center [759, 298] width 19 height 17
type input "14:30"
click at [959, 292] on div "Shift Instance Name Lifeguard [DATE] Location EA Networks Centre Department Lif…" at bounding box center [722, 268] width 542 height 316
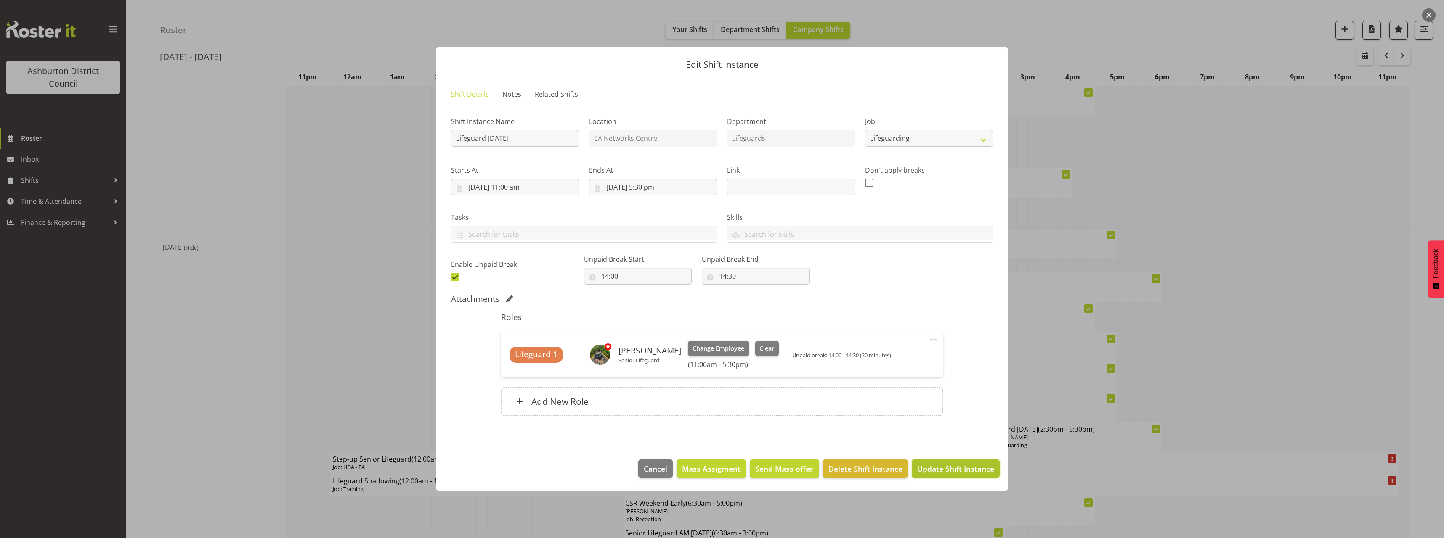
click at [960, 475] on button "Update Shift Instance" at bounding box center [956, 469] width 88 height 19
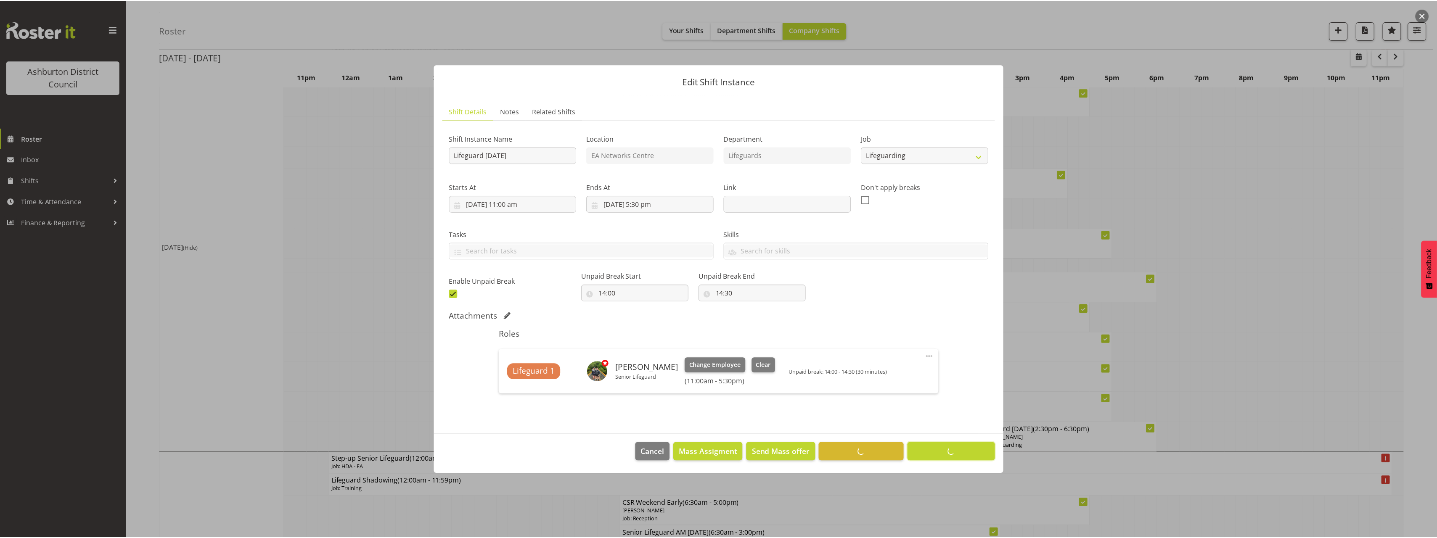
scroll to position [0, 0]
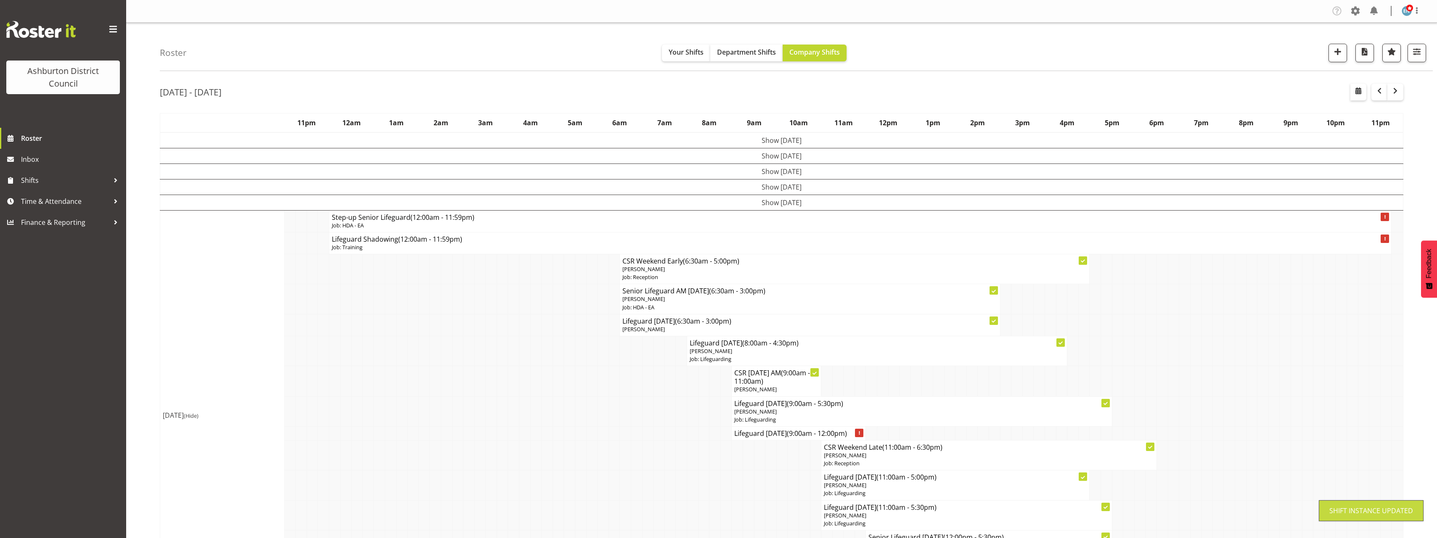
click at [1401, 430] on td at bounding box center [1398, 434] width 12 height 14
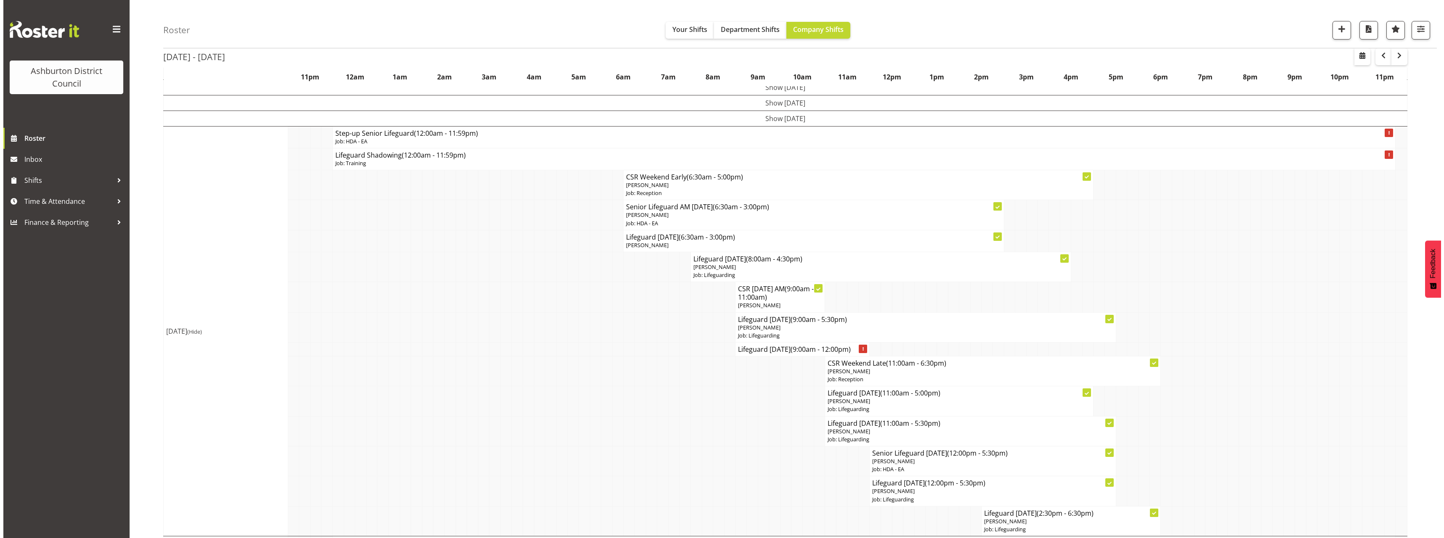
scroll to position [168, 0]
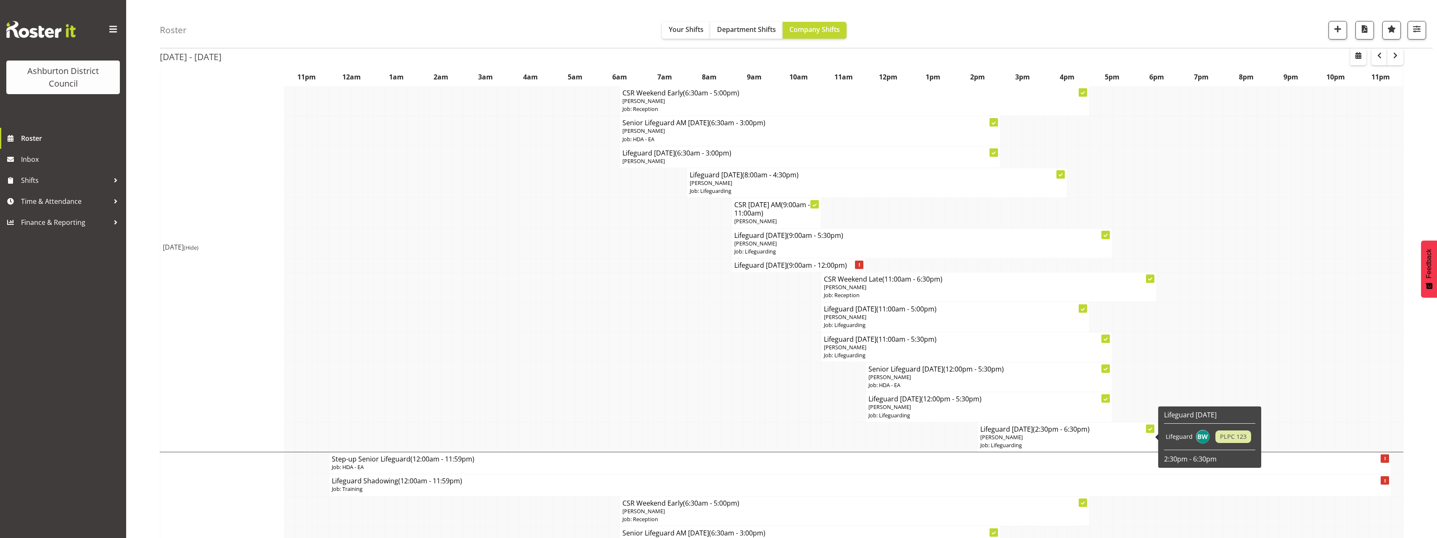
click at [1006, 435] on span "[PERSON_NAME]" at bounding box center [1002, 438] width 42 height 8
select select
select select "7"
select select "2025"
select select "14"
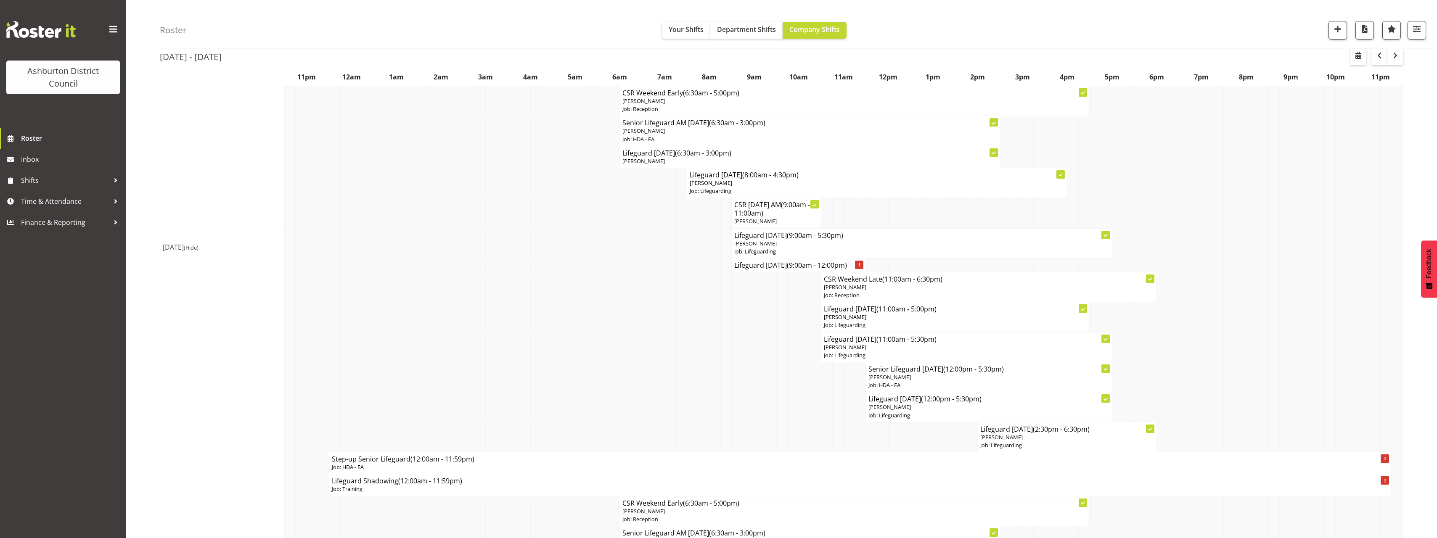
select select "30"
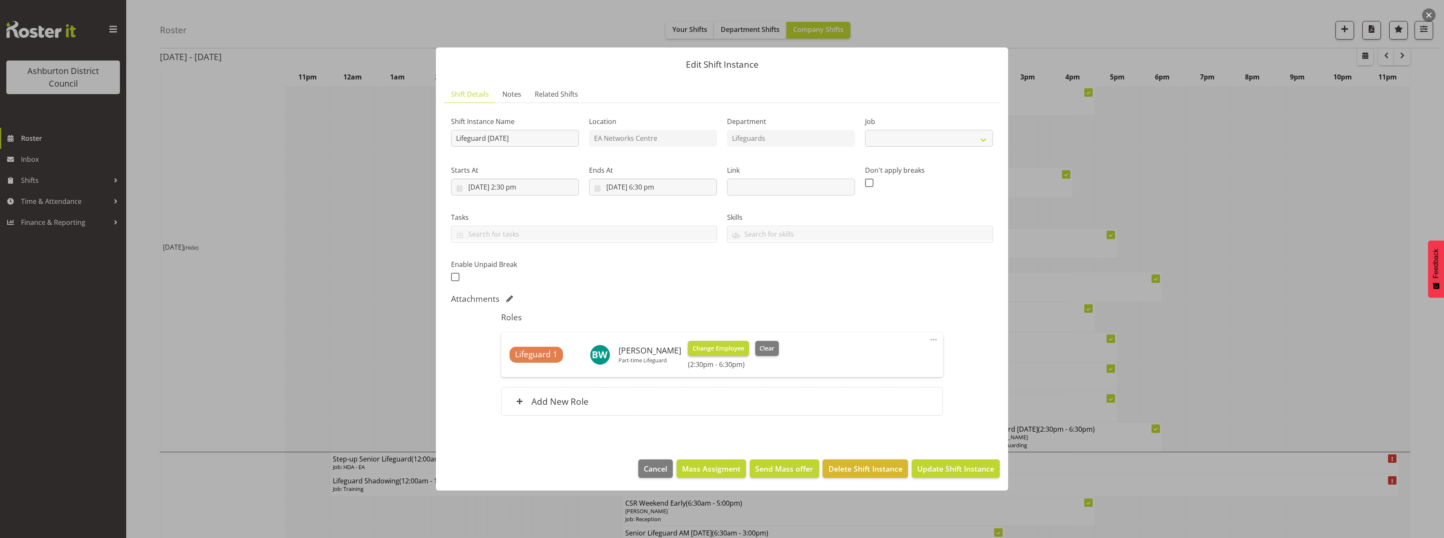
select select "38"
click at [504, 186] on input "[DATE] 2:30 pm" at bounding box center [515, 187] width 128 height 17
click at [517, 369] on select "00 01 02 03 04 05 06 07 08 09 10 11 12 13 14 15 16 17 18 19 20 21 22 23" at bounding box center [515, 366] width 19 height 17
select select "13"
click at [506, 358] on select "00 01 02 03 04 05 06 07 08 09 10 11 12 13 14 15 16 17 18 19 20 21 22 23" at bounding box center [515, 366] width 19 height 17
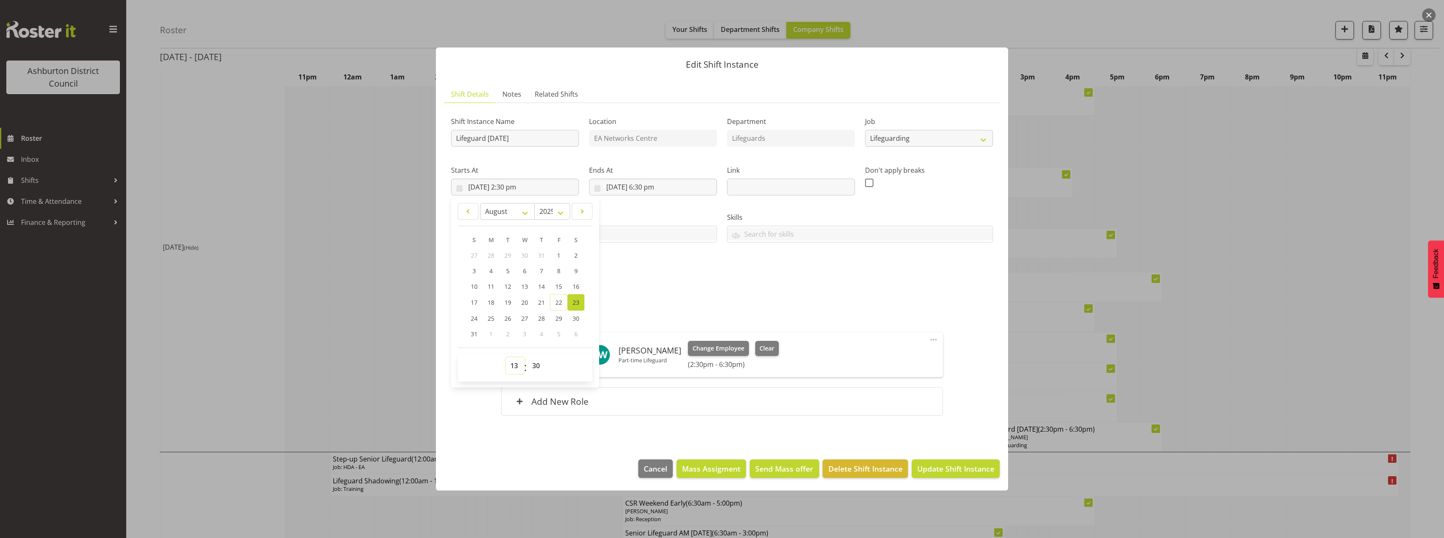
type input "[DATE] 1:30 pm"
click at [660, 188] on input "[DATE] 6:30 pm" at bounding box center [653, 187] width 128 height 17
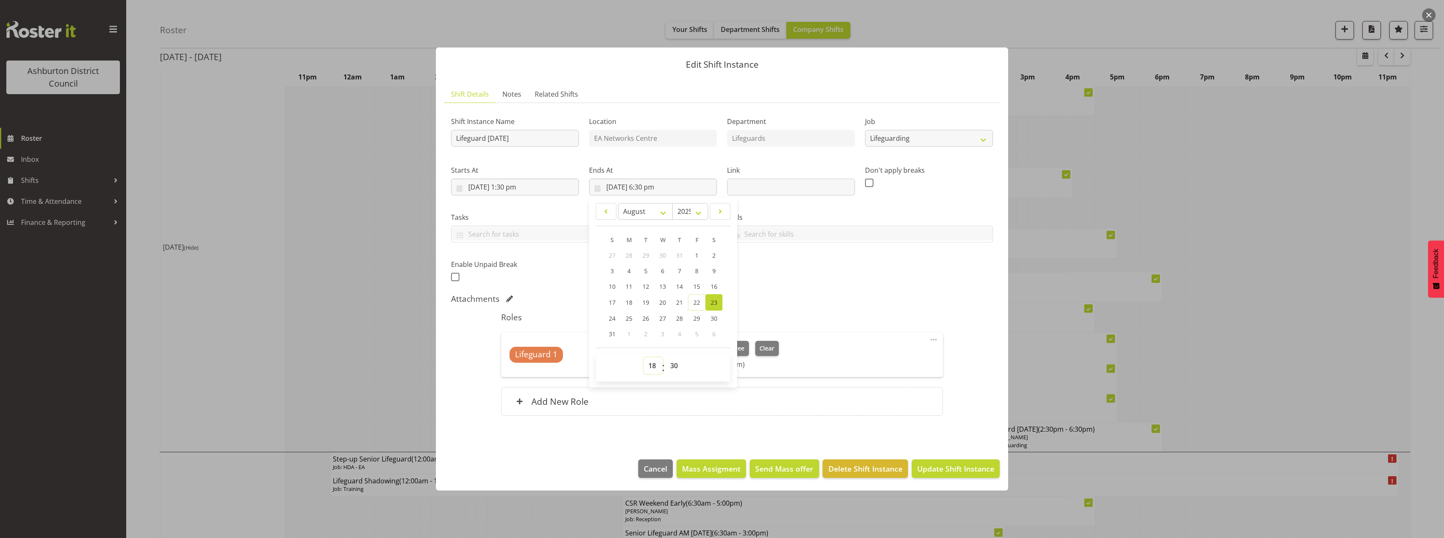
click at [651, 364] on select "00 01 02 03 04 05 06 07 08 09 10 11 12 13 14 15 16 17 18 19 20 21 22 23" at bounding box center [653, 366] width 19 height 17
select select "17"
click at [644, 358] on select "00 01 02 03 04 05 06 07 08 09 10 11 12 13 14 15 16 17 18 19 20 21 22 23" at bounding box center [653, 366] width 19 height 17
type input "[DATE] 5:30 pm"
click at [769, 306] on div "Shift Instance Name Lifeguard [DATE] Location EA Networks Centre Department Lif…" at bounding box center [722, 268] width 542 height 316
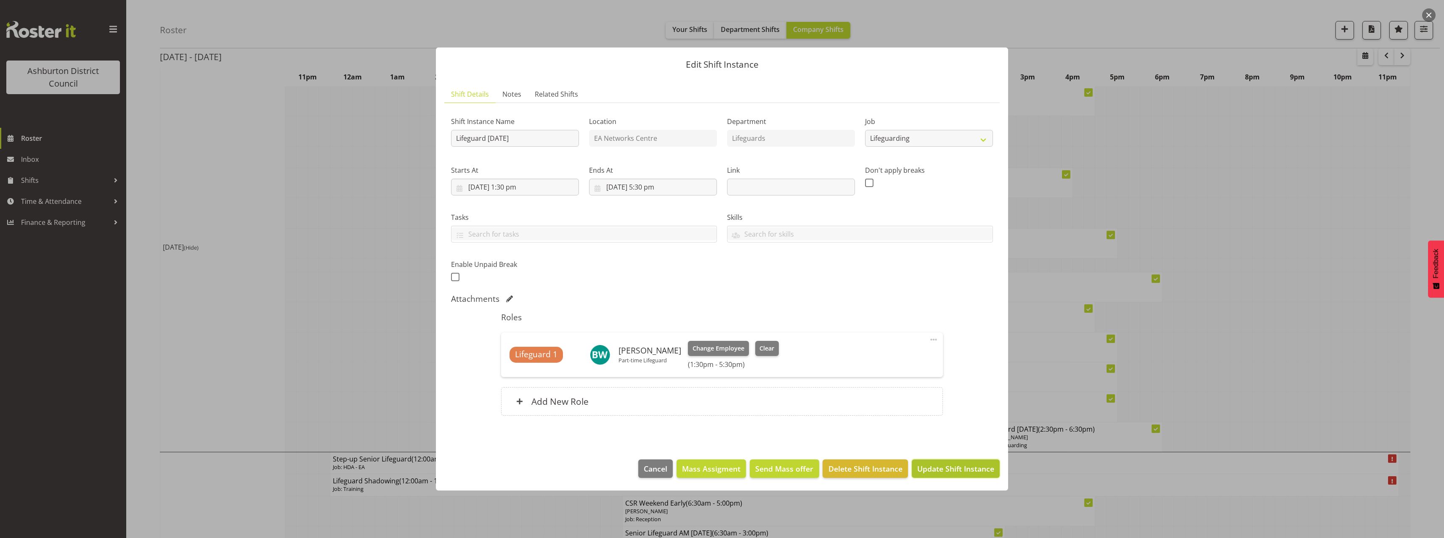
click at [955, 466] on span "Update Shift Instance" at bounding box center [955, 469] width 77 height 11
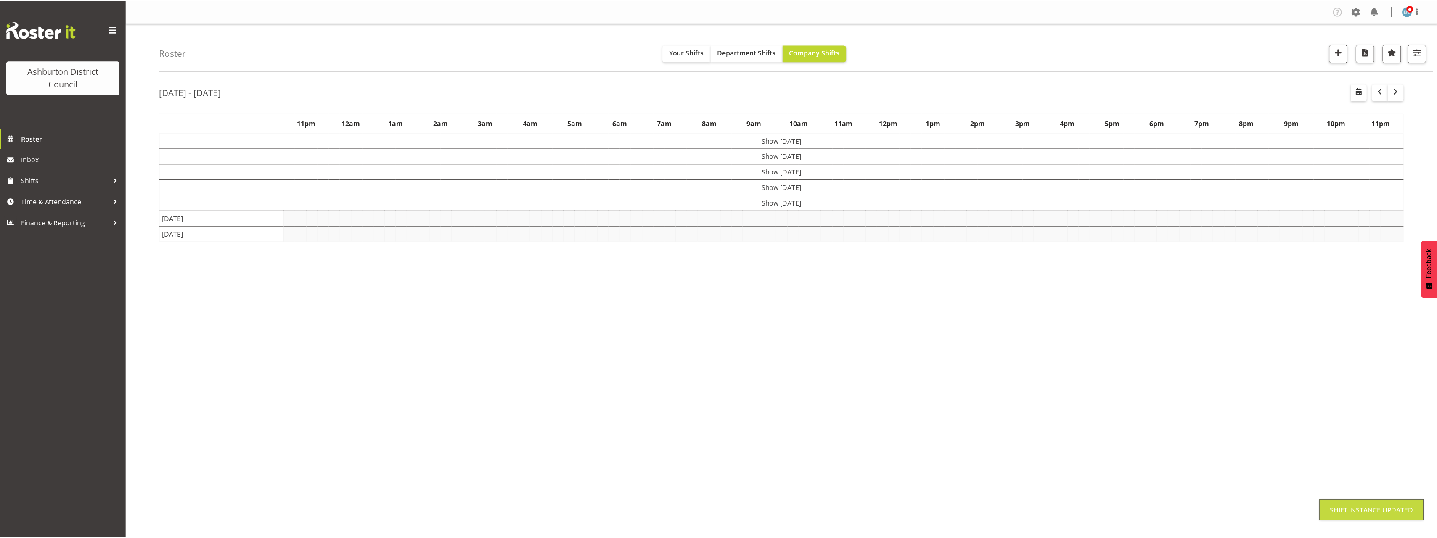
scroll to position [0, 0]
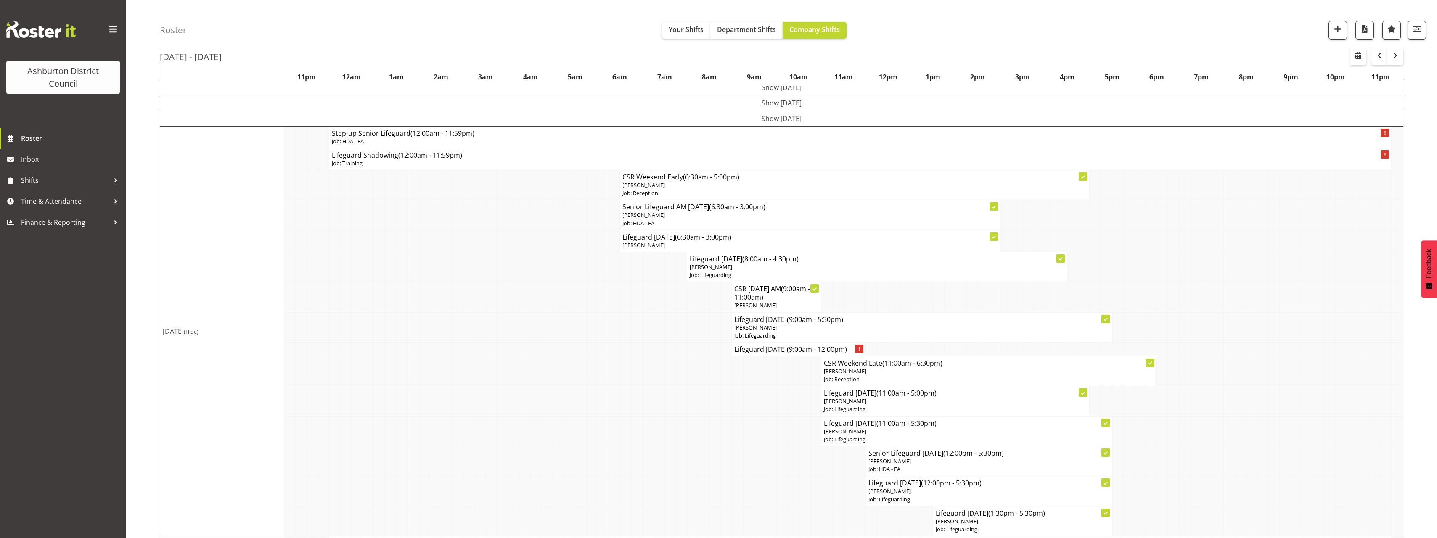
scroll to position [210, 0]
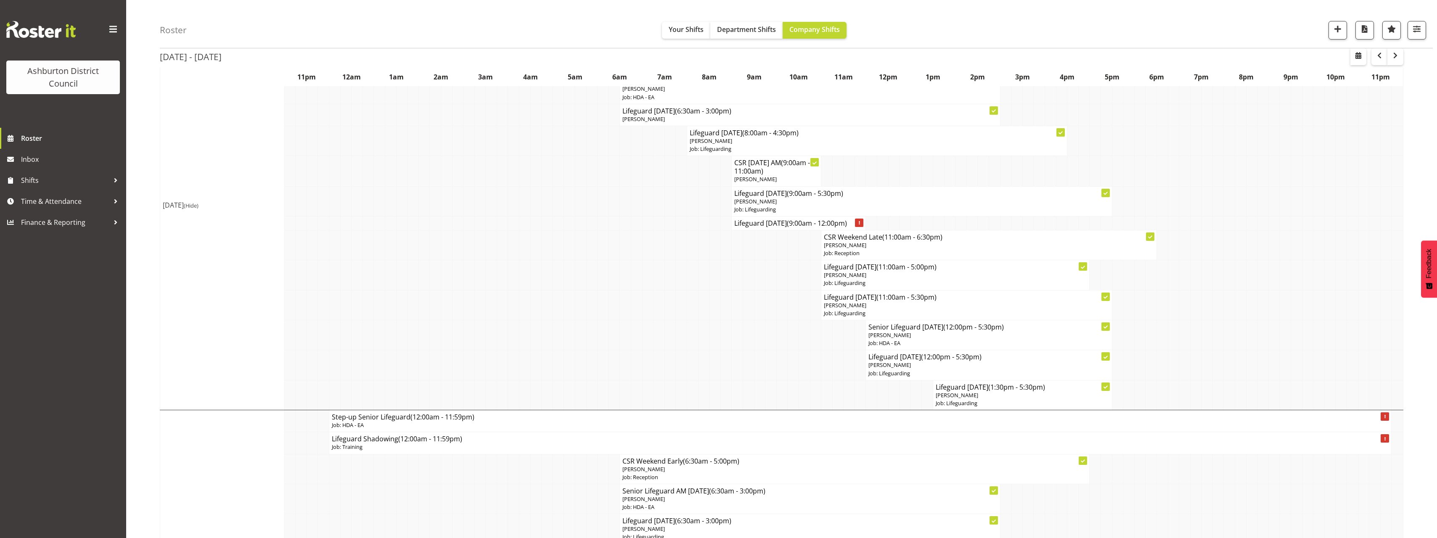
click at [1413, 218] on div "[DATE] - [DATE] [DATE] - [DATE] [DATE] Day Week Fortnight Month calendar Month …" at bounding box center [799, 340] width 1278 height 946
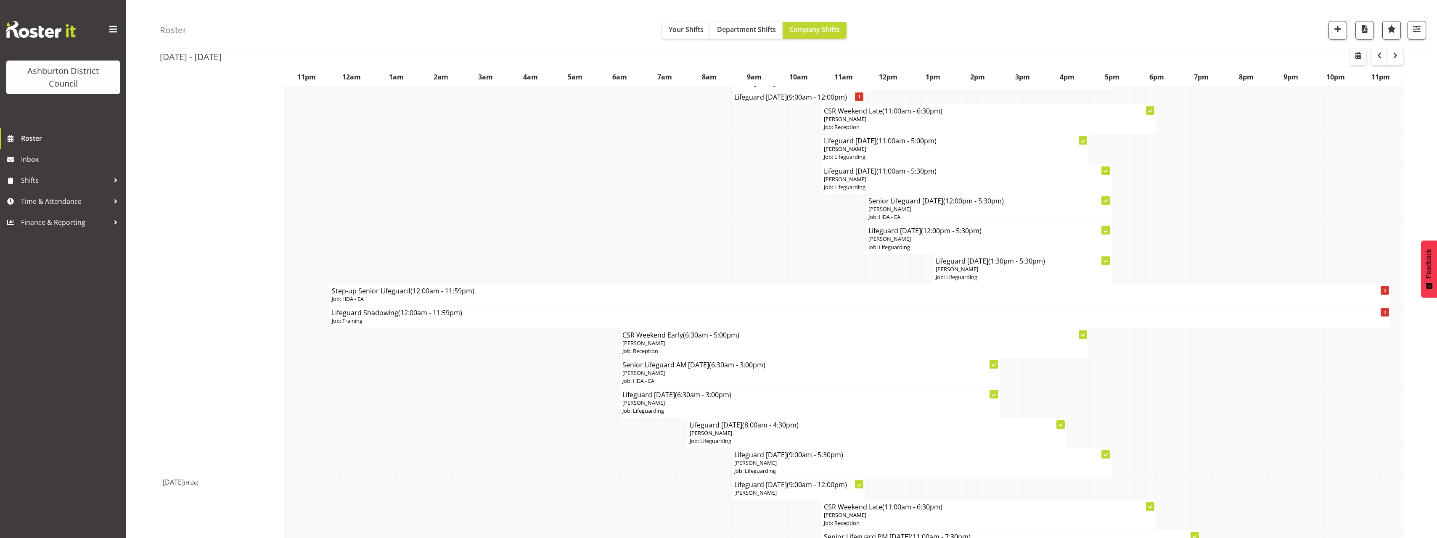
scroll to position [485, 0]
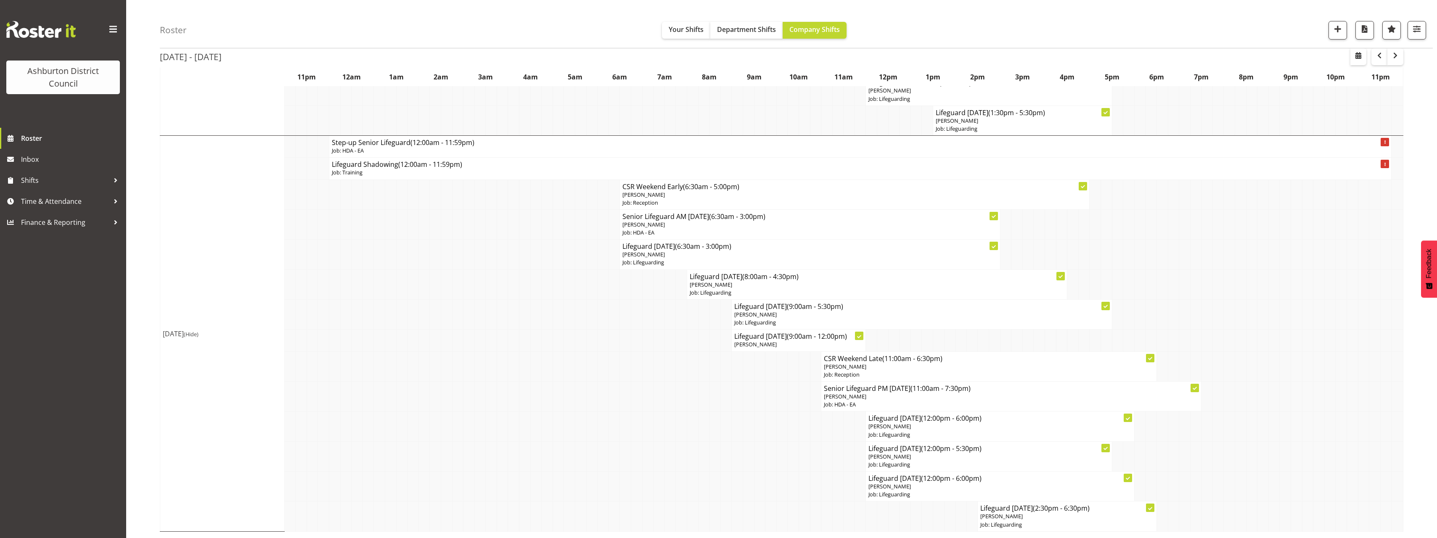
click at [1408, 369] on div "[DATE] - [DATE] [DATE] - [DATE] [DATE] Day Week Fortnight Month calendar Month …" at bounding box center [799, 65] width 1278 height 946
